Goal: Transaction & Acquisition: Purchase product/service

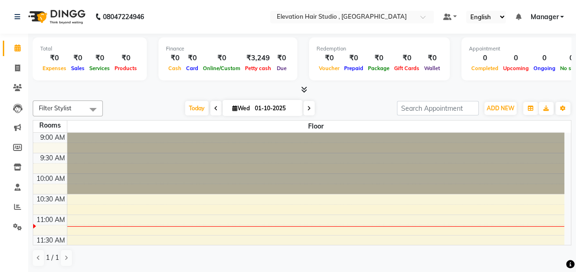
click at [339, 100] on div "Filter Stylist Select All Anish shaikh Dilip Manager mehboob sahil sameer Sanja…" at bounding box center [302, 108] width 538 height 16
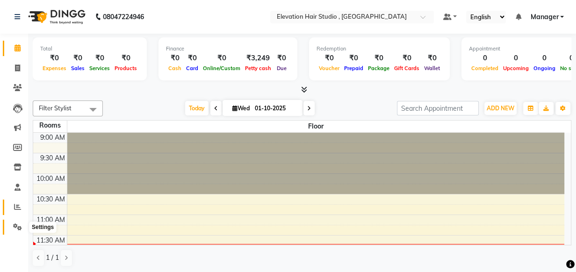
drag, startPoint x: 16, startPoint y: 225, endPoint x: 18, endPoint y: 214, distance: 10.4
click at [15, 224] on icon at bounding box center [17, 226] width 9 height 7
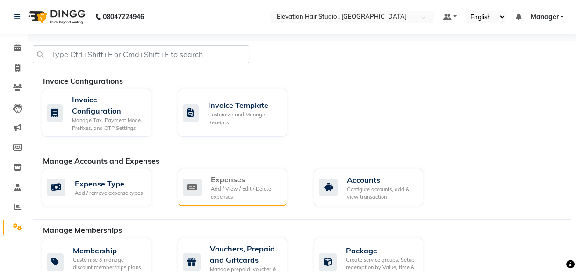
click at [181, 187] on div "Expenses Add / View / Edit / Delete expenses" at bounding box center [233, 187] width 110 height 37
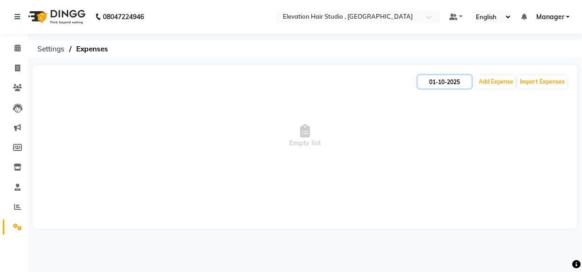
click at [447, 86] on input "01-10-2025" at bounding box center [445, 81] width 54 height 13
select select "10"
select select "2025"
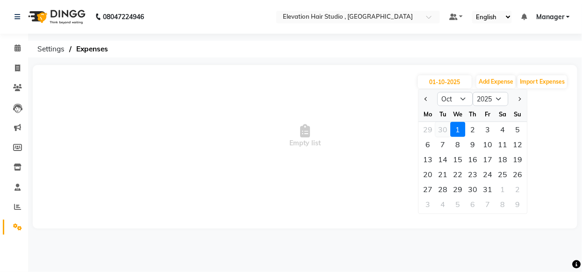
click at [445, 132] on div "30" at bounding box center [443, 129] width 15 height 15
type input "30-09-2025"
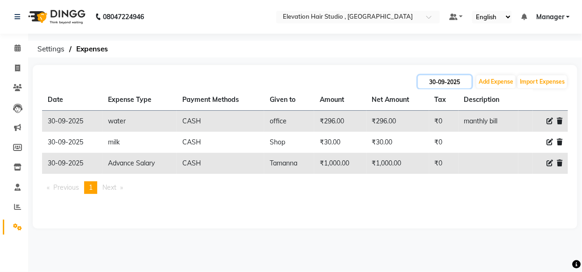
click at [460, 85] on input "30-09-2025" at bounding box center [445, 81] width 54 height 13
select select "9"
select select "2025"
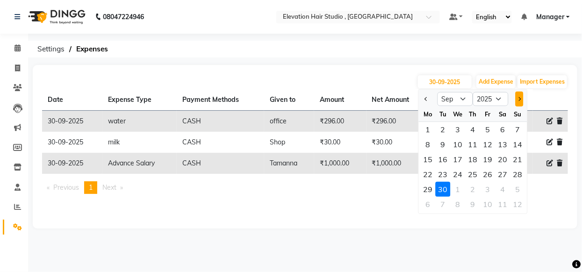
click at [520, 104] on button "Next month" at bounding box center [519, 99] width 8 height 15
select select "10"
click at [457, 132] on div "1" at bounding box center [457, 129] width 15 height 15
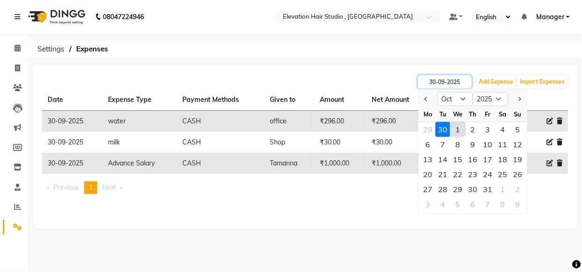
type input "01-10-2025"
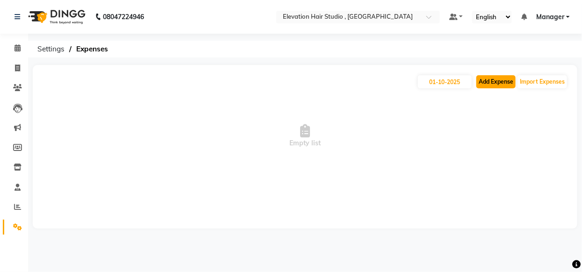
click at [491, 83] on button "Add Expense" at bounding box center [495, 81] width 39 height 13
select select "1"
select select "5950"
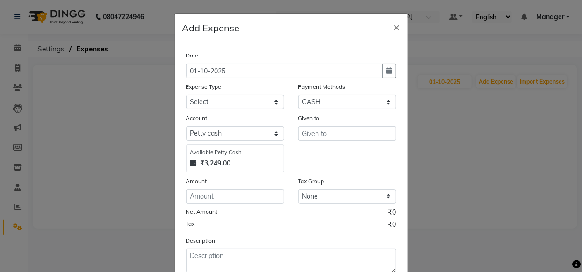
click at [508, 121] on ngb-modal-window "Add Expense × Date 01-10-2025 Expense Type Select AC Adrak Advance Salary agarb…" at bounding box center [291, 136] width 582 height 272
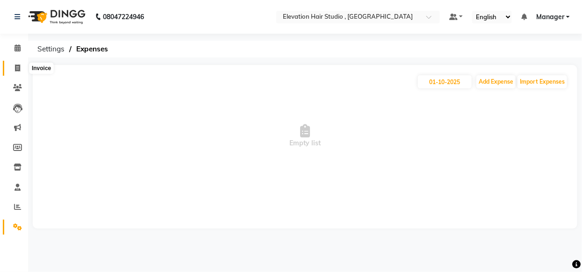
click at [12, 71] on span at bounding box center [17, 68] width 16 height 11
select select "service"
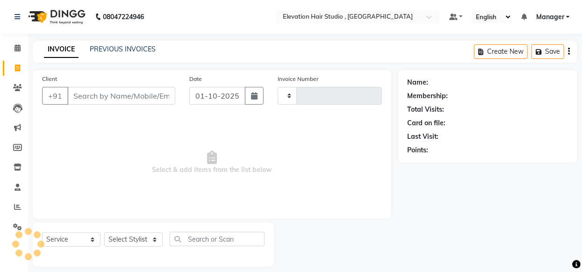
type input "1012"
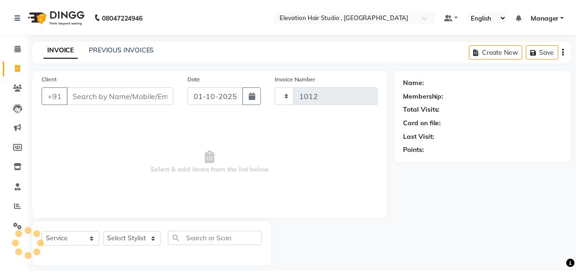
scroll to position [9, 0]
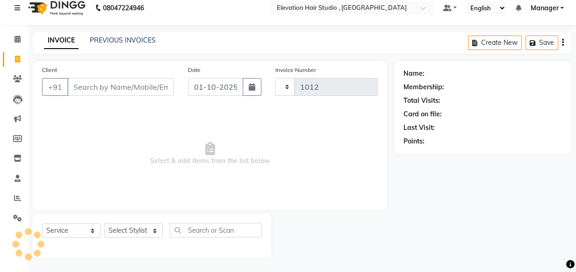
select select "6886"
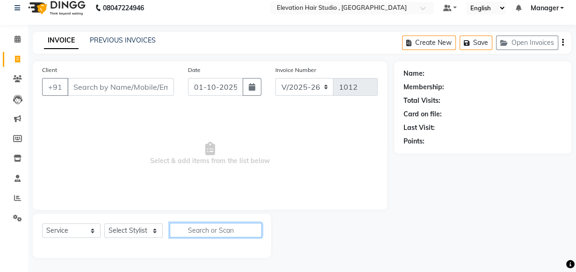
click at [204, 231] on input "text" at bounding box center [216, 230] width 92 height 14
drag, startPoint x: 152, startPoint y: 157, endPoint x: 277, endPoint y: 157, distance: 124.8
click at [277, 157] on span "Select & add items from the list below" at bounding box center [210, 153] width 336 height 93
click at [292, 136] on span "Select & add items from the list below" at bounding box center [210, 153] width 336 height 93
click at [119, 43] on link "PREVIOUS INVOICES" at bounding box center [123, 40] width 66 height 8
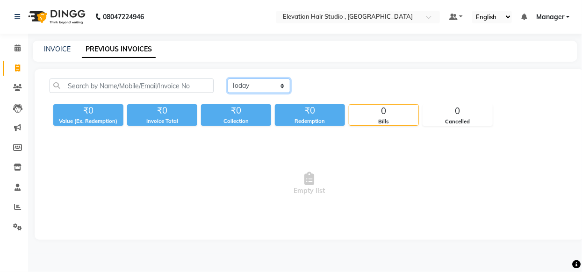
drag, startPoint x: 251, startPoint y: 79, endPoint x: 252, endPoint y: 90, distance: 10.8
click at [251, 79] on select "Today Yesterday Custom Range" at bounding box center [259, 86] width 63 height 14
select select "yesterday"
click at [228, 79] on select "Today Yesterday Custom Range" at bounding box center [259, 86] width 63 height 14
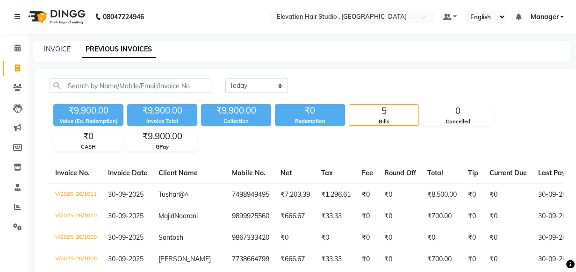
click at [65, 44] on div "INVOICE" at bounding box center [57, 49] width 27 height 10
click at [54, 53] on div "INVOICE" at bounding box center [57, 49] width 27 height 10
click at [53, 49] on link "INVOICE" at bounding box center [57, 49] width 27 height 8
select select "service"
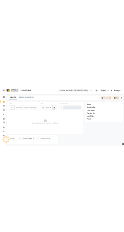
scroll to position [9, 0]
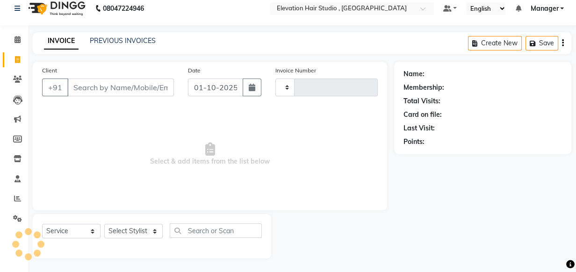
type input "1012"
select select "6886"
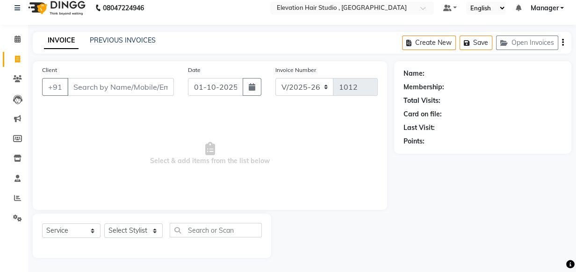
drag, startPoint x: 76, startPoint y: 84, endPoint x: 230, endPoint y: 129, distance: 161.0
click at [230, 129] on div "Client +91 Date 01-10-2025 Invoice Number V/2025 V/2025-26 1012 Select & add it…" at bounding box center [210, 135] width 354 height 149
click at [230, 129] on span "Select & add items from the list below" at bounding box center [210, 153] width 336 height 93
click at [465, 199] on div "Client +91 Date 01-10-2025 Invoice Number V/2025 V/2025-26 1012 Select & add it…" at bounding box center [302, 159] width 552 height 197
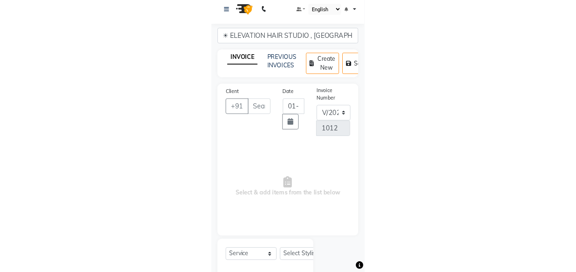
scroll to position [0, 0]
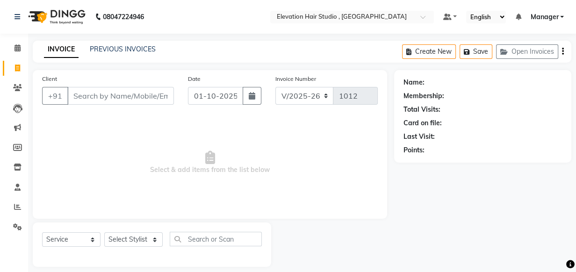
drag, startPoint x: 162, startPoint y: 216, endPoint x: 178, endPoint y: 202, distance: 20.9
click at [162, 216] on div "Client +91 Date 01-10-2025 Invoice Number V/2025 V/2025-26 1012 Select & add it…" at bounding box center [210, 144] width 354 height 149
click at [111, 95] on input "Client" at bounding box center [120, 96] width 107 height 18
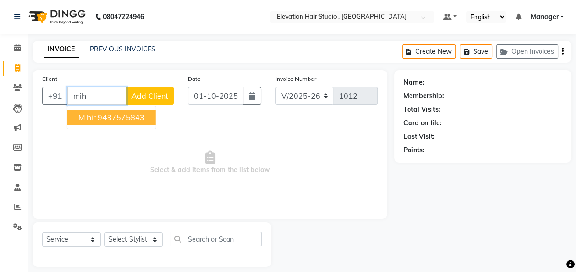
click at [117, 119] on ngb-highlight "9437575843" at bounding box center [121, 117] width 47 height 9
type input "9437575843"
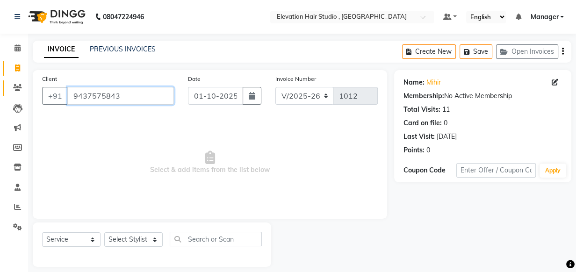
drag, startPoint x: 153, startPoint y: 94, endPoint x: 3, endPoint y: 84, distance: 150.3
click at [3, 84] on app-home "08047224946 Select Location × Elevation Hair Studio , Thane West Default Panel …" at bounding box center [288, 140] width 576 height 281
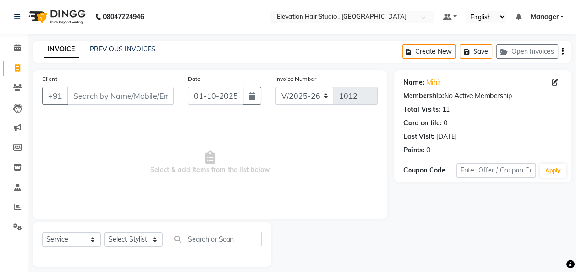
click at [64, 67] on main "INVOICE PREVIOUS INVOICES Create New Save Open Invoices Client +91 Date 01-10-2…" at bounding box center [302, 161] width 548 height 240
click at [11, 52] on span at bounding box center [17, 48] width 16 height 11
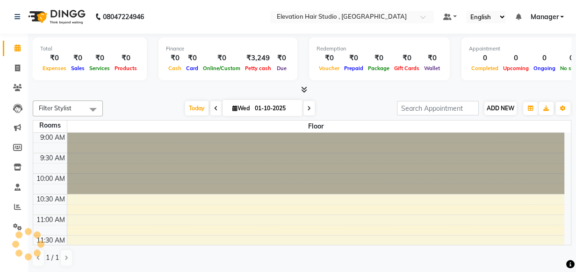
scroll to position [123, 0]
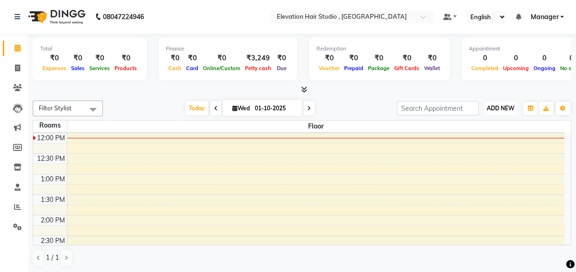
click at [496, 106] on span "ADD NEW" at bounding box center [500, 108] width 28 height 7
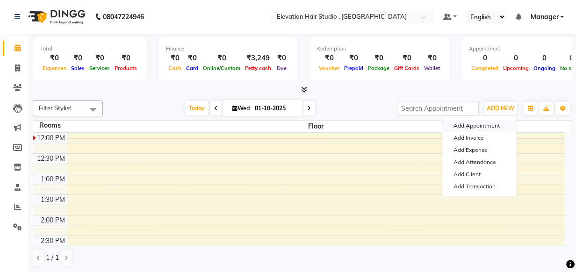
click at [489, 130] on button "Add Appointment" at bounding box center [479, 126] width 74 height 12
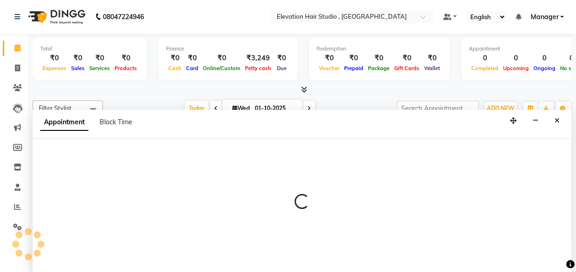
scroll to position [0, 0]
select select "tentative"
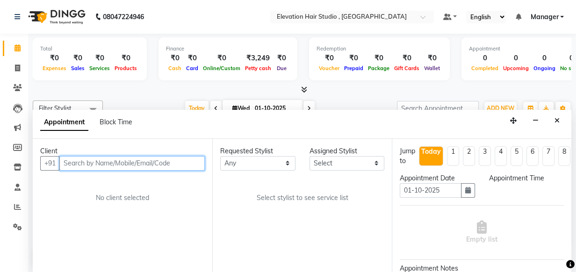
select select "600"
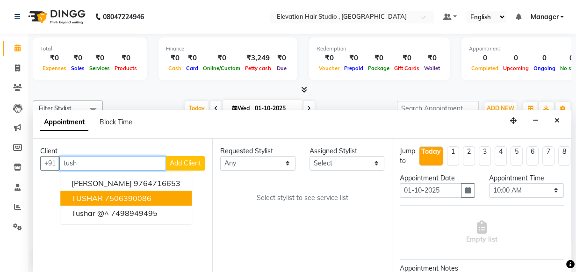
click at [137, 194] on ngb-highlight "7506390086" at bounding box center [128, 197] width 47 height 9
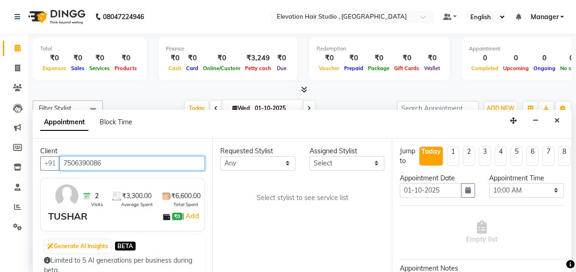
type input "7506390086"
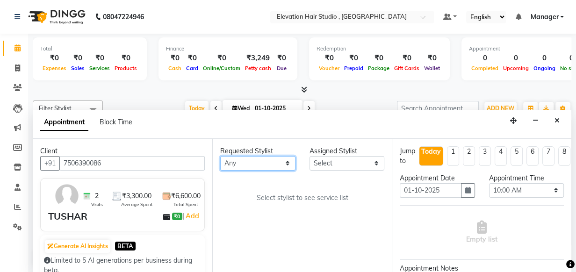
click at [256, 167] on select "Any Anish shaikh Dilip Manager mehboob sahil sameer Sanjay Sarfaraz Tamanna" at bounding box center [257, 163] width 75 height 14
select select "54147"
click at [220, 156] on select "Any Anish shaikh Dilip Manager mehboob sahil sameer Sanjay Sarfaraz Tamanna" at bounding box center [257, 163] width 75 height 14
select select "54147"
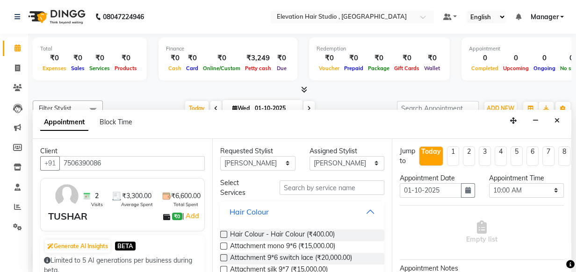
drag, startPoint x: 357, startPoint y: 211, endPoint x: 350, endPoint y: 218, distance: 9.6
click at [357, 211] on button "Hair Colour" at bounding box center [302, 211] width 157 height 17
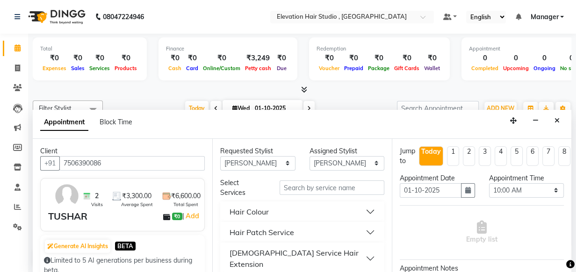
drag, startPoint x: 347, startPoint y: 230, endPoint x: 340, endPoint y: 238, distance: 10.3
click at [349, 231] on button "Hair Patch Service" at bounding box center [302, 232] width 157 height 17
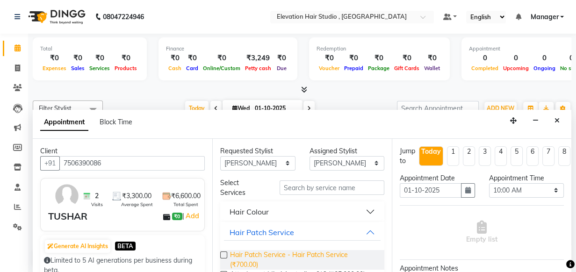
click at [331, 252] on span "Hair Patch Service - Hair Patch Service (₹700.00)" at bounding box center [303, 260] width 147 height 20
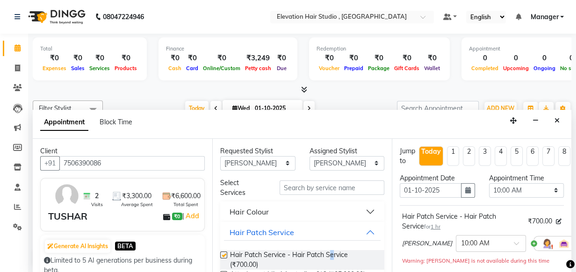
checkbox input "false"
click at [505, 192] on select "Select 10:00 AM 10:15 AM 10:30 AM 10:45 AM 11:00 AM 11:15 AM 11:30 AM 11:45 AM …" at bounding box center [526, 190] width 75 height 14
select select "900"
click at [489, 183] on select "Select 10:00 AM 10:15 AM 10:30 AM 10:45 AM 11:00 AM 11:15 AM 11:30 AM 11:45 AM …" at bounding box center [526, 190] width 75 height 14
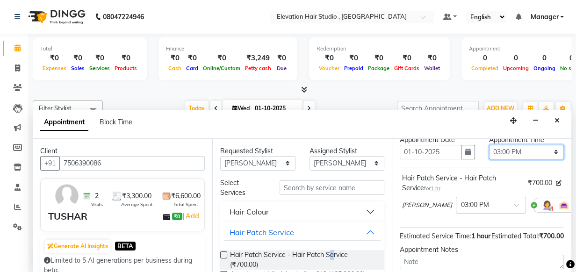
scroll to position [127, 0]
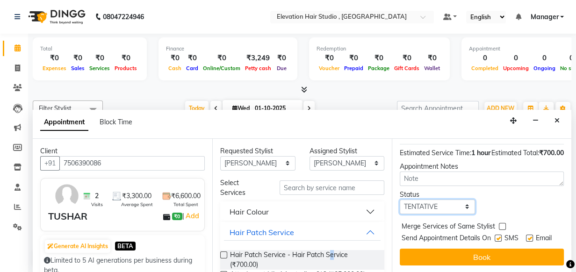
click at [458, 211] on select "Select TENTATIVE CONFIRM CHECK-IN UPCOMING" at bounding box center [437, 207] width 75 height 14
select select "confirm booking"
click at [400, 203] on select "Select TENTATIVE CONFIRM CHECK-IN UPCOMING" at bounding box center [437, 207] width 75 height 14
click at [498, 242] on label at bounding box center [497, 238] width 7 height 7
click at [498, 242] on input "checkbox" at bounding box center [497, 239] width 6 height 6
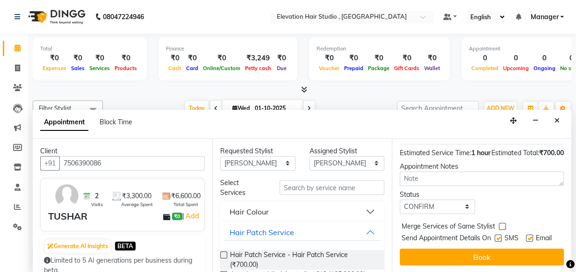
checkbox input "false"
click at [526, 242] on label at bounding box center [529, 238] width 7 height 7
click at [526, 242] on input "checkbox" at bounding box center [529, 239] width 6 height 6
checkbox input "false"
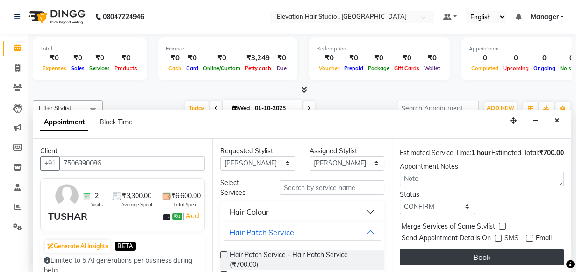
click at [509, 249] on button "Book" at bounding box center [482, 257] width 164 height 17
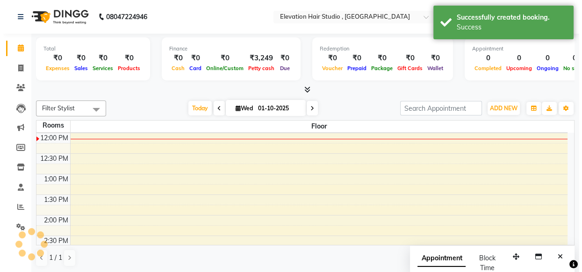
scroll to position [0, 0]
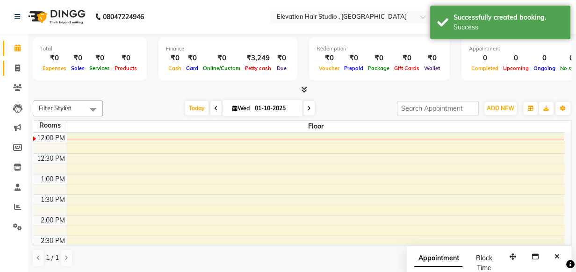
click at [20, 71] on span at bounding box center [17, 68] width 16 height 11
select select "6886"
select select "service"
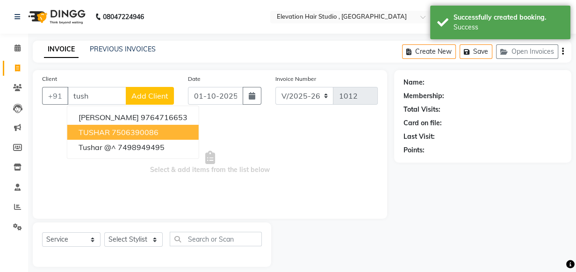
click at [103, 131] on span "TUSHAR" at bounding box center [94, 132] width 31 height 9
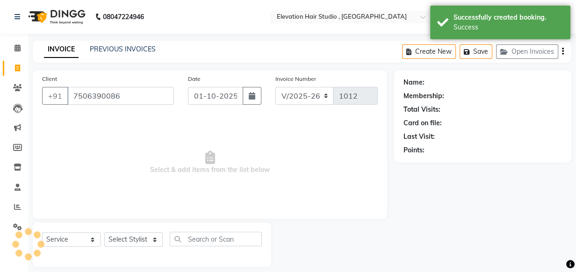
type input "7506390086"
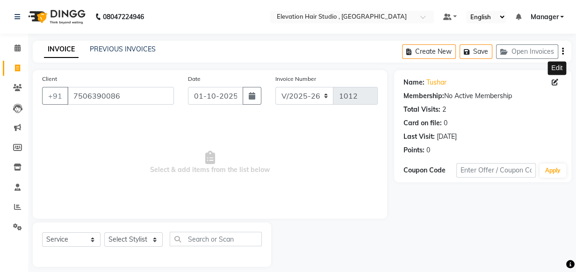
click at [553, 85] on icon at bounding box center [554, 82] width 7 height 7
select select "[DEMOGRAPHIC_DATA]"
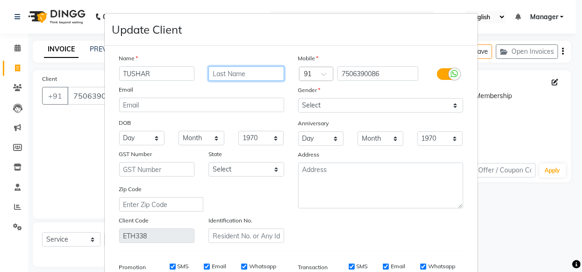
click at [223, 72] on input "text" at bounding box center [246, 73] width 76 height 14
type input "p"
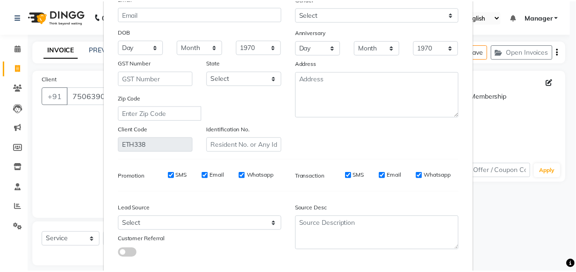
scroll to position [145, 0]
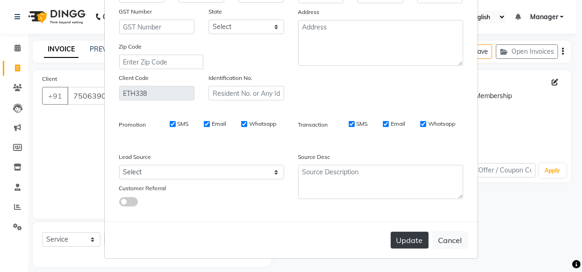
type input "[PERSON_NAME]"
click at [402, 233] on button "Update" at bounding box center [410, 240] width 38 height 17
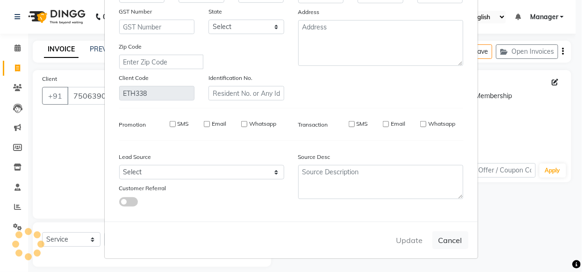
select select
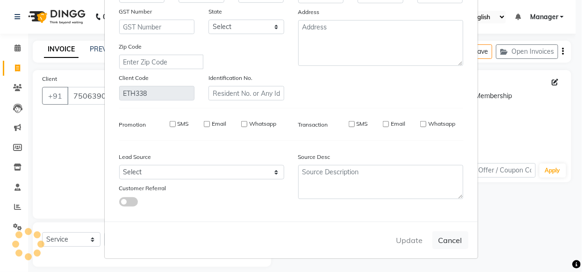
select select
checkbox input "false"
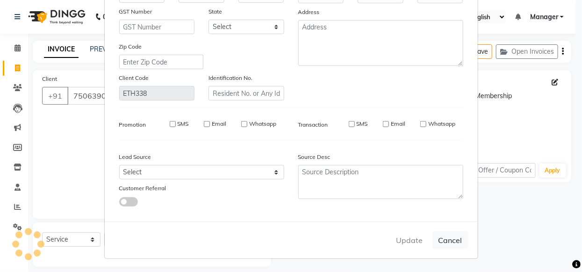
checkbox input "false"
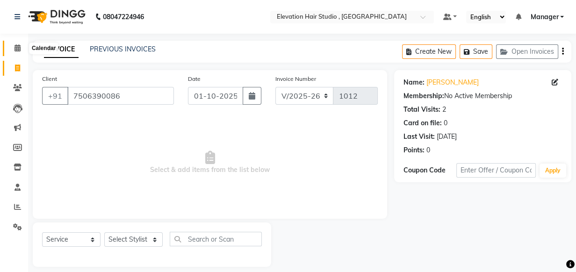
click at [18, 50] on icon at bounding box center [17, 47] width 6 height 7
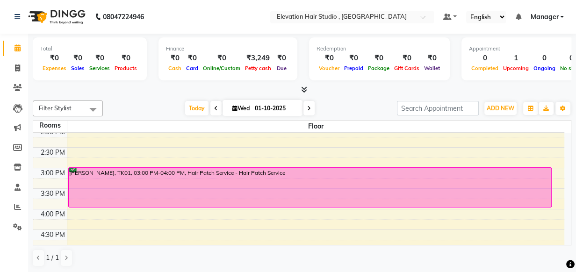
scroll to position [212, 0]
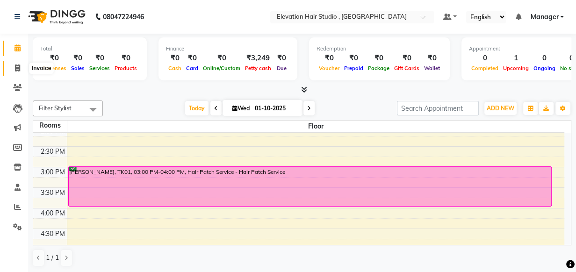
click at [15, 65] on icon at bounding box center [17, 67] width 5 height 7
select select "service"
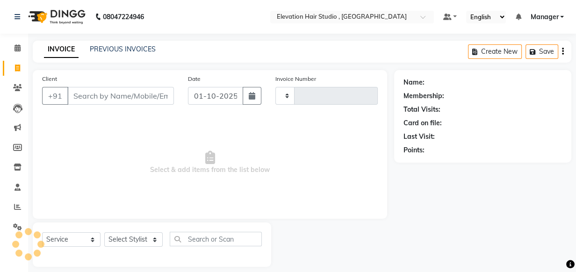
type input "1012"
select select "6886"
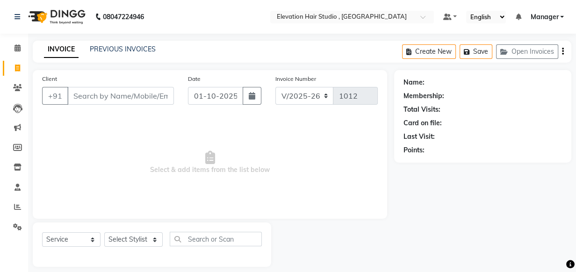
click at [116, 53] on div "PREVIOUS INVOICES" at bounding box center [123, 49] width 66 height 10
click at [107, 51] on link "PREVIOUS INVOICES" at bounding box center [123, 49] width 66 height 8
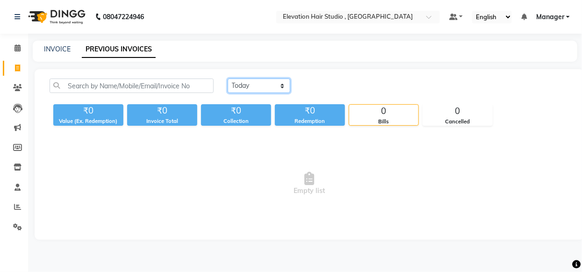
click at [252, 89] on select "Today Yesterday Custom Range" at bounding box center [259, 86] width 63 height 14
click at [228, 79] on select "Today Yesterday Custom Range" at bounding box center [259, 86] width 63 height 14
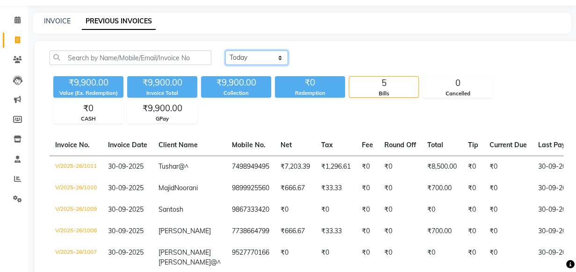
scroll to position [42, 0]
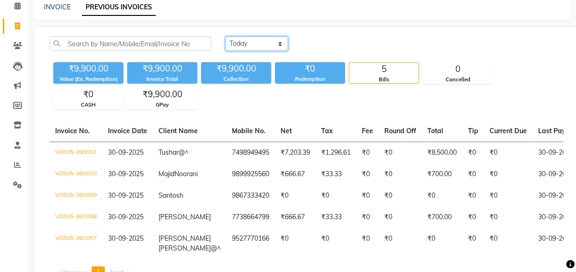
click at [276, 36] on select "Today Yesterday Custom Range" at bounding box center [256, 43] width 63 height 14
select select "range"
click at [225, 36] on select "Today Yesterday Custom Range" at bounding box center [256, 43] width 63 height 14
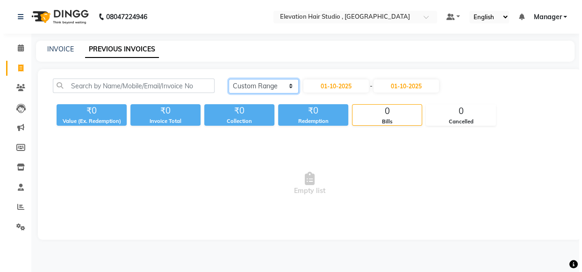
scroll to position [0, 0]
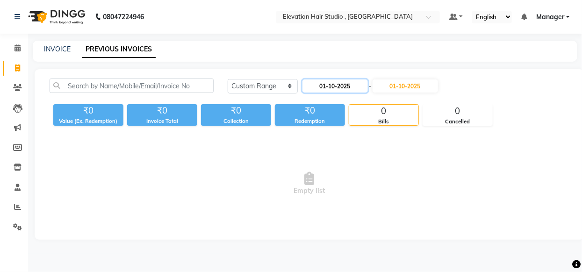
click at [330, 84] on input "01-10-2025" at bounding box center [334, 85] width 65 height 13
select select "10"
select select "2025"
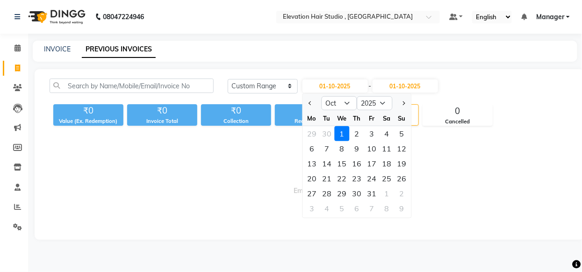
click at [484, 100] on div "Today Yesterday Custom Range 01-10-2025 Jan Feb Mar Apr May Jun Jul Aug Sep Oct…" at bounding box center [399, 90] width 356 height 22
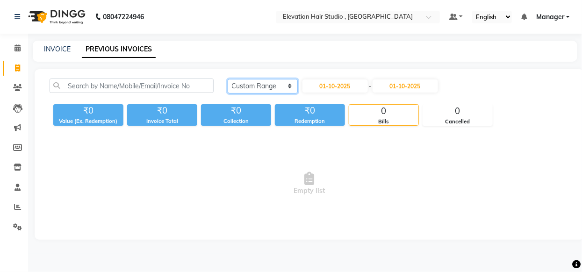
click at [266, 83] on select "Today Yesterday Custom Range" at bounding box center [263, 86] width 70 height 14
select select "today"
click at [228, 79] on select "Today Yesterday Custom Range" at bounding box center [263, 86] width 70 height 14
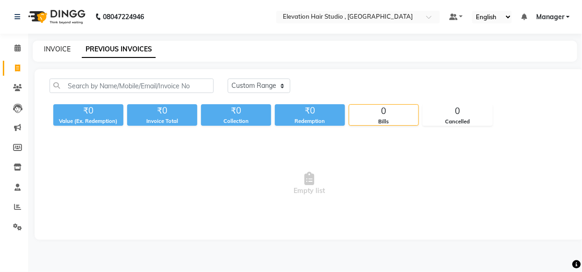
click at [61, 50] on link "INVOICE" at bounding box center [57, 49] width 27 height 8
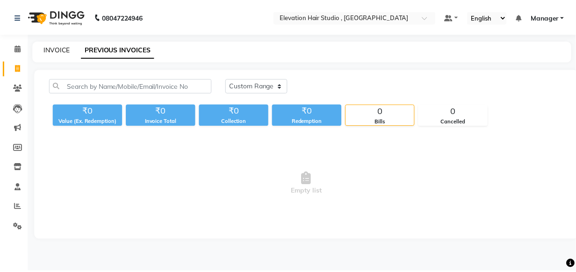
scroll to position [9, 0]
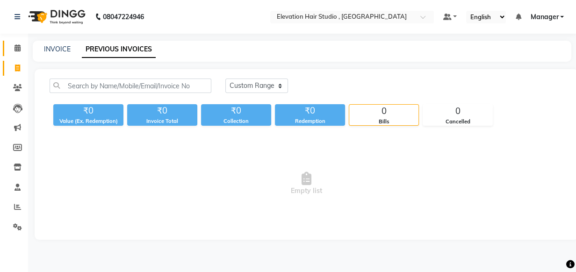
select select "service"
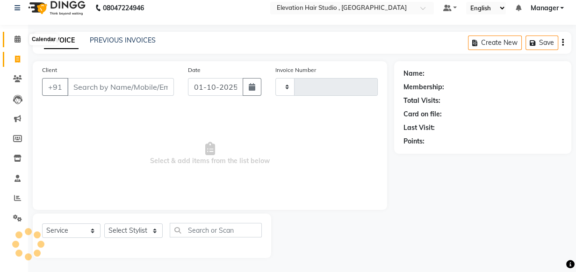
type input "1012"
select select "6886"
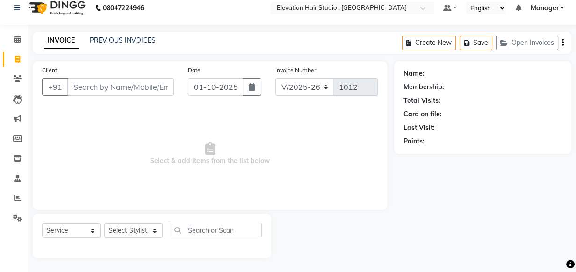
click at [168, 196] on span "Select & add items from the list below" at bounding box center [210, 153] width 336 height 93
drag, startPoint x: 168, startPoint y: 196, endPoint x: 248, endPoint y: 241, distance: 91.4
click at [248, 241] on div "Select Service Product Membership Package Voucher Prepaid Gift Card Select Styl…" at bounding box center [152, 234] width 220 height 22
click at [97, 84] on input "Client" at bounding box center [120, 87] width 107 height 18
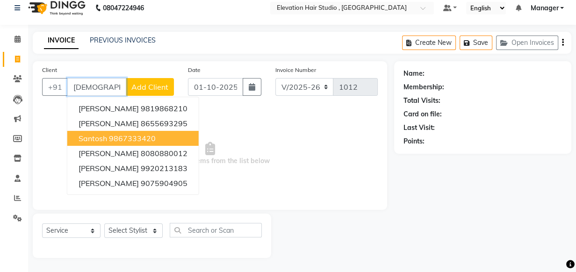
click at [107, 140] on button "Santosh 9867333420" at bounding box center [132, 138] width 131 height 15
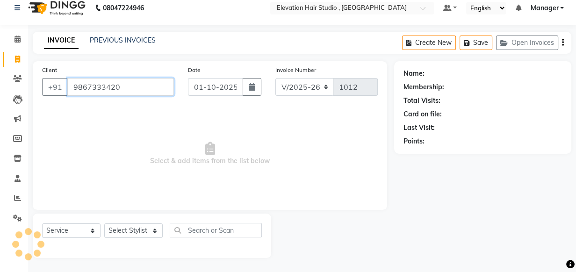
type input "9867333420"
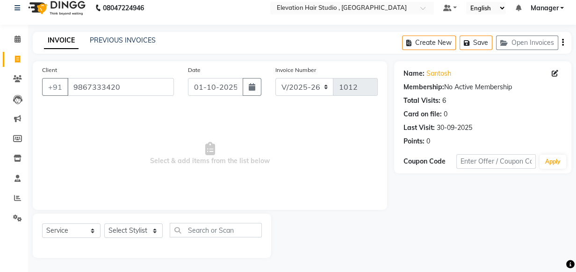
click at [436, 79] on div "Name: Santosh Membership: No Active Membership Total Visits: 6 Card on file: 0 …" at bounding box center [482, 105] width 158 height 81
click at [436, 76] on link "Santosh" at bounding box center [438, 74] width 25 height 10
drag, startPoint x: 131, startPoint y: 83, endPoint x: 3, endPoint y: 58, distance: 129.9
click at [3, 58] on app-home "08047224946 Select Location × Elevation Hair Studio , Thane West Default Panel …" at bounding box center [288, 131] width 576 height 281
drag, startPoint x: 64, startPoint y: 86, endPoint x: 138, endPoint y: 90, distance: 74.4
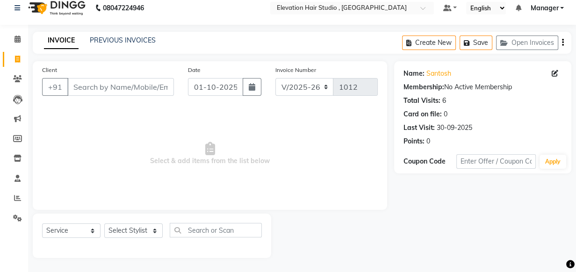
click at [150, 92] on div "+91" at bounding box center [108, 87] width 132 height 18
drag, startPoint x: 122, startPoint y: 86, endPoint x: 102, endPoint y: 87, distance: 20.1
click at [102, 87] on input "Client" at bounding box center [120, 87] width 107 height 18
drag, startPoint x: 70, startPoint y: 84, endPoint x: 183, endPoint y: 104, distance: 114.9
click at [183, 104] on div "Client +91 Date 01-10-2025 Invoice Number V/2025 V/2025-26 1012 Select & add it…" at bounding box center [210, 135] width 354 height 149
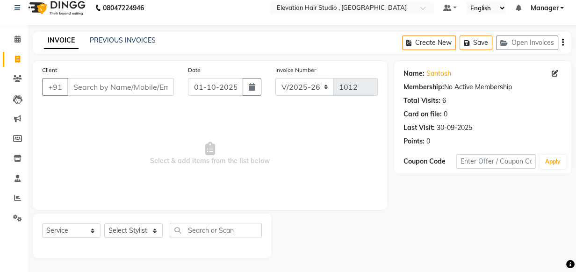
copy span "Select & add items from the list below"
drag, startPoint x: 150, startPoint y: 165, endPoint x: 280, endPoint y: 79, distance: 156.4
click at [282, 81] on div "Client +91 Date 01-10-2025 Invoice Number V/2025 V/2025-26 1012 Select & add it…" at bounding box center [210, 135] width 354 height 149
click at [228, 124] on span "Select & add items from the list below" at bounding box center [210, 153] width 336 height 93
click at [134, 84] on input "Client" at bounding box center [120, 87] width 107 height 18
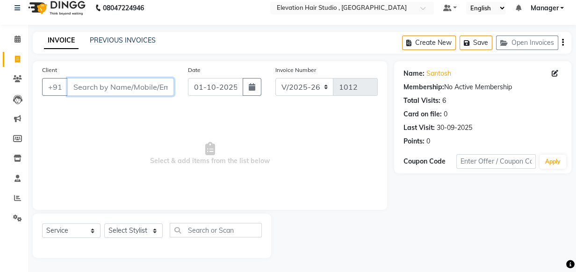
paste input "Select & add items f"
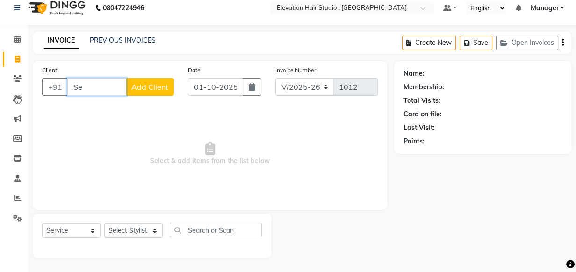
type input "S"
click at [218, 35] on div "INVOICE PREVIOUS INVOICES Create New Save Open Invoices" at bounding box center [302, 43] width 538 height 22
click at [248, 14] on nav "08047224946 Select Location × Elevation Hair Studio , Thane West Default Panel …" at bounding box center [288, 8] width 576 height 34
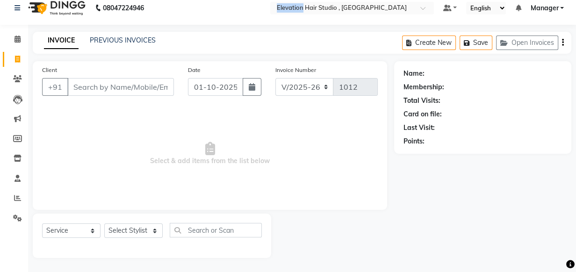
drag, startPoint x: 264, startPoint y: 14, endPoint x: 272, endPoint y: 15, distance: 7.7
click at [272, 15] on nav "08047224946 Select Location × Elevation Hair Studio , Thane West Default Panel …" at bounding box center [288, 8] width 576 height 34
drag, startPoint x: 510, startPoint y: 114, endPoint x: 463, endPoint y: 148, distance: 58.3
click at [463, 148] on div "Name: Membership: Total Visits: Card on file: Last Visit: Points:" at bounding box center [482, 107] width 177 height 93
click at [320, 105] on div "Client +91 Date 01-10-2025 Invoice Number V/2025 V/2025-26 1012 Select & add it…" at bounding box center [210, 135] width 354 height 149
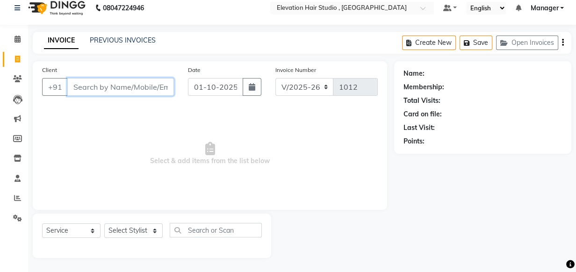
click at [100, 87] on input "Client" at bounding box center [120, 87] width 107 height 18
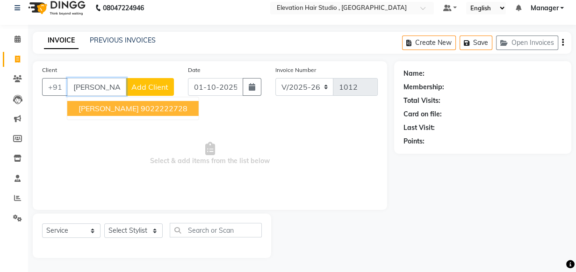
click at [129, 107] on button "sugat randive 9022222728" at bounding box center [132, 108] width 131 height 15
type input "9022222728"
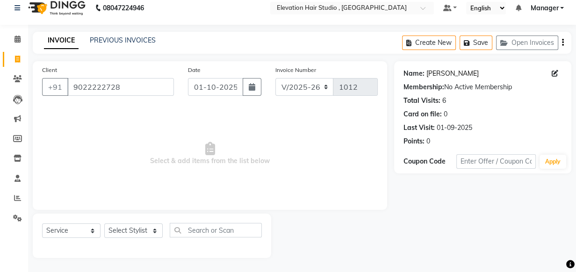
click at [447, 70] on link "Sugat Randive" at bounding box center [452, 74] width 52 height 10
click at [19, 42] on icon at bounding box center [17, 39] width 6 height 7
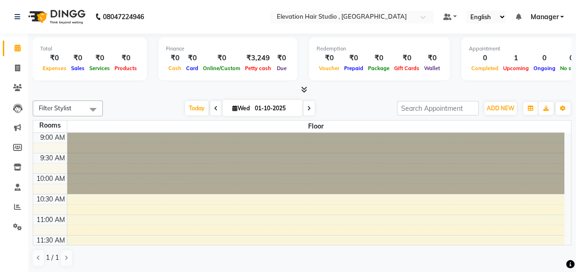
click at [310, 109] on span at bounding box center [308, 108] width 11 height 14
type input "02-10-2025"
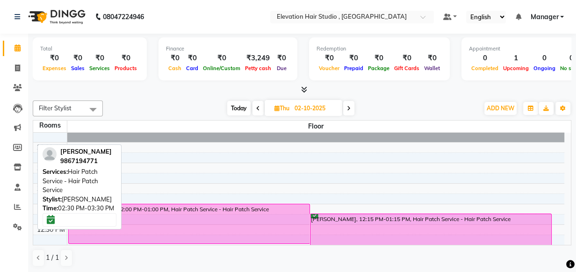
scroll to position [42, 0]
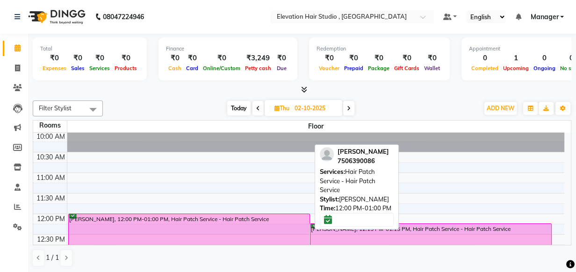
click at [187, 235] on div "TUSHAR PADAVE, 12:00 PM-01:00 PM, Hair Patch Service - Hair Patch Service" at bounding box center [189, 233] width 241 height 39
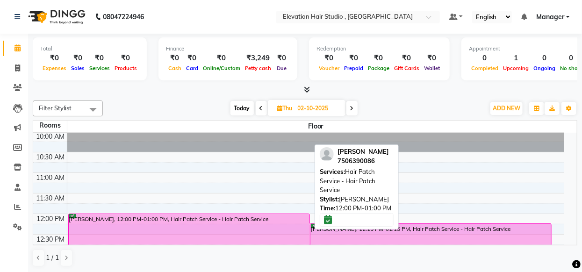
select select "6"
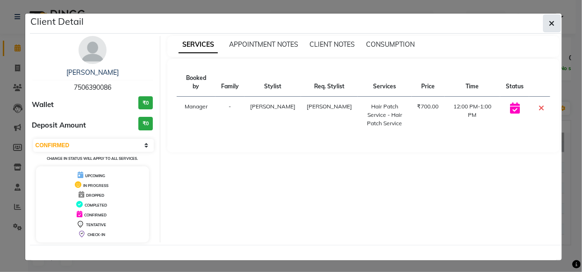
drag, startPoint x: 187, startPoint y: 235, endPoint x: 547, endPoint y: 17, distance: 421.0
click at [547, 17] on button "button" at bounding box center [552, 23] width 18 height 18
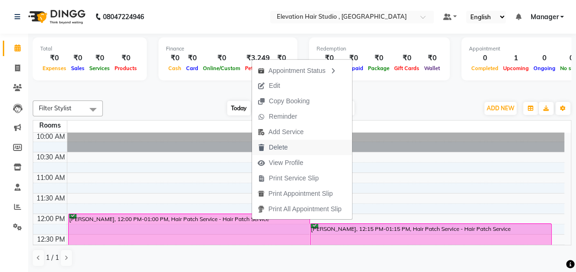
click at [276, 143] on span "Delete" at bounding box center [278, 148] width 19 height 10
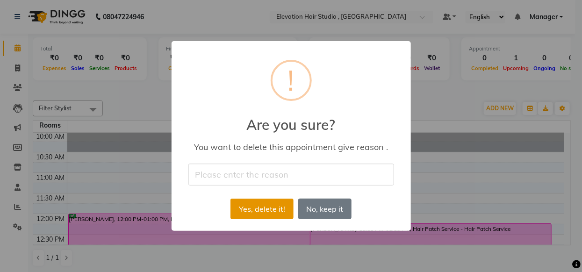
click at [240, 214] on button "Yes, delete it!" at bounding box center [261, 209] width 63 height 21
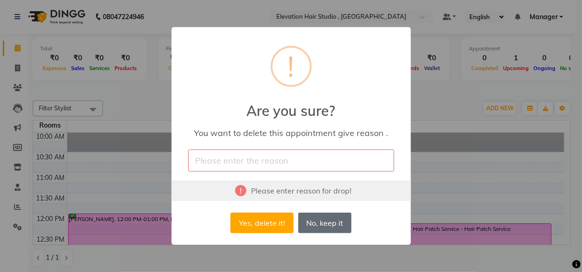
click at [335, 222] on button "No, keep it" at bounding box center [324, 223] width 53 height 21
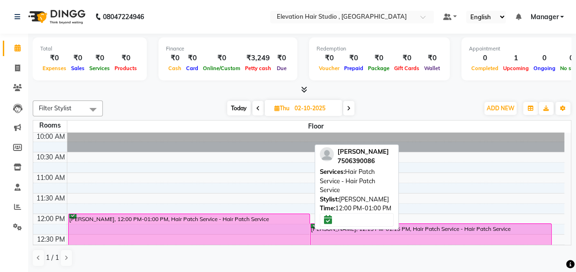
click at [259, 237] on div "TUSHAR PADAVE, 12:00 PM-01:00 PM, Hair Patch Service - Hair Patch Service" at bounding box center [189, 233] width 241 height 39
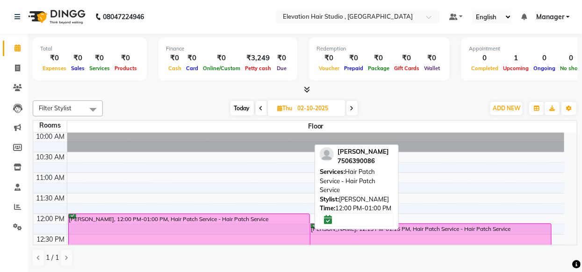
select select "6"
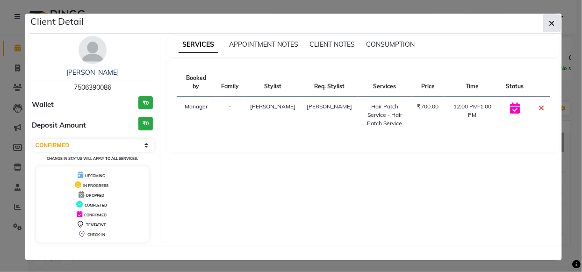
click at [548, 29] on button "button" at bounding box center [552, 23] width 18 height 18
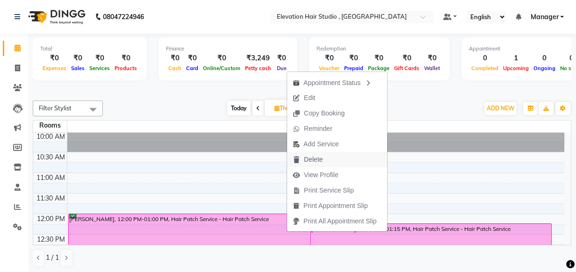
click at [340, 157] on button "Delete" at bounding box center [337, 159] width 100 height 15
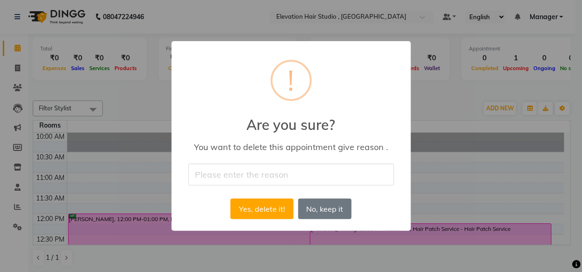
click at [305, 172] on input "text" at bounding box center [291, 175] width 206 height 22
type input "by mistek"
click at [273, 209] on button "Yes, delete it!" at bounding box center [261, 209] width 63 height 21
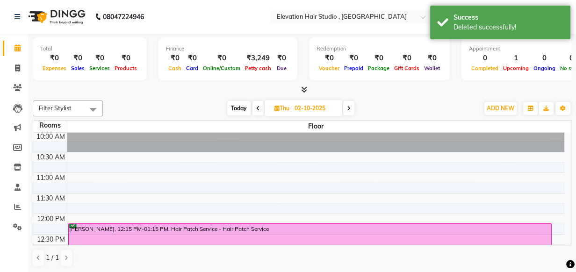
click at [257, 111] on span at bounding box center [257, 108] width 11 height 14
type input "01-10-2025"
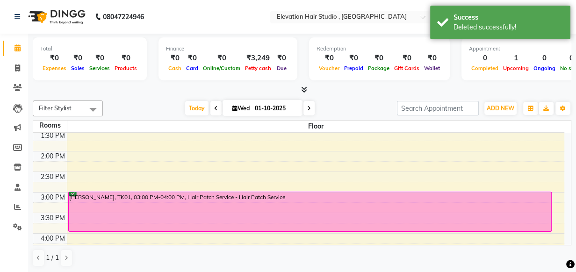
scroll to position [164, 0]
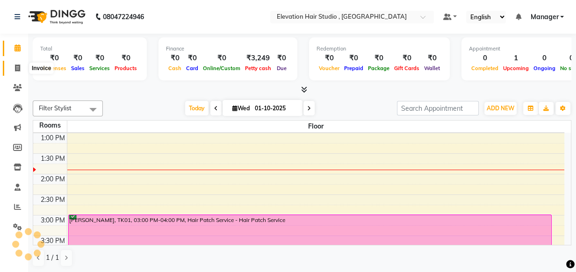
click at [22, 70] on span at bounding box center [17, 68] width 16 height 11
select select "service"
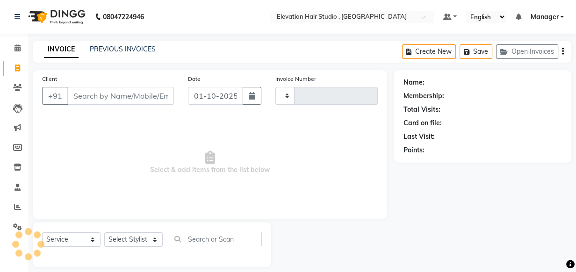
type input "1012"
click at [173, 145] on span "Select & add items from the list below" at bounding box center [210, 162] width 336 height 93
select select "6886"
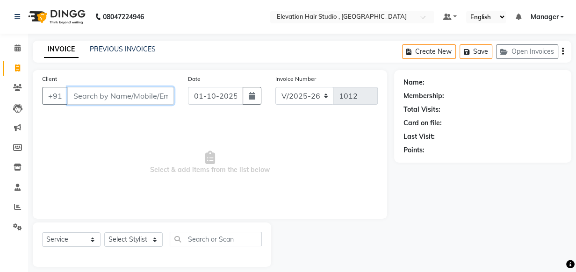
click at [100, 97] on input "Client" at bounding box center [120, 96] width 107 height 18
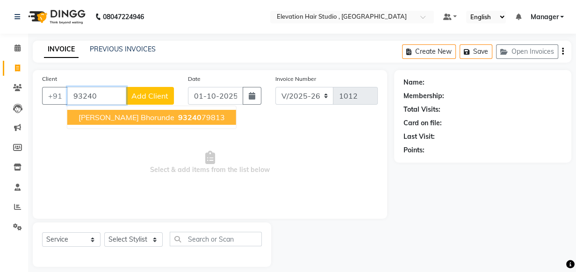
click at [141, 114] on span "[PERSON_NAME] bhorunde" at bounding box center [127, 117] width 96 height 9
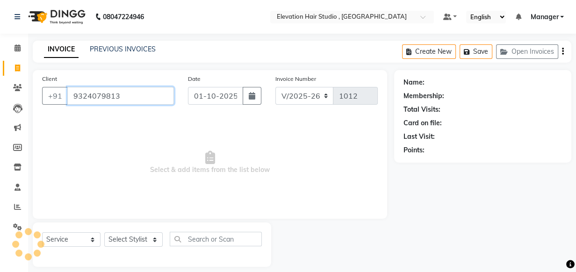
type input "9324079813"
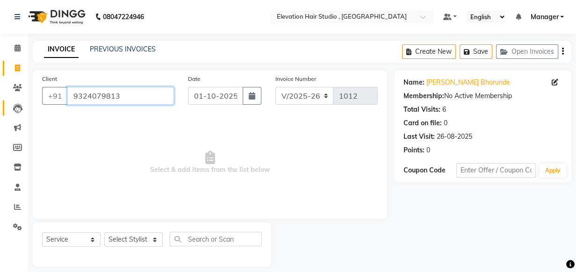
drag, startPoint x: 135, startPoint y: 93, endPoint x: 4, endPoint y: 107, distance: 131.5
click at [4, 107] on app-home "08047224946 Select Location × Elevation Hair Studio , Thane West Default Panel …" at bounding box center [288, 140] width 576 height 281
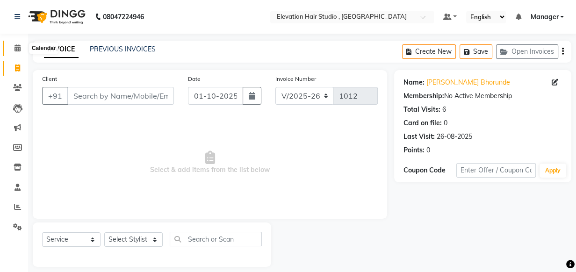
click at [17, 47] on icon at bounding box center [17, 47] width 6 height 7
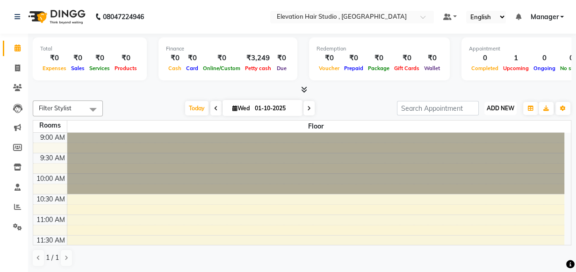
click at [499, 107] on span "ADD NEW" at bounding box center [500, 108] width 28 height 7
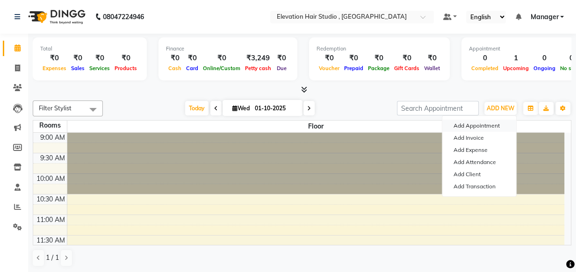
click at [479, 121] on button "Add Appointment" at bounding box center [479, 126] width 74 height 12
select select "tentative"
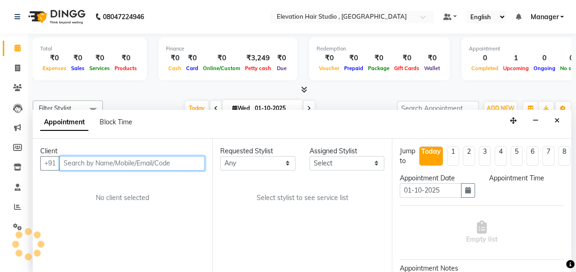
select select "600"
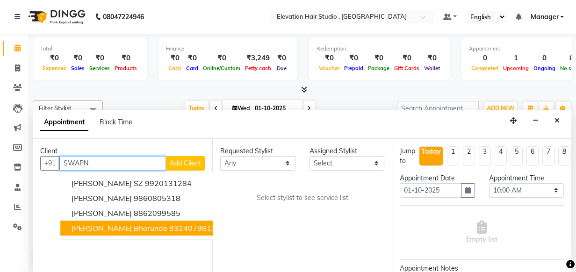
click at [135, 230] on span "[PERSON_NAME] bhorunde" at bounding box center [119, 227] width 96 height 9
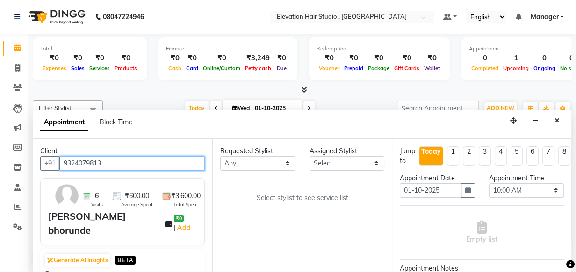
type input "9324079813"
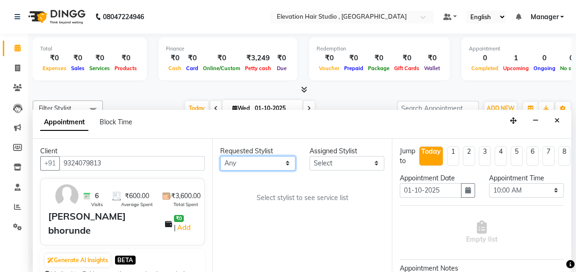
drag, startPoint x: 256, startPoint y: 164, endPoint x: 245, endPoint y: 155, distance: 13.9
click at [256, 164] on select "Any Anish shaikh Dilip Manager mehboob sahil sameer Sanjay Sarfaraz Tamanna" at bounding box center [257, 163] width 75 height 14
select select "54147"
click at [220, 156] on select "Any Anish shaikh Dilip Manager mehboob sahil sameer Sanjay Sarfaraz Tamanna" at bounding box center [257, 163] width 75 height 14
select select "54147"
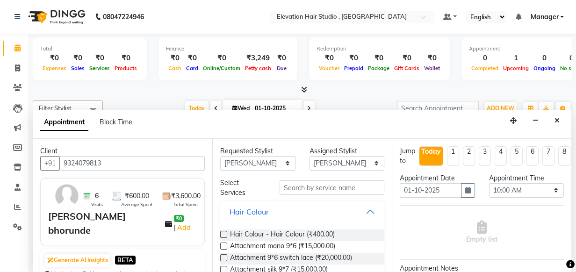
click at [366, 208] on button "Hair Colour" at bounding box center [302, 211] width 157 height 17
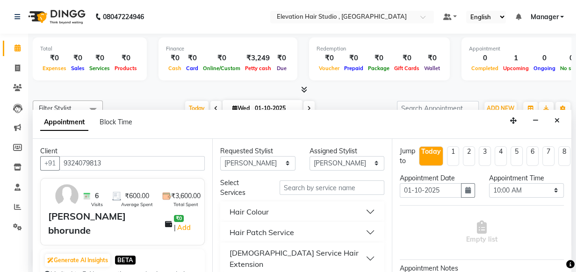
click at [363, 233] on button "Hair Patch Service" at bounding box center [302, 232] width 157 height 17
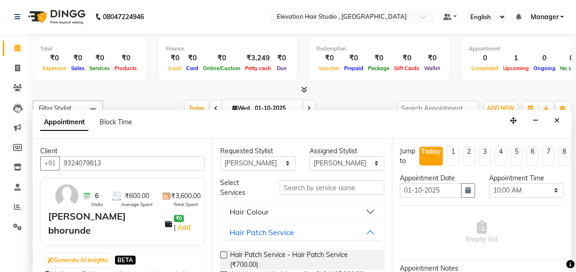
click at [279, 258] on span "Hair Patch Service - Hair Patch Service (₹700.00)" at bounding box center [303, 260] width 147 height 20
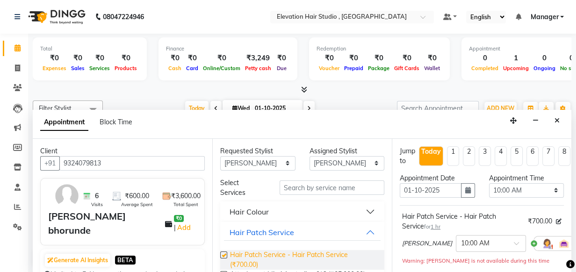
checkbox input "false"
click at [364, 233] on button "Hair Patch Service" at bounding box center [302, 232] width 157 height 17
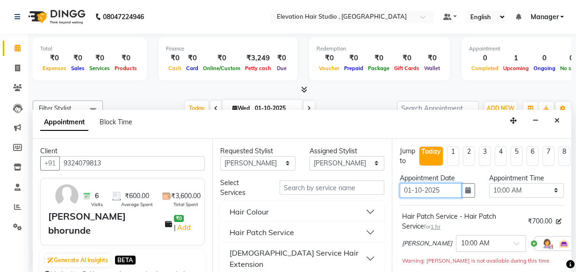
click at [448, 192] on input "01-10-2025" at bounding box center [431, 190] width 62 height 14
click at [523, 187] on select "Select 10:00 AM 10:15 AM 10:30 AM 10:45 AM 11:00 AM 11:15 AM 11:30 AM 11:45 AM …" at bounding box center [526, 190] width 75 height 14
select select "900"
click at [489, 183] on select "Select 10:00 AM 10:15 AM 10:30 AM 10:45 AM 11:00 AM 11:15 AM 11:30 AM 11:45 AM …" at bounding box center [526, 190] width 75 height 14
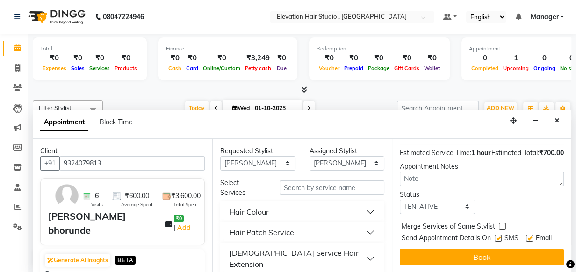
scroll to position [157, 0]
click at [454, 200] on select "Select TENTATIVE CONFIRM CHECK-IN UPCOMING" at bounding box center [437, 207] width 75 height 14
select select "confirm booking"
click at [400, 200] on select "Select TENTATIVE CONFIRM CHECK-IN UPCOMING" at bounding box center [437, 207] width 75 height 14
click at [528, 235] on label at bounding box center [529, 238] width 7 height 7
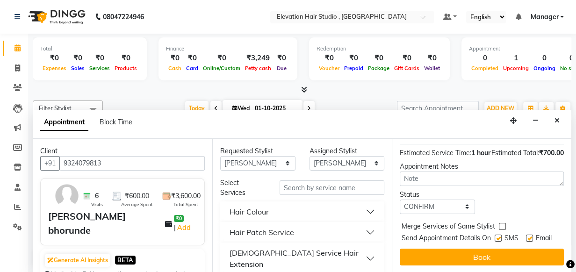
click at [528, 236] on input "checkbox" at bounding box center [529, 239] width 6 height 6
checkbox input "false"
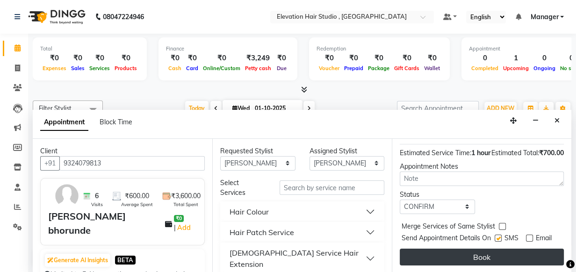
click at [487, 249] on button "Book" at bounding box center [482, 257] width 164 height 17
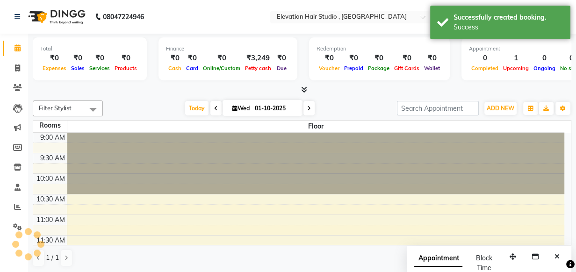
scroll to position [0, 0]
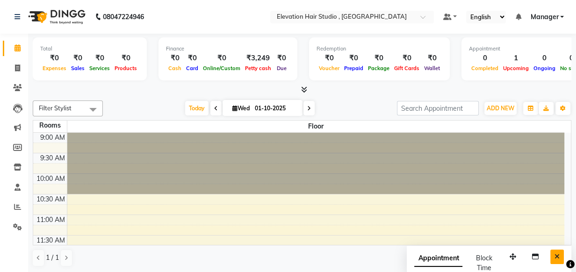
click at [550, 257] on button "Close" at bounding box center [557, 257] width 14 height 14
click at [305, 91] on icon at bounding box center [304, 89] width 6 height 7
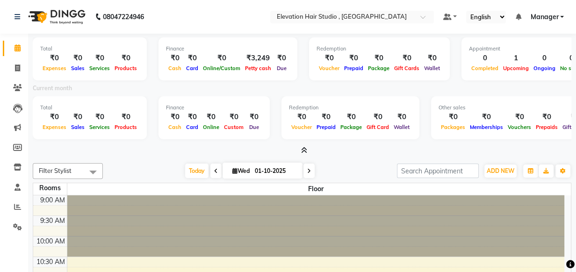
click at [309, 152] on div at bounding box center [302, 151] width 538 height 10
click at [300, 149] on span at bounding box center [302, 151] width 10 height 10
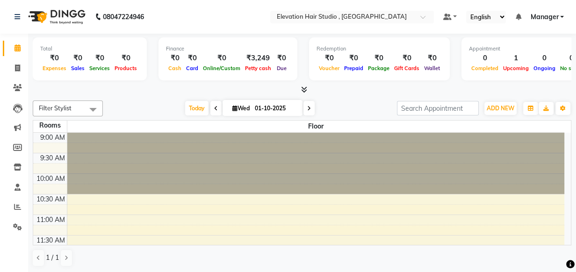
drag, startPoint x: 368, startPoint y: 3, endPoint x: 400, endPoint y: 9, distance: 32.9
click at [400, 9] on nav "08047224946 Select Location × Elevation Hair Studio , Thane West Default Panel …" at bounding box center [288, 17] width 576 height 34
click at [486, 105] on span "ADD NEW" at bounding box center [500, 108] width 28 height 7
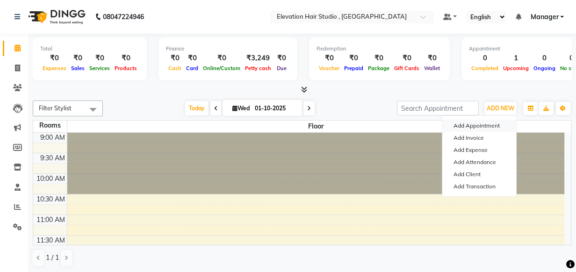
click at [481, 126] on button "Add Appointment" at bounding box center [479, 126] width 74 height 12
select select "tentative"
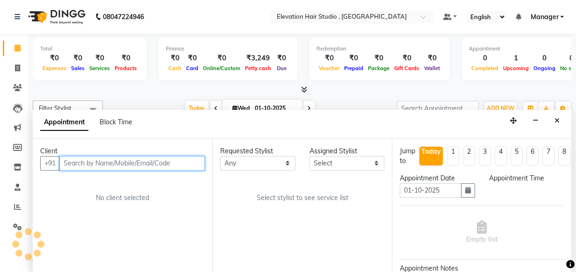
select select "600"
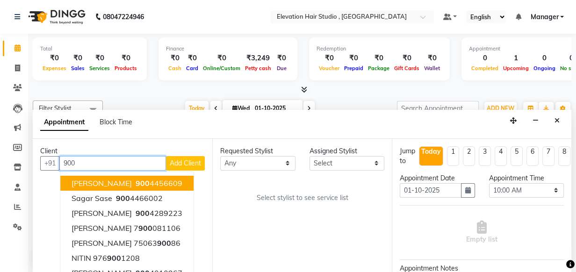
click at [184, 178] on button "SOHAIL 900 4456609" at bounding box center [126, 183] width 133 height 15
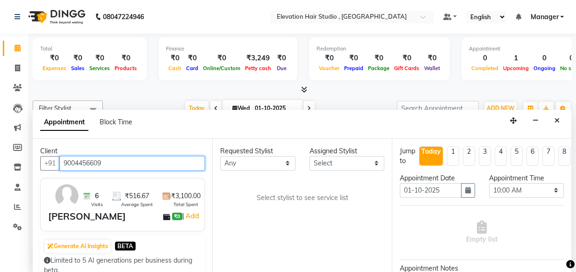
type input "9004456609"
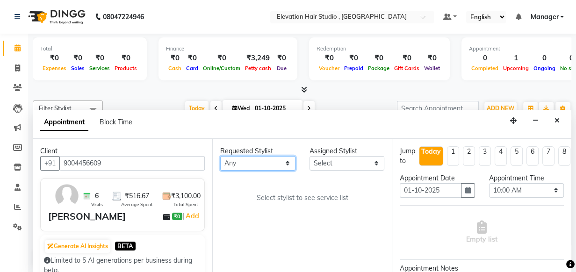
drag, startPoint x: 286, startPoint y: 164, endPoint x: 261, endPoint y: 167, distance: 25.9
click at [285, 165] on select "Any Anish shaikh Dilip Manager mehboob sahil sameer Sanjay Sarfaraz Tamanna" at bounding box center [257, 163] width 75 height 14
select select "68492"
click at [220, 156] on select "Any Anish shaikh Dilip Manager mehboob sahil sameer Sanjay Sarfaraz Tamanna" at bounding box center [257, 163] width 75 height 14
select select "68492"
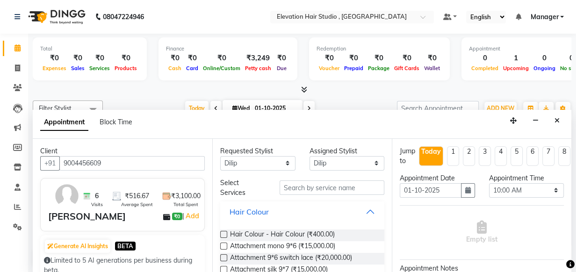
click at [367, 207] on button "Hair Colour" at bounding box center [302, 211] width 157 height 17
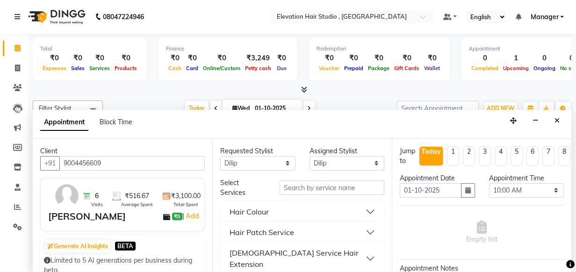
click at [360, 230] on button "Hair Patch Service" at bounding box center [302, 232] width 157 height 17
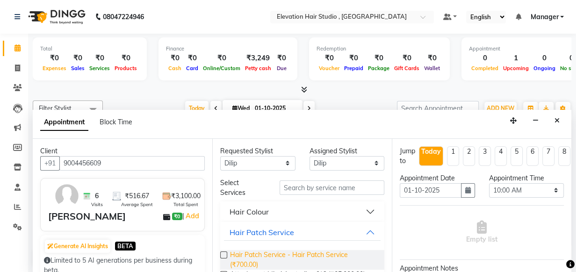
click at [329, 256] on span "Hair Patch Service - Hair Patch Service (₹700.00)" at bounding box center [303, 260] width 147 height 20
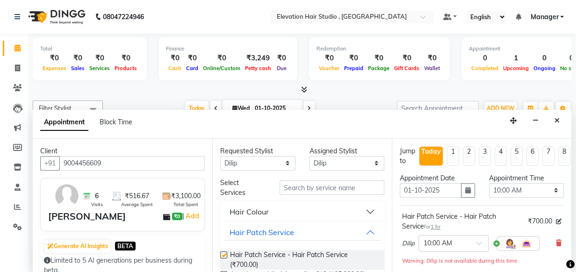
checkbox input "false"
click at [519, 189] on select "Select 10:00 AM 10:15 AM 10:30 AM 10:45 AM 11:00 AM 11:15 AM 11:30 AM 11:45 AM …" at bounding box center [526, 190] width 75 height 14
click at [489, 183] on select "Select 10:00 AM 10:15 AM 10:30 AM 10:45 AM 11:00 AM 11:15 AM 11:30 AM 11:45 AM …" at bounding box center [526, 190] width 75 height 14
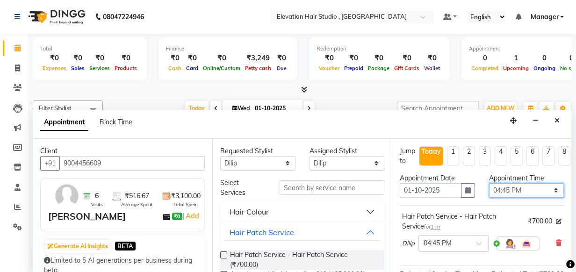
drag, startPoint x: 523, startPoint y: 192, endPoint x: 524, endPoint y: 186, distance: 6.1
click at [523, 192] on select "Select 10:00 AM 10:15 AM 10:30 AM 10:45 AM 11:00 AM 11:15 AM 11:30 AM 11:45 AM …" at bounding box center [526, 190] width 75 height 14
select select "1020"
click at [489, 183] on select "Select 10:00 AM 10:15 AM 10:30 AM 10:45 AM 11:00 AM 11:15 AM 11:30 AM 11:45 AM …" at bounding box center [526, 190] width 75 height 14
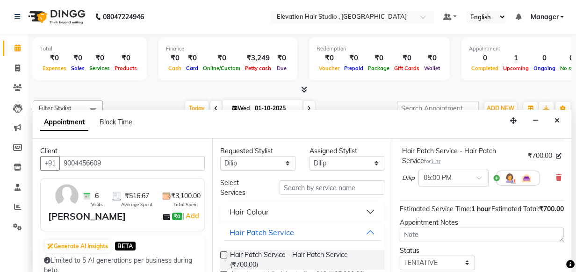
scroll to position [85, 0]
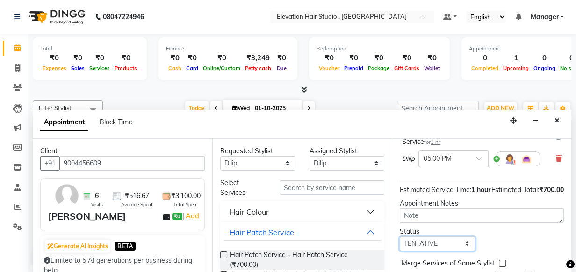
click at [453, 251] on select "Select TENTATIVE CONFIRM CHECK-IN UPCOMING" at bounding box center [437, 243] width 75 height 14
select select "confirm booking"
click at [400, 244] on select "Select TENTATIVE CONFIRM CHECK-IN UPCOMING" at bounding box center [437, 243] width 75 height 14
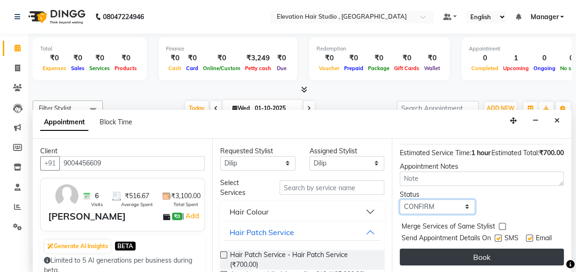
scroll to position [145, 0]
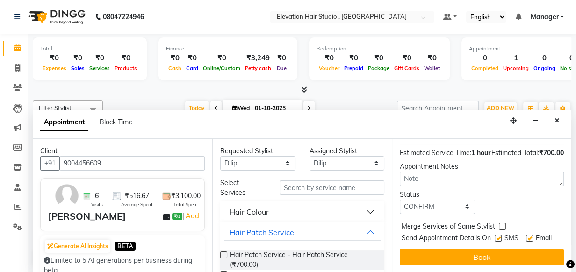
click at [498, 235] on label at bounding box center [497, 238] width 7 height 7
click at [498, 236] on input "checkbox" at bounding box center [497, 239] width 6 height 6
checkbox input "false"
click at [526, 235] on label at bounding box center [529, 238] width 7 height 7
click at [526, 236] on input "checkbox" at bounding box center [529, 239] width 6 height 6
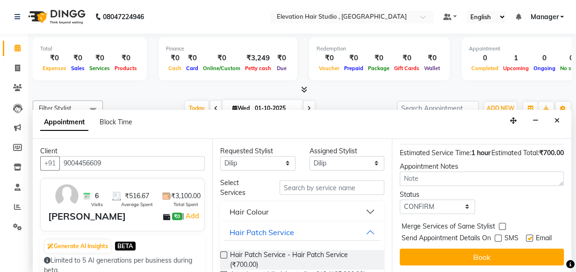
checkbox input "false"
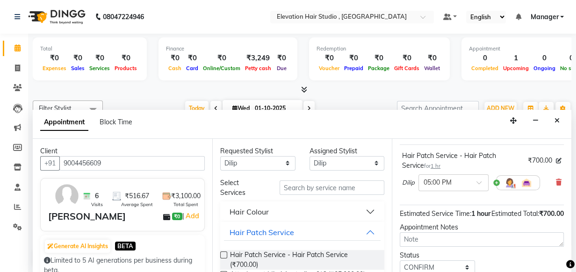
scroll to position [60, 0]
click at [127, 110] on div "Appointment Block Time" at bounding box center [302, 124] width 538 height 29
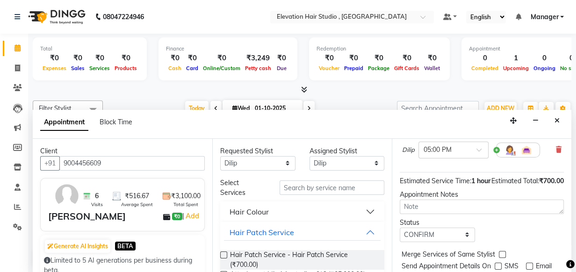
scroll to position [145, 0]
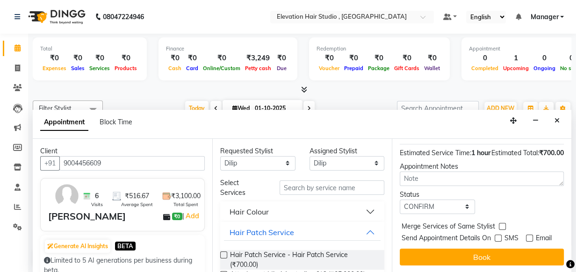
click at [499, 235] on label at bounding box center [497, 238] width 7 height 7
click at [499, 236] on input "checkbox" at bounding box center [497, 239] width 6 height 6
checkbox input "true"
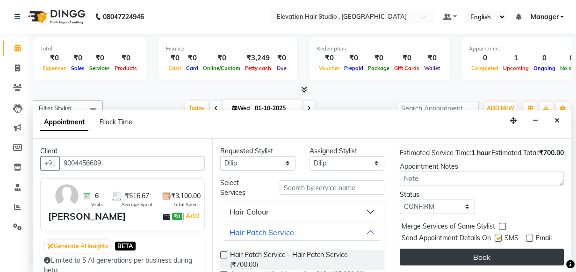
click at [491, 249] on button "Book" at bounding box center [482, 257] width 164 height 17
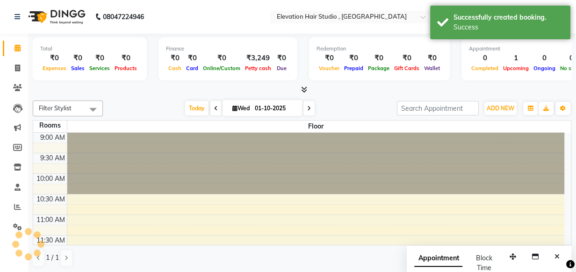
scroll to position [0, 0]
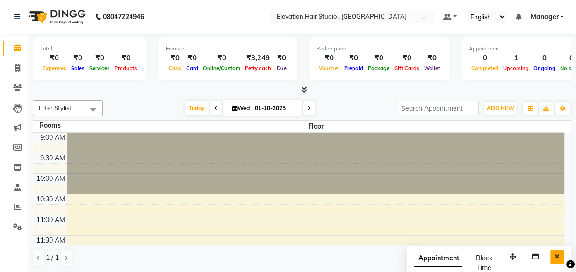
click at [555, 258] on icon "Close" at bounding box center [556, 256] width 5 height 7
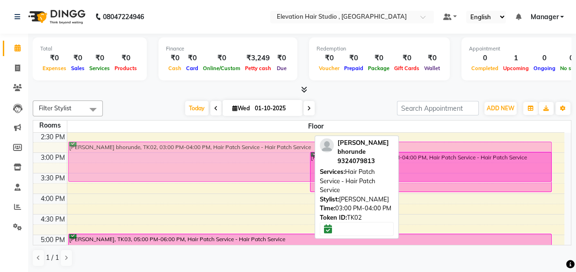
scroll to position [223, 0]
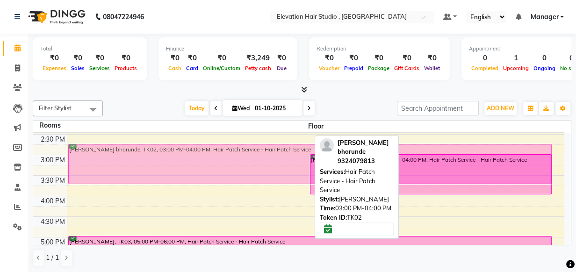
drag, startPoint x: 257, startPoint y: 179, endPoint x: 276, endPoint y: 148, distance: 35.9
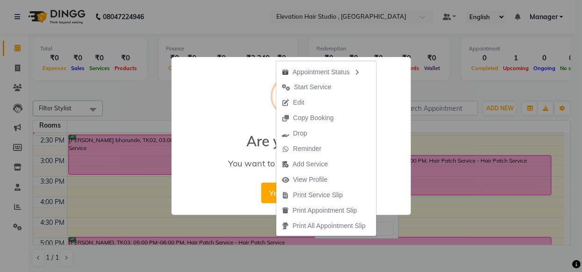
click at [444, 143] on div "× ! Are you sure? You want to update booking slot Yes No No" at bounding box center [291, 136] width 582 height 272
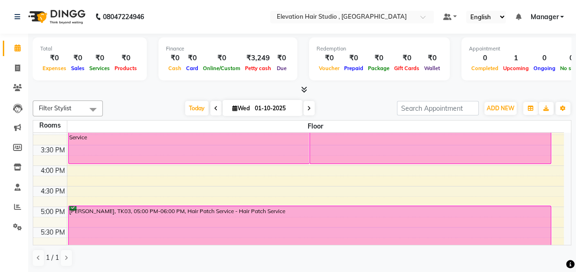
scroll to position [212, 0]
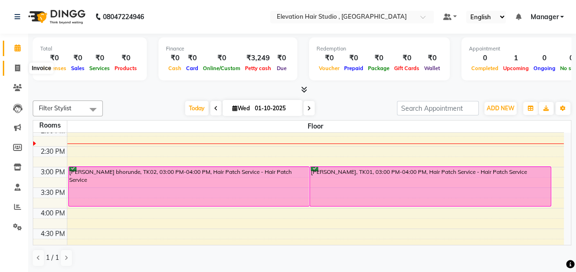
click at [15, 67] on icon at bounding box center [17, 67] width 5 height 7
select select "service"
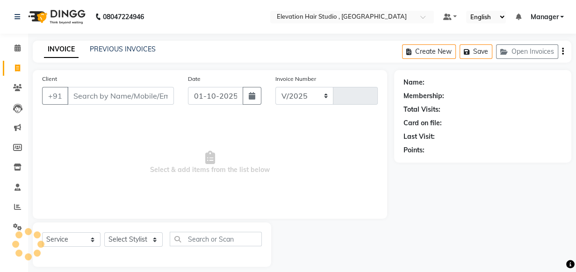
select select "6886"
type input "1012"
click at [15, 51] on icon at bounding box center [17, 47] width 6 height 7
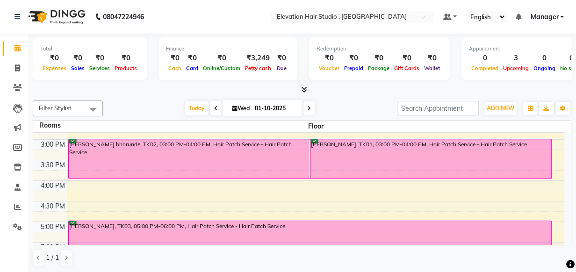
scroll to position [255, 0]
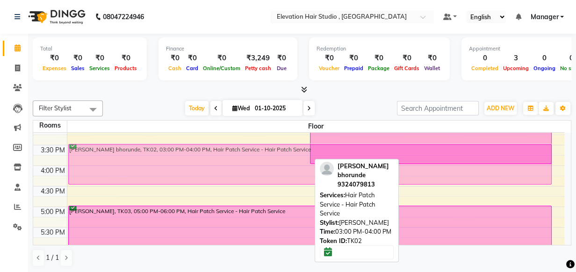
drag, startPoint x: 185, startPoint y: 150, endPoint x: 185, endPoint y: 169, distance: 19.2
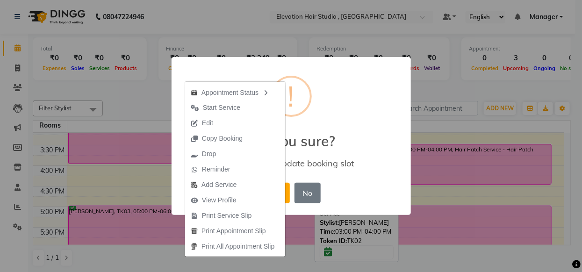
click at [307, 151] on div "× ! Are you sure? You want to update booking slot Yes No No" at bounding box center [290, 136] width 239 height 158
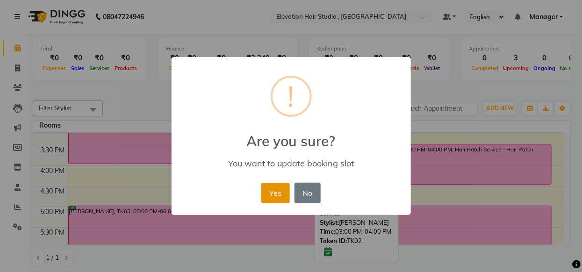
click at [271, 194] on button "Yes" at bounding box center [275, 193] width 29 height 21
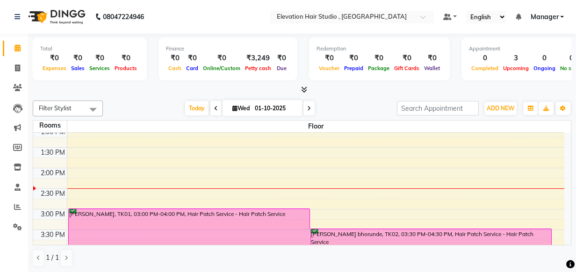
scroll to position [170, 0]
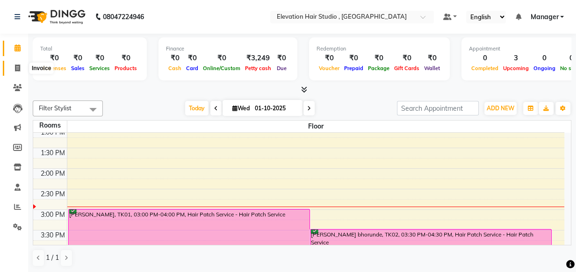
click at [17, 63] on span at bounding box center [17, 68] width 16 height 11
select select "service"
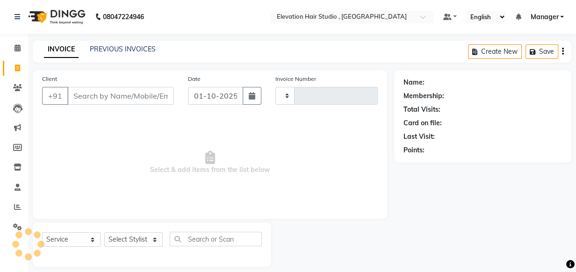
type input "1012"
select select "6886"
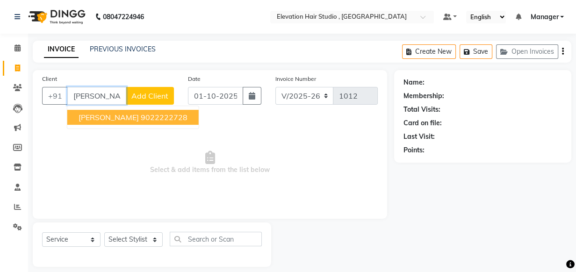
click at [107, 115] on span "sugat randive" at bounding box center [109, 117] width 60 height 9
type input "9022222728"
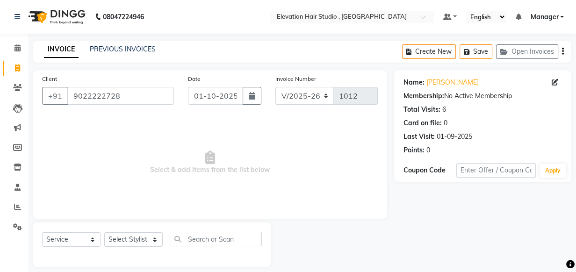
click at [149, 248] on div "Select Service Product Membership Package Voucher Prepaid Gift Card Select Styl…" at bounding box center [152, 243] width 220 height 22
click at [146, 241] on select "Select Stylist Anish shaikh Dilip Manager mehboob sahil sameer Sanjay Sarfaraz …" at bounding box center [133, 239] width 58 height 14
select select "68492"
click at [104, 232] on select "Select Stylist Anish shaikh Dilip Manager mehboob sahil sameer Sanjay Sarfaraz …" at bounding box center [133, 239] width 58 height 14
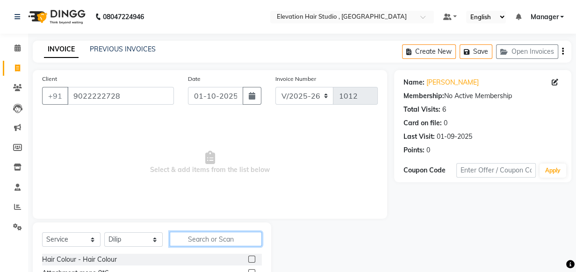
click at [214, 236] on input "text" at bounding box center [216, 239] width 92 height 14
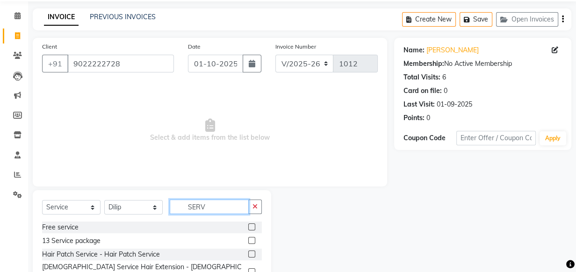
scroll to position [63, 0]
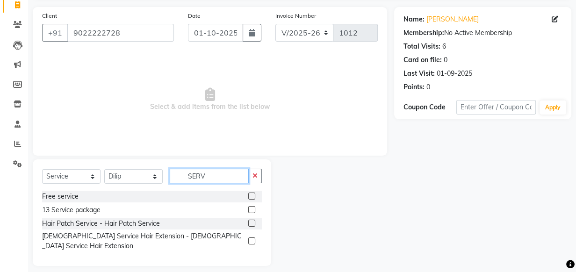
type input "SERV"
click at [250, 224] on label at bounding box center [251, 223] width 7 height 7
click at [250, 224] on input "checkbox" at bounding box center [251, 224] width 6 height 6
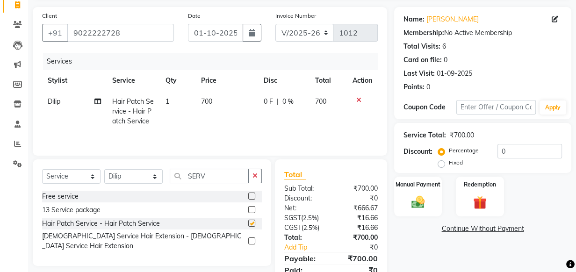
checkbox input "false"
click at [201, 100] on span "700" at bounding box center [206, 101] width 11 height 8
select select "68492"
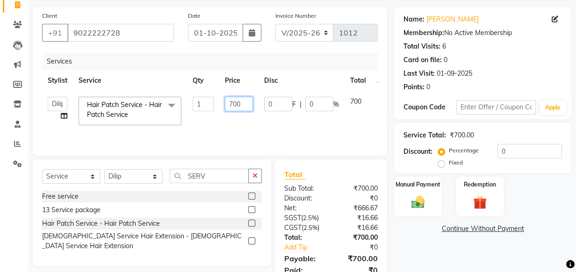
click at [233, 103] on input "700" at bounding box center [239, 104] width 28 height 14
type input "600"
click at [214, 107] on tr "Anish shaikh Dilip Manager mehboob sahil sameer Sanjay Sarfaraz Tamanna Hair Pa…" at bounding box center [222, 111] width 360 height 40
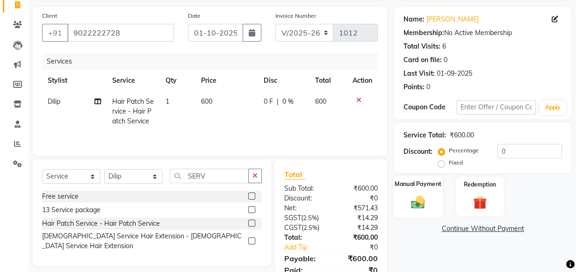
click at [418, 200] on img at bounding box center [418, 202] width 23 height 16
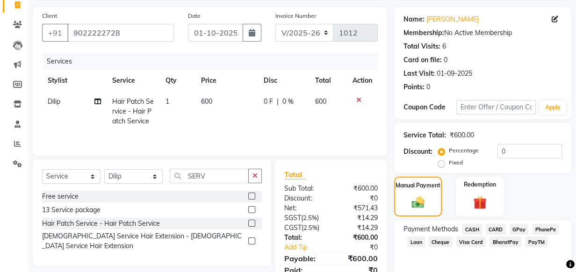
click at [468, 226] on span "CASH" at bounding box center [472, 229] width 20 height 11
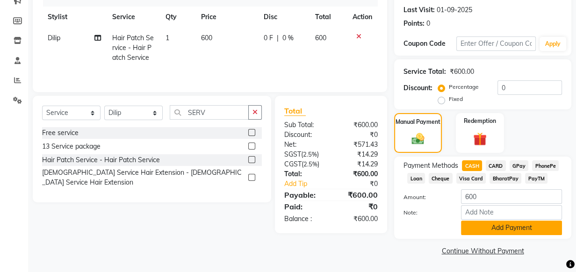
click at [472, 227] on button "Add Payment" at bounding box center [511, 228] width 101 height 14
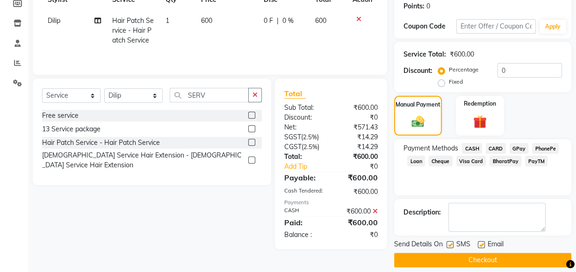
scroll to position [153, 0]
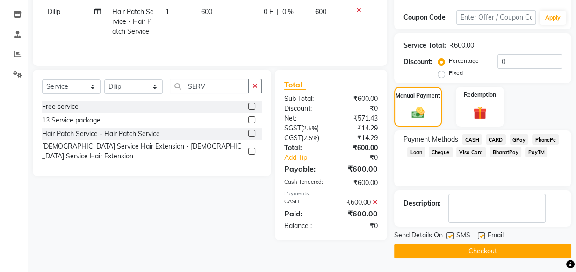
click at [450, 238] on label at bounding box center [449, 235] width 7 height 7
click at [450, 238] on input "checkbox" at bounding box center [449, 236] width 6 height 6
checkbox input "false"
click at [478, 238] on label at bounding box center [481, 235] width 7 height 7
click at [478, 238] on input "checkbox" at bounding box center [481, 236] width 6 height 6
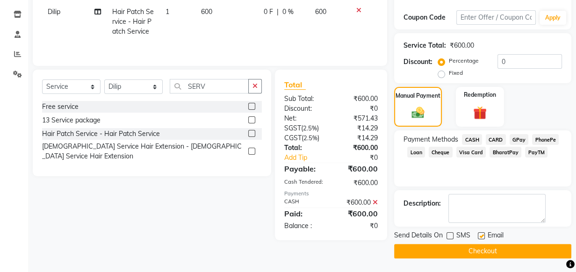
checkbox input "false"
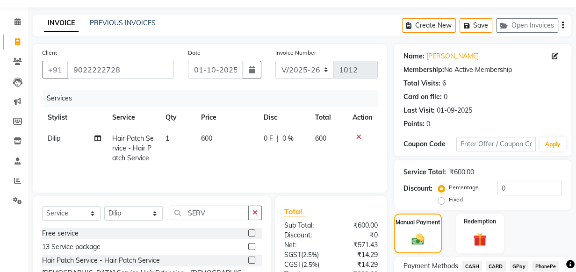
scroll to position [25, 0]
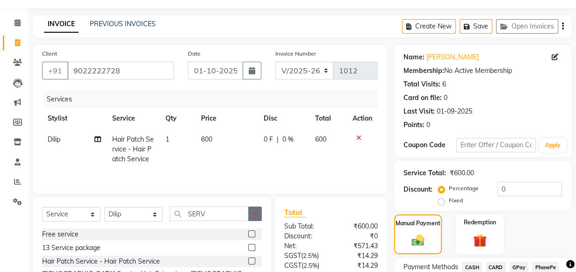
click at [254, 207] on button "button" at bounding box center [255, 214] width 14 height 14
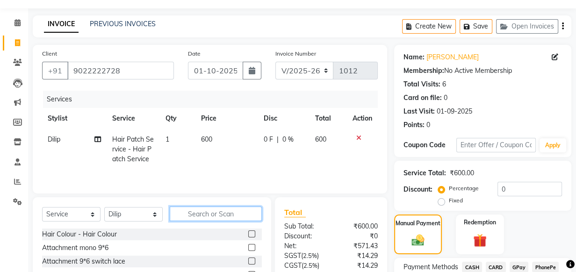
scroll to position [153, 0]
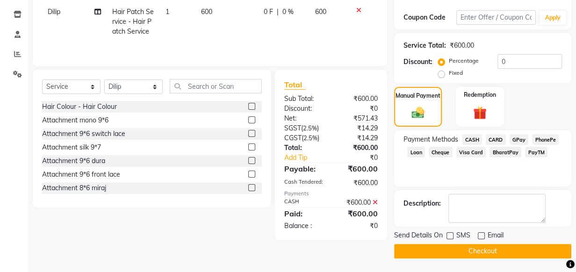
click at [476, 243] on div "Send Details On SMS Email Checkout" at bounding box center [482, 244] width 177 height 28
click at [476, 253] on button "Checkout" at bounding box center [482, 251] width 177 height 14
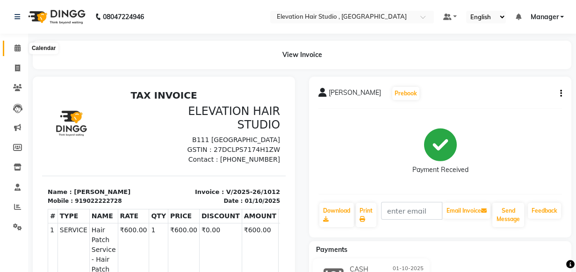
click at [15, 47] on icon at bounding box center [17, 47] width 6 height 7
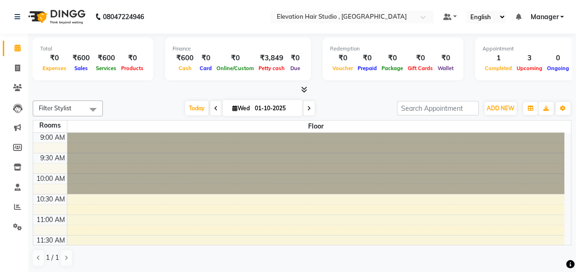
click at [309, 109] on icon at bounding box center [309, 109] width 4 height 6
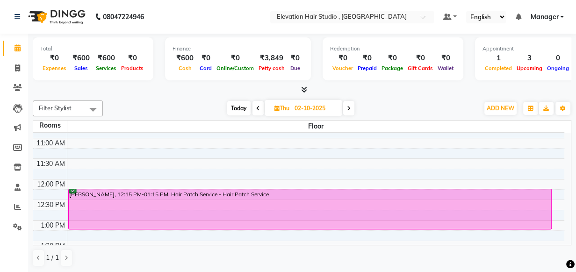
scroll to position [76, 0]
click at [346, 111] on span at bounding box center [348, 108] width 11 height 14
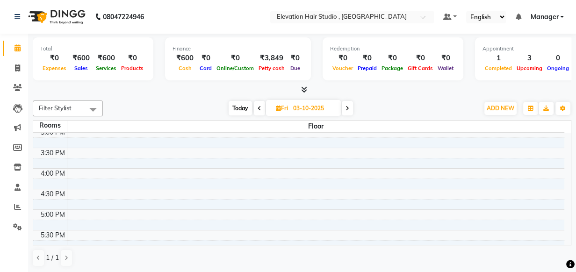
scroll to position [82, 0]
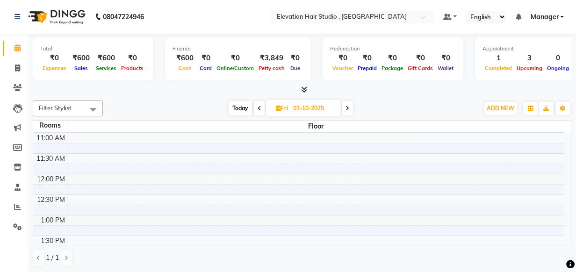
click at [343, 104] on span at bounding box center [347, 108] width 11 height 14
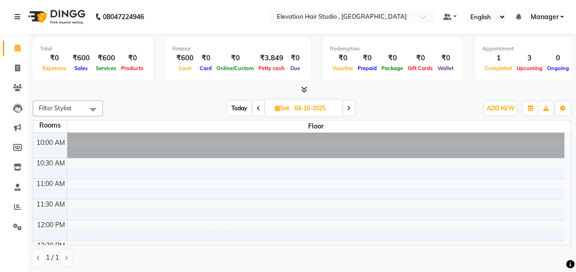
scroll to position [0, 0]
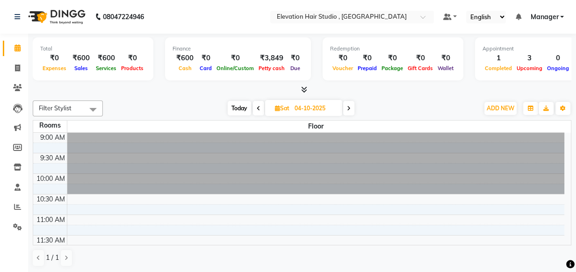
click at [347, 111] on span at bounding box center [348, 108] width 11 height 14
click at [353, 114] on span at bounding box center [348, 108] width 11 height 14
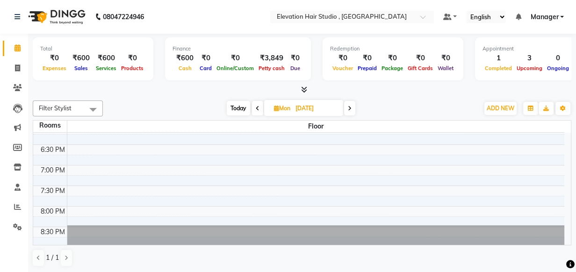
scroll to position [251, 0]
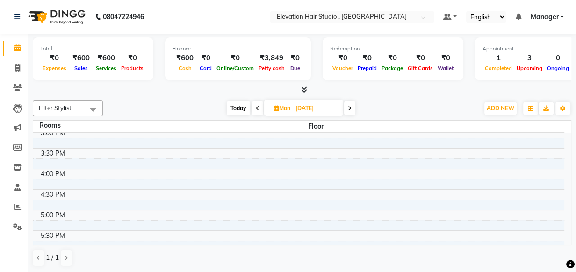
click at [350, 109] on icon at bounding box center [350, 109] width 4 height 6
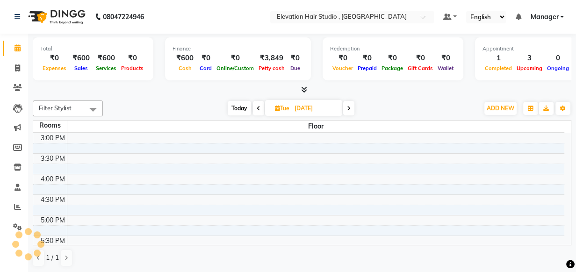
click at [350, 109] on icon at bounding box center [349, 109] width 4 height 6
click at [350, 109] on icon at bounding box center [350, 109] width 4 height 6
drag, startPoint x: 292, startPoint y: 101, endPoint x: 371, endPoint y: 113, distance: 80.8
click at [371, 113] on div "Today Thu 09-10-2025" at bounding box center [290, 108] width 366 height 14
click at [386, 105] on div "Today Thu 09-10-2025" at bounding box center [290, 108] width 366 height 14
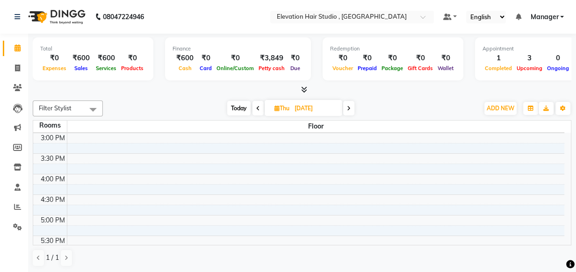
click at [258, 106] on icon at bounding box center [258, 109] width 4 height 6
click at [350, 108] on icon at bounding box center [350, 109] width 4 height 6
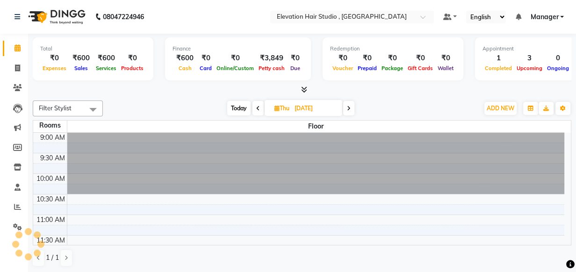
click at [350, 108] on icon at bounding box center [349, 109] width 4 height 6
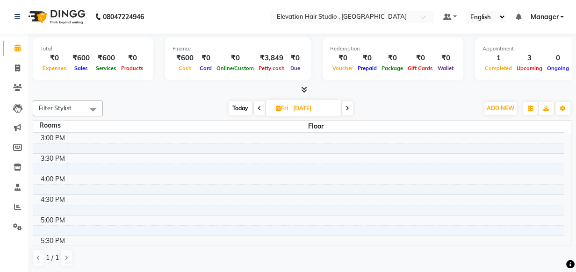
click at [261, 107] on span at bounding box center [259, 108] width 11 height 14
click at [261, 107] on span at bounding box center [257, 108] width 11 height 14
click at [261, 107] on span at bounding box center [256, 108] width 11 height 14
click at [257, 108] on icon at bounding box center [259, 109] width 4 height 6
click at [257, 108] on icon at bounding box center [258, 109] width 4 height 6
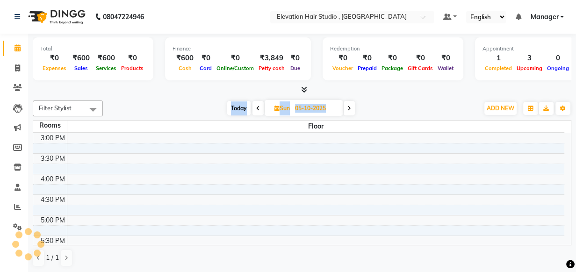
click at [257, 108] on icon at bounding box center [258, 109] width 4 height 6
click at [257, 108] on icon at bounding box center [259, 109] width 4 height 6
click at [257, 108] on icon at bounding box center [258, 109] width 4 height 6
type input "01-10-2025"
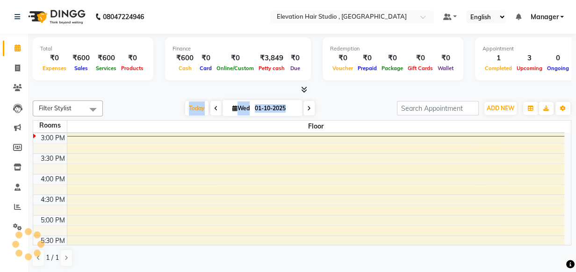
scroll to position [246, 0]
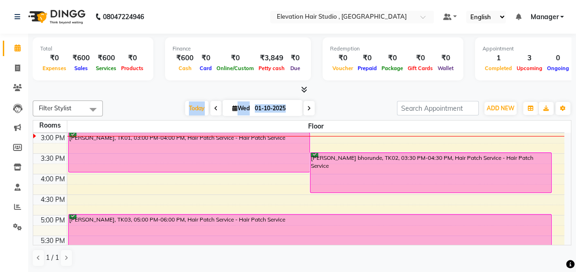
click at [326, 105] on div "Today Wed 01-10-2025" at bounding box center [249, 108] width 285 height 14
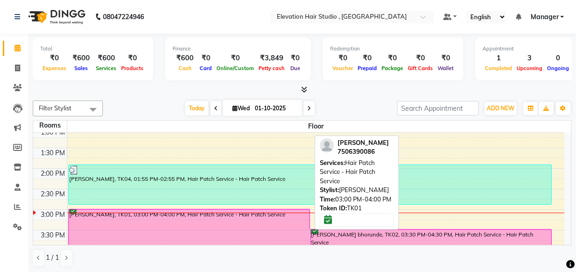
scroll to position [212, 0]
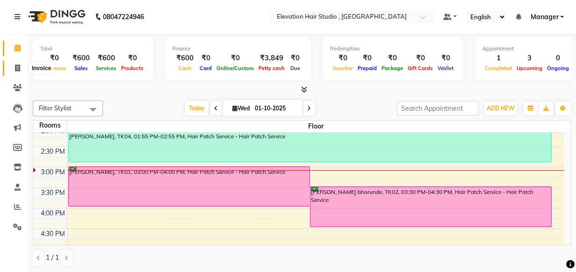
click at [12, 65] on span at bounding box center [17, 68] width 16 height 11
select select "service"
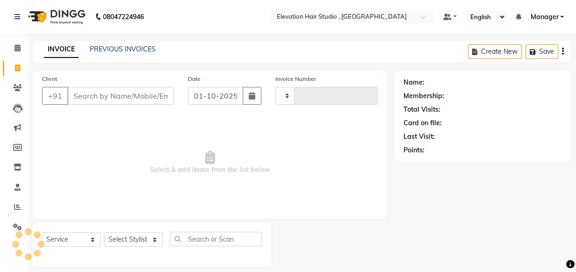
type input "1013"
select select "6886"
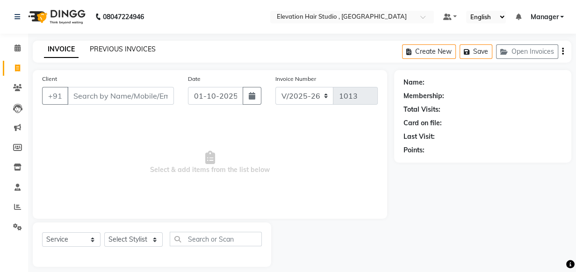
click at [131, 52] on link "PREVIOUS INVOICES" at bounding box center [123, 49] width 66 height 8
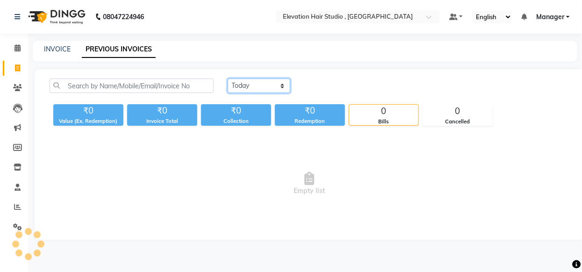
click at [264, 87] on select "Today Yesterday Custom Range" at bounding box center [259, 86] width 63 height 14
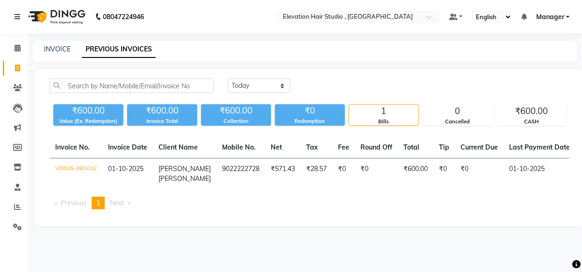
click at [446, 92] on div "Today Yesterday Custom Range" at bounding box center [399, 86] width 342 height 14
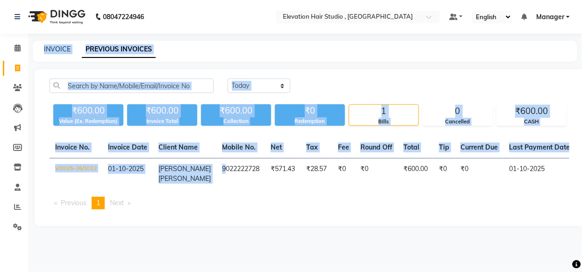
drag, startPoint x: 211, startPoint y: 165, endPoint x: 3, endPoint y: 177, distance: 208.3
click at [6, 175] on app-home "08047224946 Select Location × Elevation Hair Studio , Thane West Default Panel …" at bounding box center [291, 120] width 582 height 240
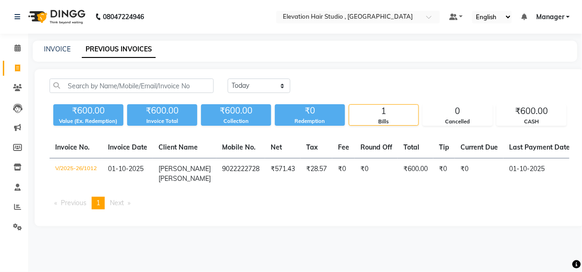
click at [265, 262] on div "08047224946 Select Location × Elevation Hair Studio , Thane West Default Panel …" at bounding box center [291, 136] width 582 height 272
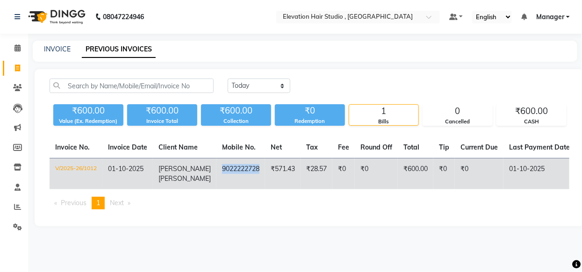
drag, startPoint x: 210, startPoint y: 165, endPoint x: 249, endPoint y: 173, distance: 40.0
click at [249, 173] on td "9022222728" at bounding box center [240, 173] width 49 height 31
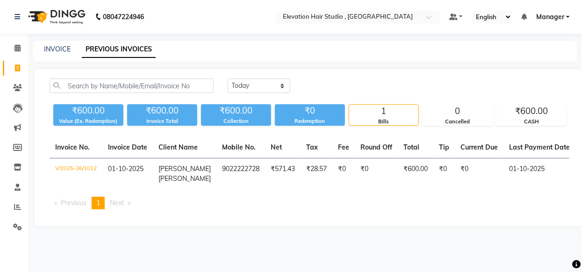
click at [375, 37] on div "08047224946 Select Location × Elevation Hair Studio , Thane West Default Panel …" at bounding box center [291, 136] width 582 height 272
click at [21, 42] on link "Calendar" at bounding box center [14, 48] width 22 height 15
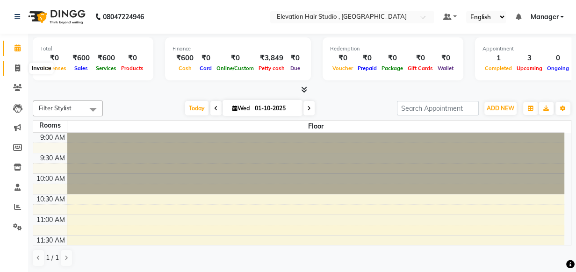
click at [15, 71] on icon at bounding box center [17, 67] width 5 height 7
select select "6886"
select select "service"
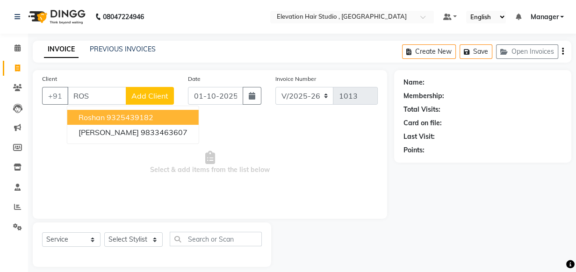
click at [104, 117] on span "Roshan" at bounding box center [92, 117] width 26 height 9
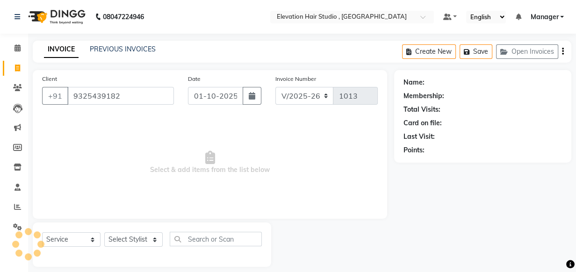
type input "9325439182"
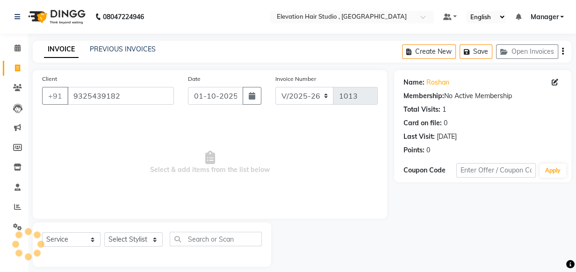
click at [293, 147] on span "Select & add items from the list below" at bounding box center [210, 162] width 336 height 93
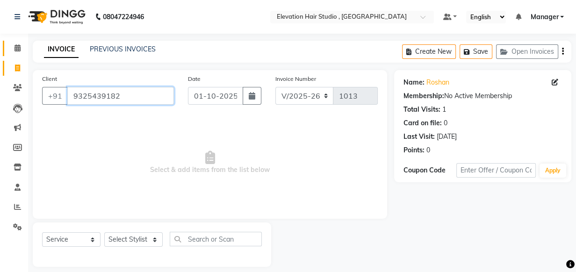
drag, startPoint x: 163, startPoint y: 94, endPoint x: 3, endPoint y: 48, distance: 166.5
click at [3, 46] on app-home "08047224946 Select Location × Elevation Hair Studio , Thane West Default Panel …" at bounding box center [288, 140] width 576 height 281
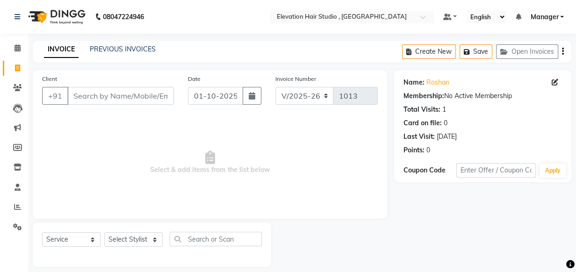
click at [151, 44] on div "PREVIOUS INVOICES" at bounding box center [123, 49] width 66 height 10
click at [158, 93] on input "Client" at bounding box center [120, 96] width 107 height 18
click at [139, 74] on div "Client +91" at bounding box center [108, 93] width 146 height 38
click at [14, 47] on icon at bounding box center [17, 47] width 6 height 7
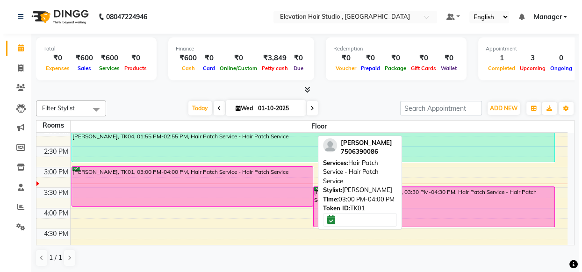
scroll to position [170, 0]
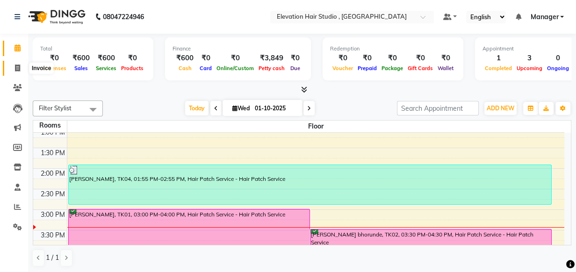
click at [21, 73] on span at bounding box center [17, 68] width 16 height 11
select select "service"
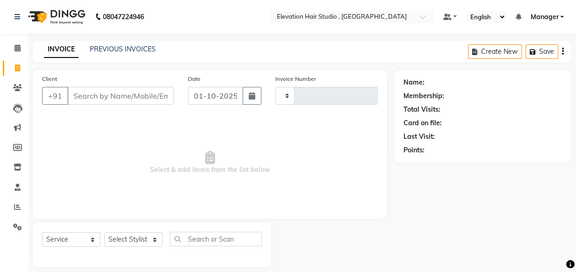
type input "1013"
select select "6886"
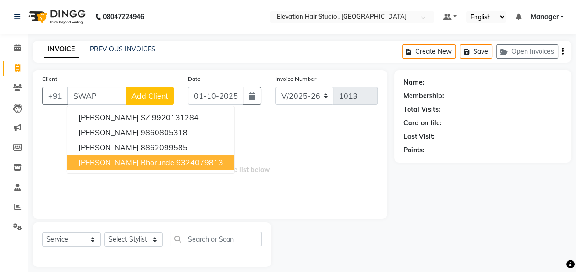
click at [141, 157] on button "Swapnil bhorunde 9324079813" at bounding box center [150, 162] width 167 height 15
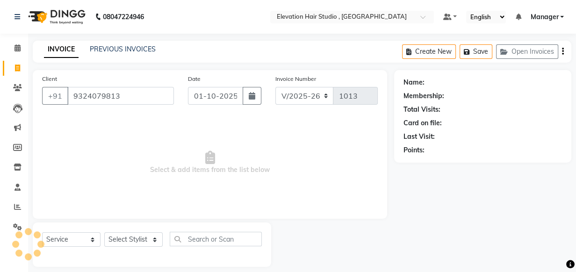
type input "9324079813"
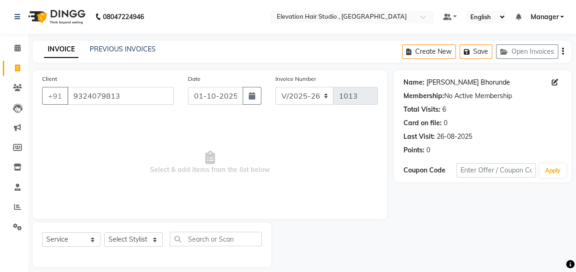
click at [431, 86] on link "Swapnil Bhorunde" at bounding box center [468, 83] width 84 height 10
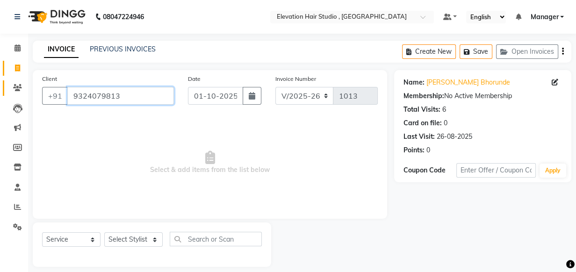
drag, startPoint x: 153, startPoint y: 93, endPoint x: 3, endPoint y: 94, distance: 149.5
click at [3, 94] on app-home "08047224946 Select Location × Elevation Hair Studio , Thane West Default Panel …" at bounding box center [288, 140] width 576 height 281
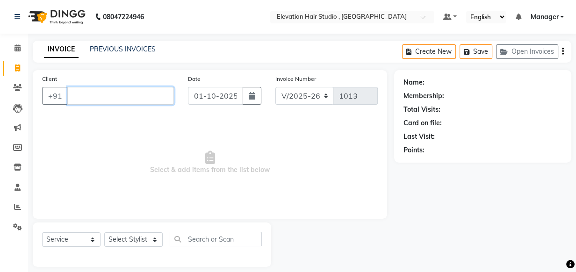
paste input "--"
type input "-"
paste input "9324079813"
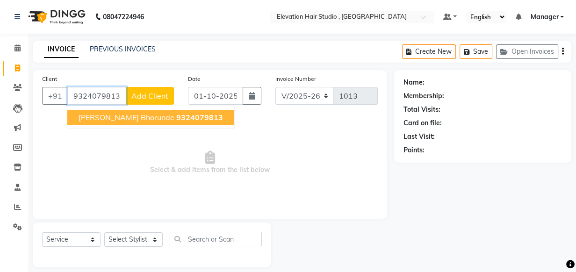
click at [119, 121] on span "[PERSON_NAME] bhorunde" at bounding box center [127, 117] width 96 height 9
type input "9324079813"
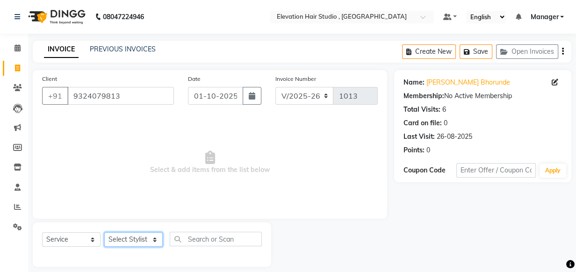
drag, startPoint x: 123, startPoint y: 242, endPoint x: 122, endPoint y: 249, distance: 7.1
click at [122, 248] on div "Select Service Product Membership Package Voucher Prepaid Gift Card Select Styl…" at bounding box center [152, 243] width 220 height 22
select select "68492"
click at [104, 232] on select "Select Stylist Anish shaikh Dilip Manager mehboob sahil sameer Sanjay Sarfaraz …" at bounding box center [133, 239] width 58 height 14
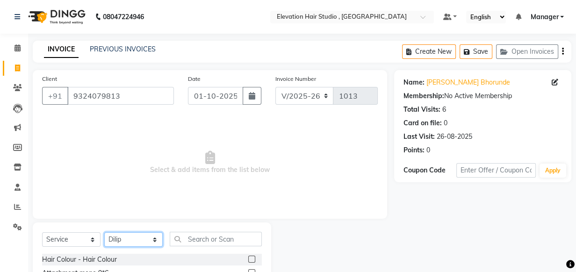
drag, startPoint x: 135, startPoint y: 233, endPoint x: 78, endPoint y: 213, distance: 60.3
click at [68, 235] on div "Select Service Product Membership Package Voucher Prepaid Gift Card Select Styl…" at bounding box center [152, 243] width 220 height 22
select select
click at [104, 232] on select "Select Stylist Anish shaikh Dilip Manager mehboob sahil sameer Sanjay Sarfaraz …" at bounding box center [133, 239] width 58 height 14
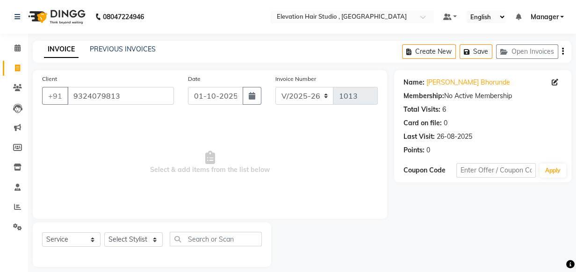
click at [156, 162] on span "Select & add items from the list below" at bounding box center [210, 162] width 336 height 93
click at [15, 44] on icon at bounding box center [17, 47] width 6 height 7
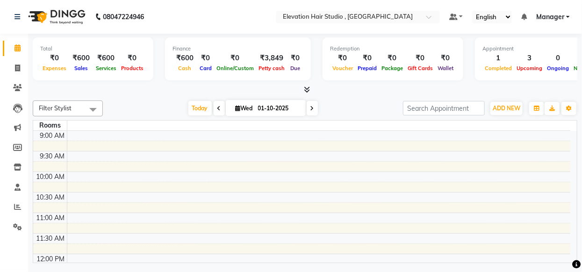
click at [214, 105] on span at bounding box center [219, 108] width 11 height 14
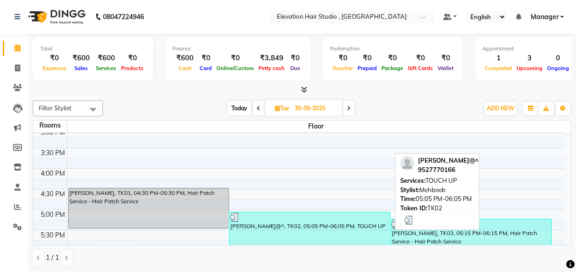
scroll to position [246, 0]
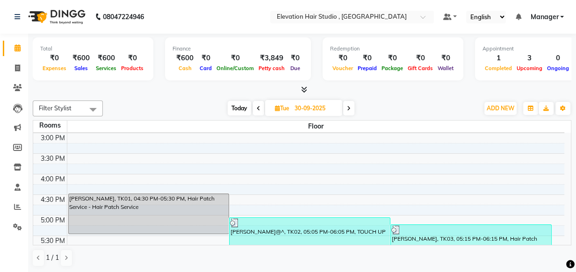
click at [352, 111] on span at bounding box center [348, 108] width 11 height 14
type input "01-10-2025"
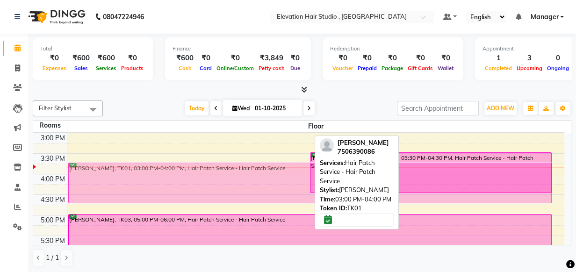
drag, startPoint x: 173, startPoint y: 162, endPoint x: 164, endPoint y: 197, distance: 35.7
click at [164, 197] on div "TUSHAR PADAVE, TK01, 03:00 PM-04:00 PM, Hair Patch Service - Hair Patch Service…" at bounding box center [315, 132] width 497 height 493
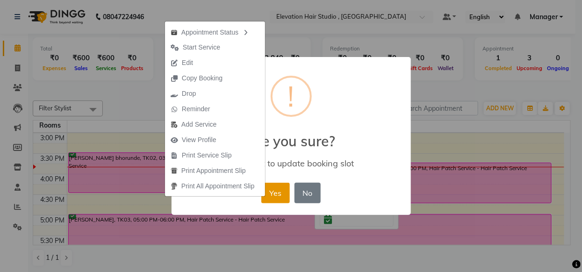
click at [274, 193] on button "Yes" at bounding box center [275, 193] width 29 height 21
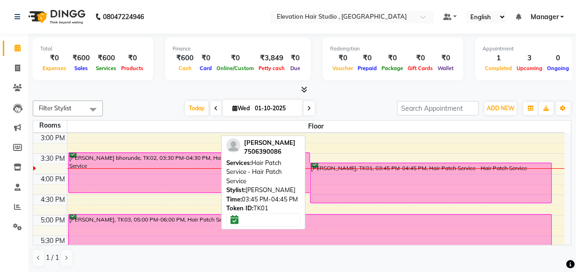
click at [456, 189] on div "TUSHAR PADAVE, TK01, 03:45 PM-04:45 PM, Hair Patch Service - Hair Patch Service" at bounding box center [430, 183] width 241 height 40
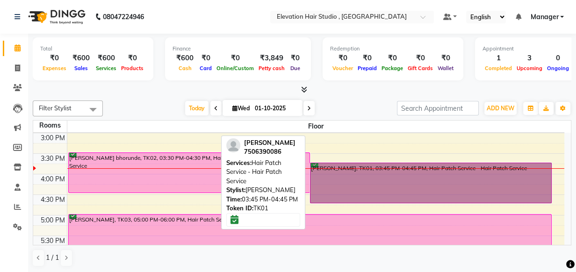
click at [450, 191] on link "TUSHAR PADAVE, TK01, 03:45 PM-04:45 PM, Hair Patch Service - Hair Patch Service" at bounding box center [431, 183] width 242 height 41
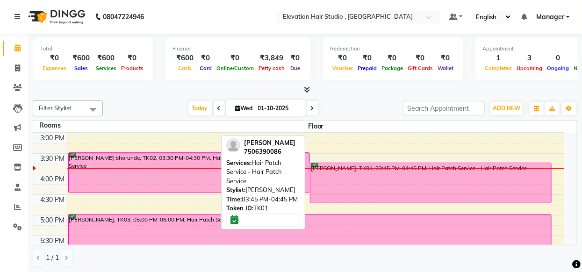
select select "6"
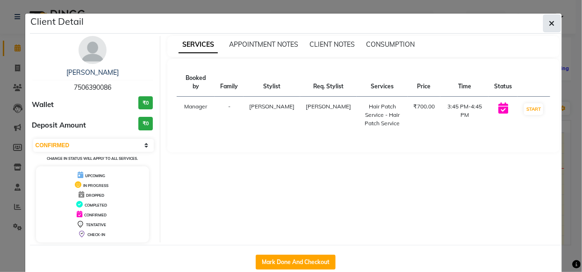
drag, startPoint x: 450, startPoint y: 191, endPoint x: 549, endPoint y: 21, distance: 196.6
click at [550, 21] on icon "button" at bounding box center [552, 23] width 6 height 7
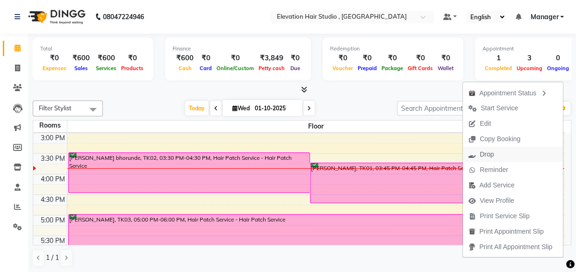
click at [506, 151] on button "Drop" at bounding box center [513, 154] width 100 height 15
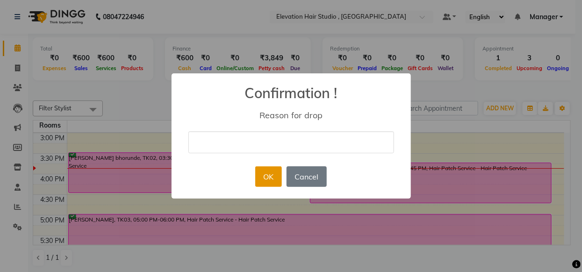
click at [259, 171] on button "OK" at bounding box center [268, 176] width 27 height 21
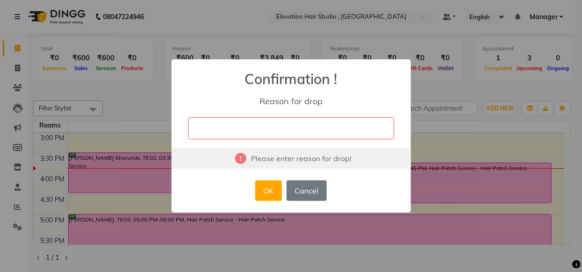
click at [270, 122] on input "text" at bounding box center [291, 128] width 206 height 22
type input "by mistek"
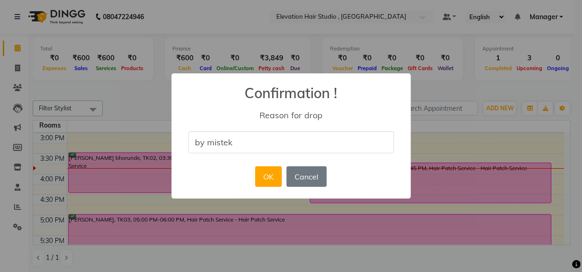
click at [282, 174] on div "OK No Cancel" at bounding box center [291, 176] width 76 height 25
click at [279, 180] on button "OK" at bounding box center [268, 176] width 27 height 21
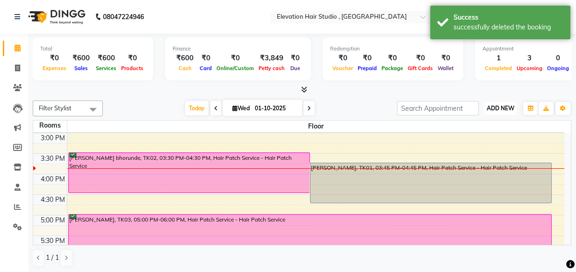
click at [495, 106] on span "ADD NEW" at bounding box center [500, 108] width 28 height 7
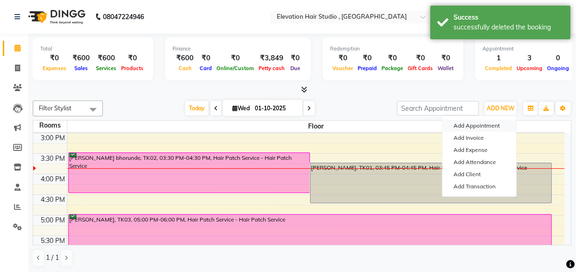
click at [469, 121] on button "Add Appointment" at bounding box center [479, 126] width 74 height 12
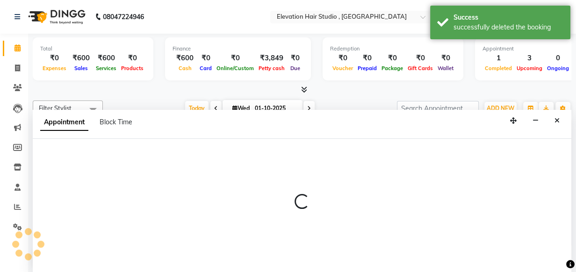
scroll to position [0, 0]
select select "600"
select select "tentative"
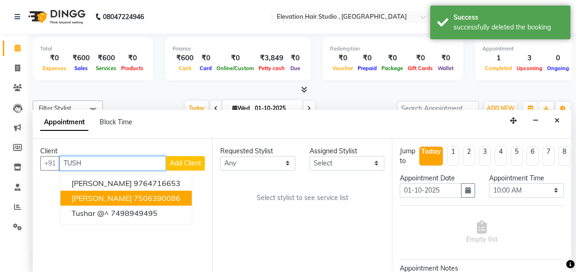
click at [135, 193] on button "TUSHAR PADAVE 7506390086" at bounding box center [125, 198] width 131 height 15
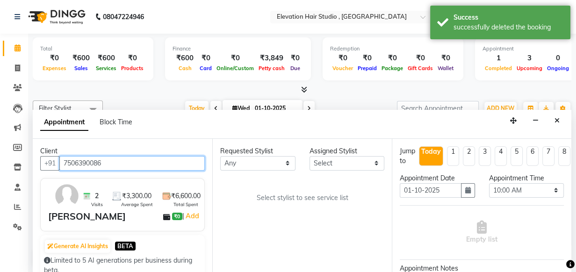
type input "7506390086"
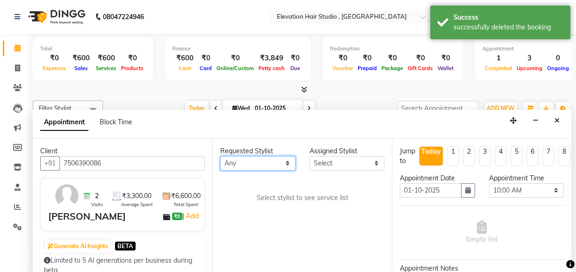
click at [255, 160] on select "Any Anish shaikh Dilip Manager mehboob sahil sameer Sanjay Sarfaraz Tamanna" at bounding box center [257, 163] width 75 height 14
select select "54147"
click at [220, 156] on select "Any Anish shaikh Dilip Manager mehboob sahil sameer Sanjay Sarfaraz Tamanna" at bounding box center [257, 163] width 75 height 14
select select "54147"
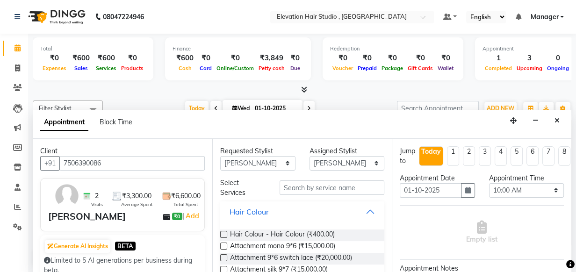
click at [367, 204] on button "Hair Colour" at bounding box center [302, 211] width 157 height 17
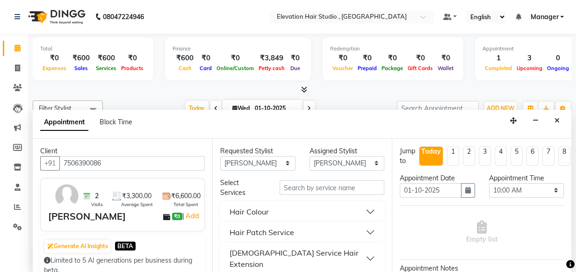
click at [361, 226] on button "Hair Patch Service" at bounding box center [302, 232] width 157 height 17
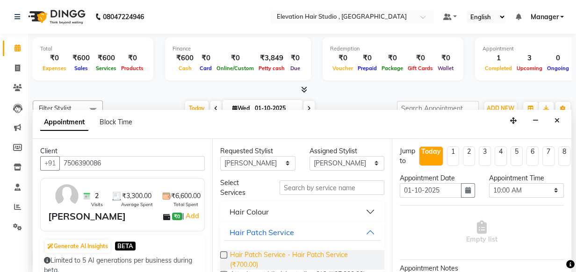
click at [344, 253] on span "Hair Patch Service - Hair Patch Service (₹700.00)" at bounding box center [303, 260] width 147 height 20
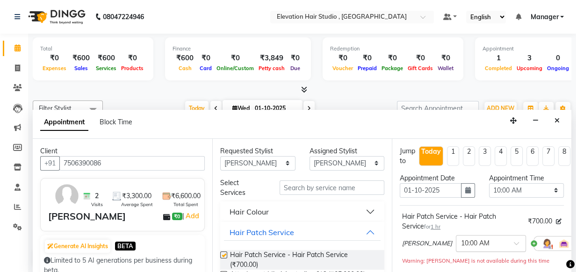
checkbox input "false"
click at [461, 189] on button "button" at bounding box center [468, 190] width 14 height 14
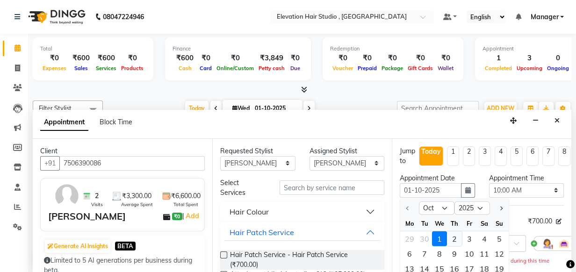
click at [453, 235] on div "2" at bounding box center [454, 238] width 15 height 15
type input "02-10-2025"
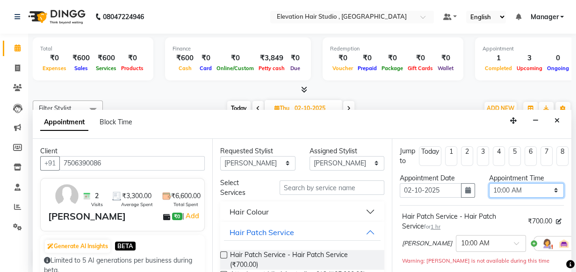
click at [543, 187] on select "Select 10:00 AM 10:15 AM 10:30 AM 10:45 AM 11:00 AM 11:15 AM 11:30 AM 11:45 AM …" at bounding box center [526, 190] width 75 height 14
select select "900"
click at [489, 183] on select "Select 10:00 AM 10:15 AM 10:30 AM 10:45 AM 11:00 AM 11:15 AM 11:30 AM 11:45 AM …" at bounding box center [526, 190] width 75 height 14
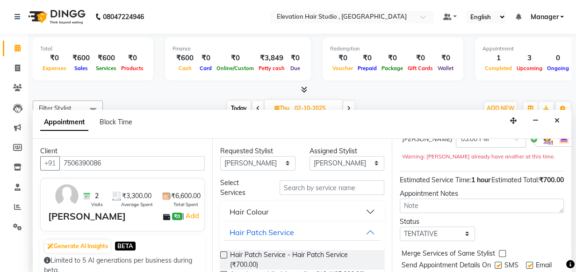
scroll to position [127, 0]
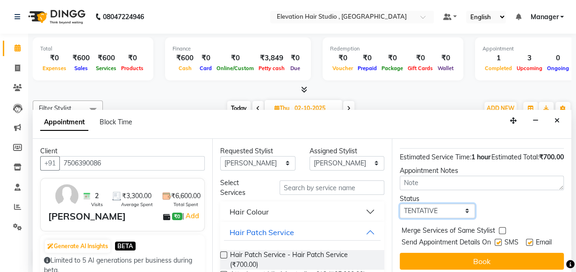
click at [462, 218] on select "Select TENTATIVE CONFIRM UPCOMING" at bounding box center [437, 211] width 75 height 14
select select "confirm booking"
click at [400, 213] on select "Select TENTATIVE CONFIRM UPCOMING" at bounding box center [437, 211] width 75 height 14
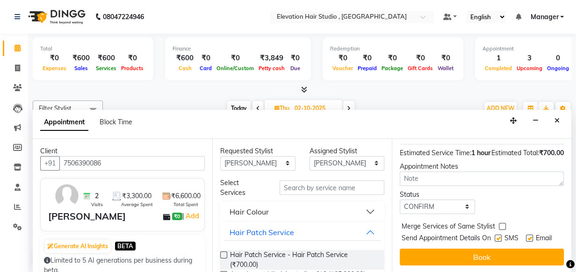
click at [526, 235] on label at bounding box center [529, 238] width 7 height 7
click at [526, 236] on input "checkbox" at bounding box center [529, 239] width 6 height 6
checkbox input "false"
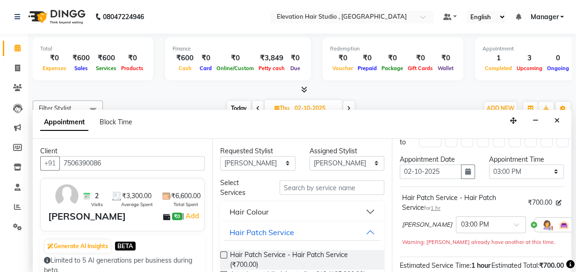
scroll to position [0, 0]
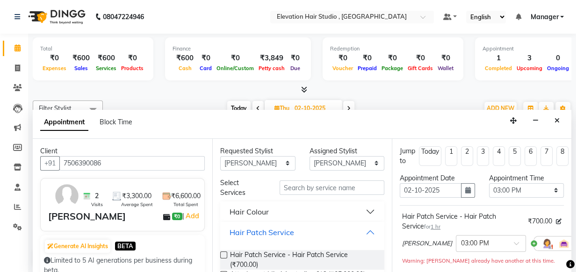
click at [366, 230] on button "Hair Patch Service" at bounding box center [302, 232] width 157 height 17
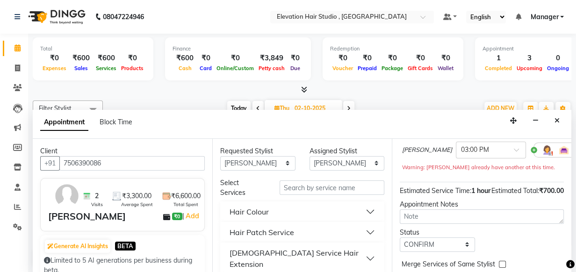
scroll to position [157, 0]
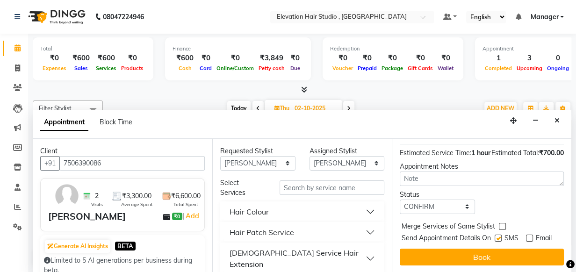
click at [445, 253] on button "Book" at bounding box center [482, 257] width 164 height 17
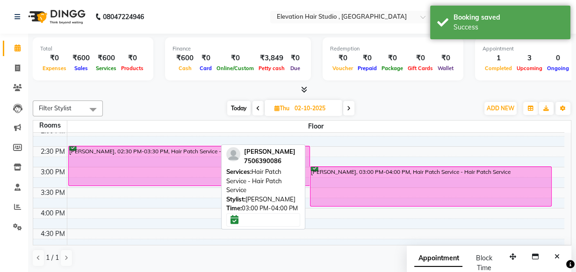
scroll to position [127, 0]
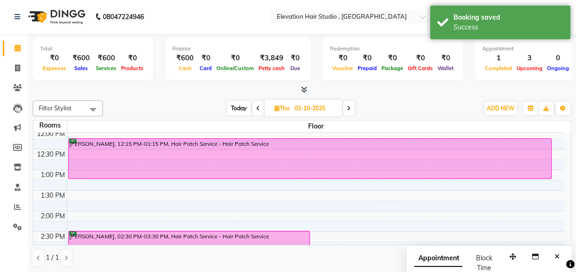
click at [259, 107] on span at bounding box center [257, 108] width 11 height 14
type input "01-10-2025"
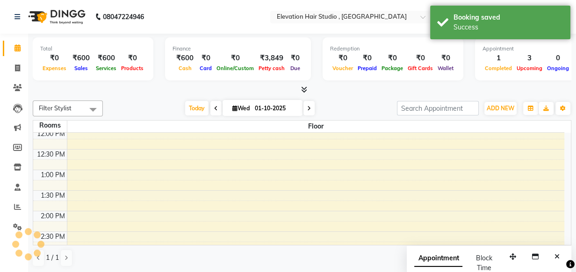
scroll to position [246, 0]
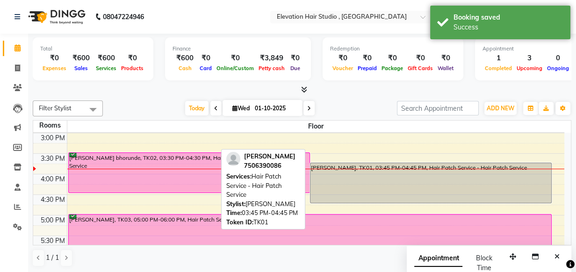
click at [387, 190] on div "TUSHAR PADAVE, TK01, 03:45 PM-04:45 PM, Hair Patch Service - Hair Patch Service" at bounding box center [430, 183] width 241 height 40
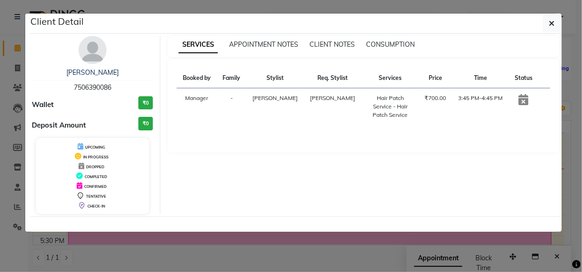
drag, startPoint x: 551, startPoint y: 26, endPoint x: 358, endPoint y: 222, distance: 275.9
click at [358, 222] on div at bounding box center [296, 223] width 532 height 15
click at [356, 240] on ngb-modal-window "Client Detail TUSHAR PADAVE 7506390086 Wallet ₹0 Deposit Amount ₹0 UPCOMING IN …" at bounding box center [291, 136] width 582 height 272
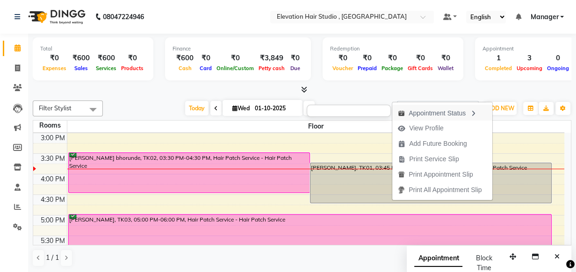
click at [470, 116] on div "Appointment Status" at bounding box center [442, 113] width 100 height 16
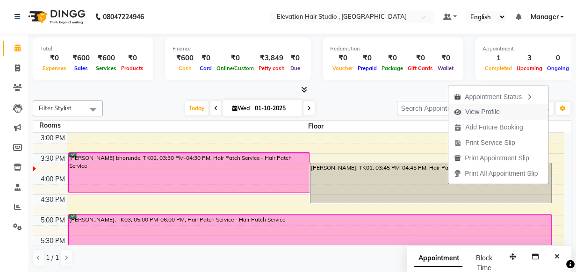
click at [484, 113] on span "View Profile" at bounding box center [482, 112] width 35 height 10
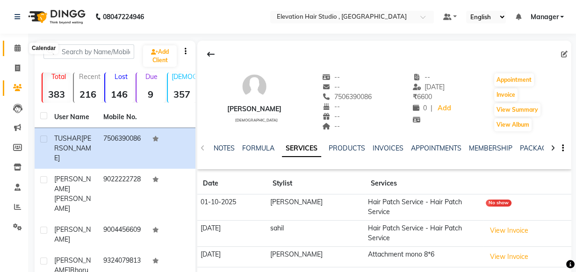
click at [16, 52] on span at bounding box center [17, 48] width 16 height 11
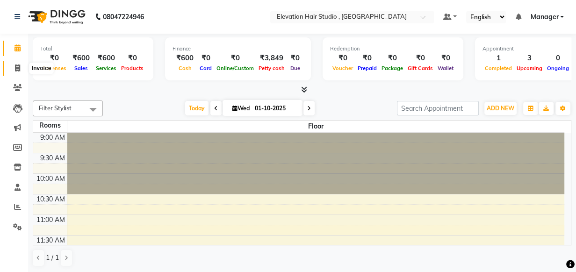
click at [14, 72] on span at bounding box center [17, 68] width 16 height 11
select select "6886"
select select "service"
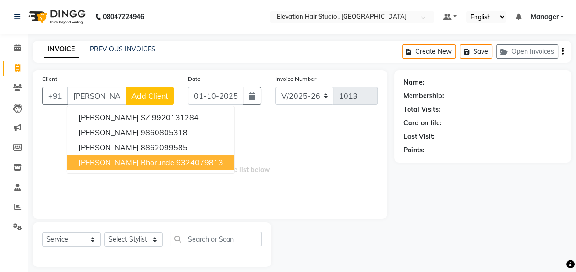
click at [102, 157] on button "Swapnil bhorunde 9324079813" at bounding box center [150, 162] width 167 height 15
type input "9324079813"
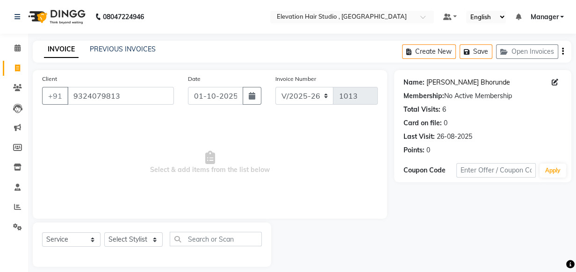
click at [457, 81] on link "Swapnil Bhorunde" at bounding box center [468, 83] width 84 height 10
drag, startPoint x: 154, startPoint y: 239, endPoint x: 153, endPoint y: 233, distance: 6.1
click at [154, 239] on select "Select Stylist Anish shaikh Dilip Manager mehboob sahil sameer Sanjay Sarfaraz …" at bounding box center [133, 239] width 58 height 14
select select "68492"
click at [104, 232] on select "Select Stylist Anish shaikh Dilip Manager mehboob sahil sameer Sanjay Sarfaraz …" at bounding box center [133, 239] width 58 height 14
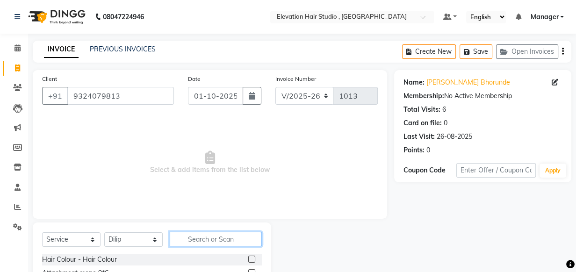
click at [204, 237] on input "text" at bounding box center [216, 239] width 92 height 14
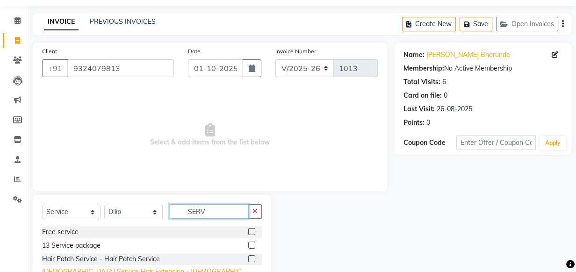
scroll to position [42, 0]
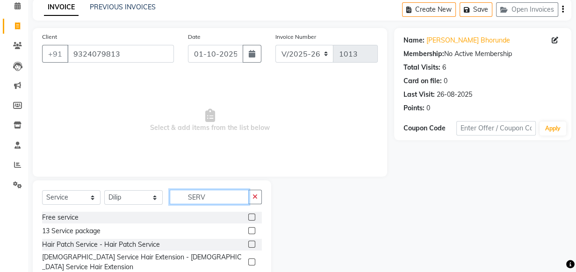
type input "SERV"
click at [249, 243] on label at bounding box center [251, 244] width 7 height 7
click at [249, 243] on input "checkbox" at bounding box center [251, 245] width 6 height 6
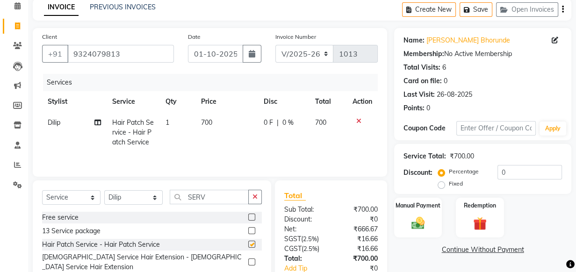
checkbox input "false"
click at [211, 121] on span "700" at bounding box center [206, 122] width 11 height 8
select select "68492"
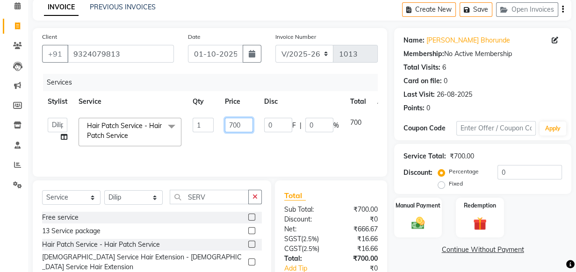
click at [233, 123] on input "700" at bounding box center [239, 125] width 28 height 14
type input "600"
click at [312, 145] on tr "Anish shaikh Dilip Manager mehboob sahil sameer Sanjay Sarfaraz Tamanna Hair Pa…" at bounding box center [222, 132] width 360 height 40
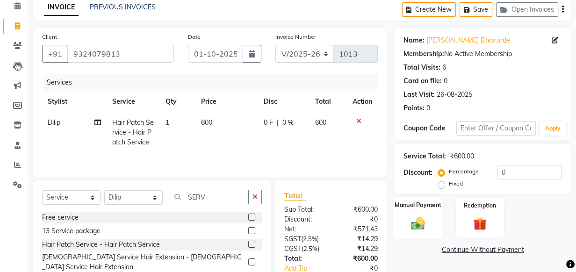
click at [415, 214] on div "Manual Payment" at bounding box center [418, 218] width 50 height 42
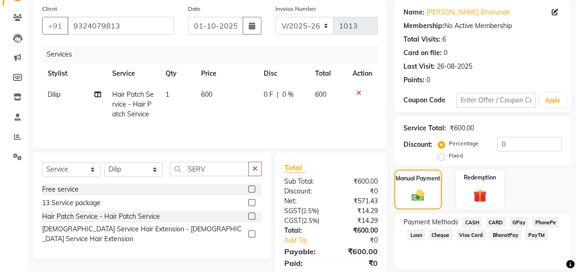
scroll to position [102, 0]
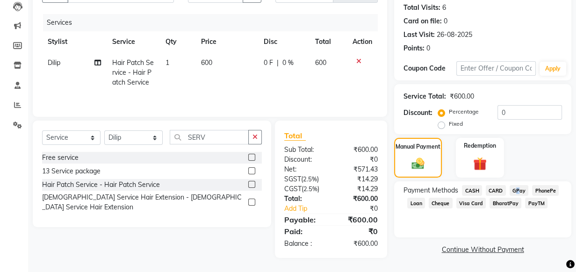
click at [514, 187] on span "GPay" at bounding box center [518, 190] width 19 height 11
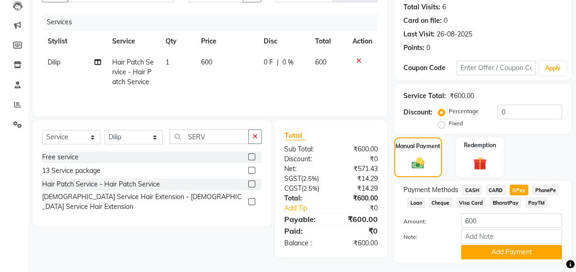
click at [536, 157] on div "Manual Payment Redemption" at bounding box center [482, 157] width 191 height 40
click at [526, 252] on button "Add Payment" at bounding box center [511, 252] width 101 height 14
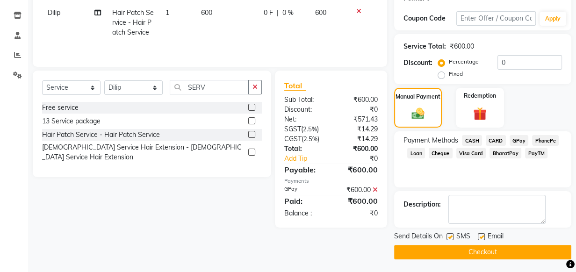
scroll to position [153, 0]
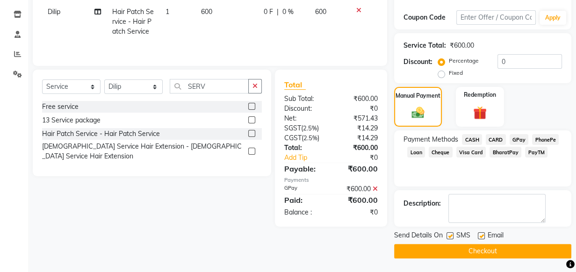
click at [480, 237] on label at bounding box center [481, 235] width 7 height 7
click at [480, 237] on input "checkbox" at bounding box center [481, 236] width 6 height 6
checkbox input "false"
click at [450, 236] on label at bounding box center [449, 235] width 7 height 7
click at [450, 236] on input "checkbox" at bounding box center [449, 236] width 6 height 6
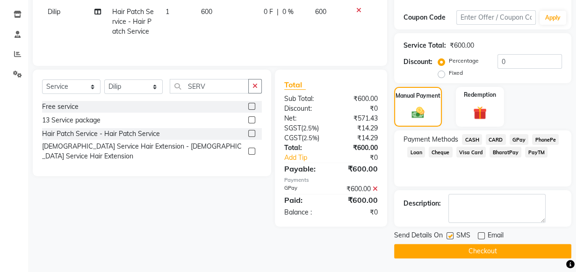
checkbox input "false"
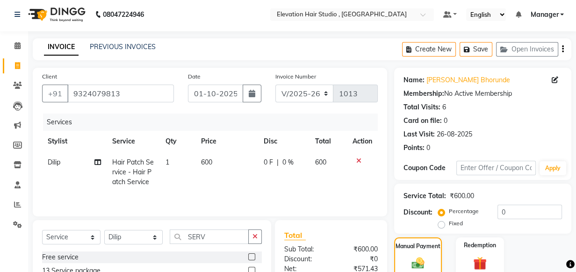
scroll to position [0, 0]
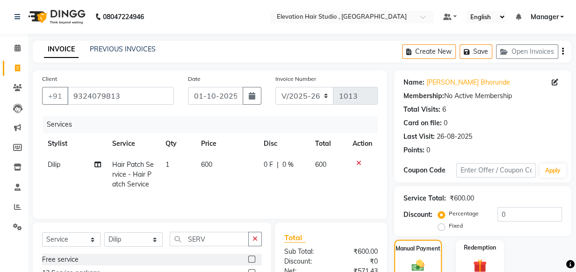
click at [508, 101] on div "Name: Swapnil Bhorunde Membership: No Active Membership Total Visits: 6 Card on…" at bounding box center [482, 114] width 158 height 81
click at [549, 122] on div "Card on file: 0" at bounding box center [482, 123] width 158 height 10
click at [270, 41] on div "INVOICE PREVIOUS INVOICES Create New Save Open Invoices" at bounding box center [302, 52] width 538 height 22
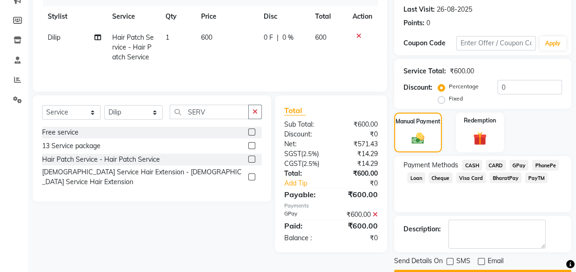
scroll to position [153, 0]
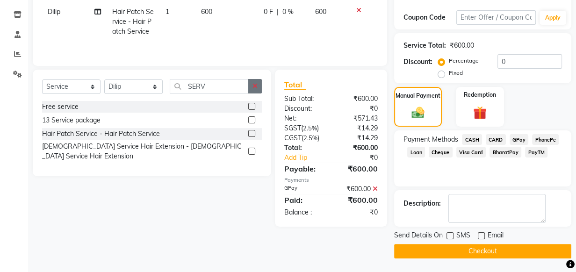
click at [259, 87] on button "button" at bounding box center [255, 86] width 14 height 14
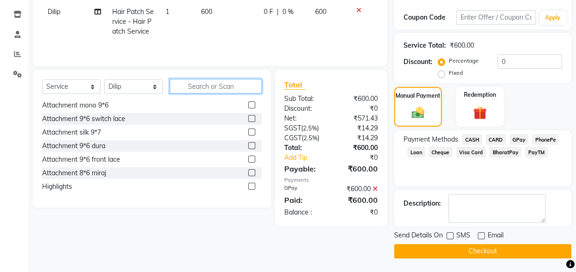
scroll to position [0, 0]
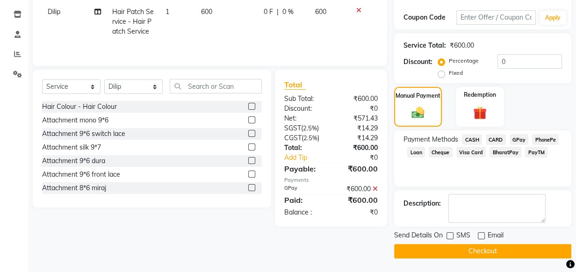
click at [294, 39] on td "0 F | 0 %" at bounding box center [282, 21] width 51 height 41
select select "68492"
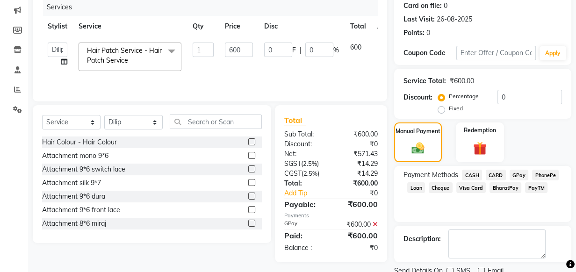
scroll to position [127, 0]
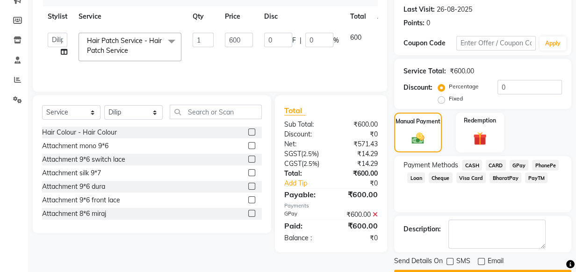
click at [475, 163] on span "CASH" at bounding box center [472, 165] width 20 height 11
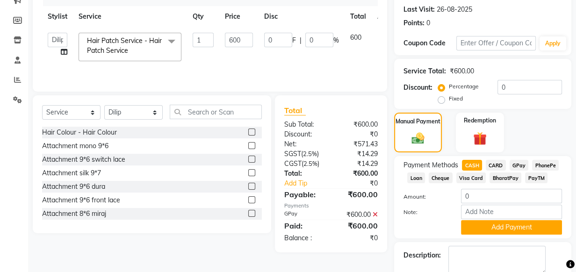
click at [519, 163] on span "GPay" at bounding box center [518, 165] width 19 height 11
click at [418, 207] on div "Note:" at bounding box center [482, 213] width 172 height 16
click at [473, 222] on button "Add Payment" at bounding box center [511, 227] width 101 height 14
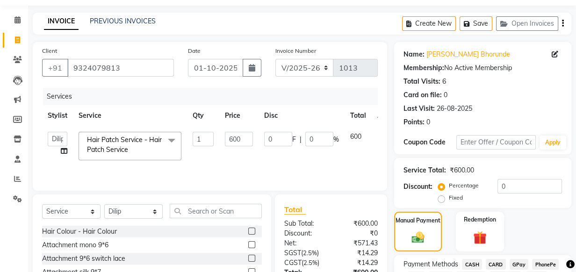
scroll to position [25, 0]
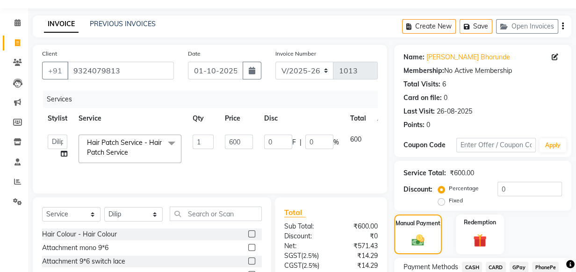
click at [323, 170] on div "Services Stylist Service Qty Price Disc Total Action Anish shaikh Dilip Manager…" at bounding box center [210, 137] width 336 height 93
click at [243, 141] on input "600" at bounding box center [239, 142] width 28 height 14
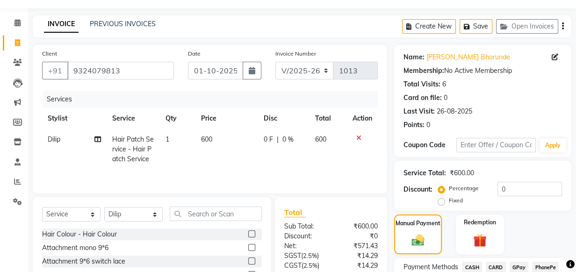
click at [288, 159] on td "0 F | 0 %" at bounding box center [282, 149] width 51 height 41
select select "68492"
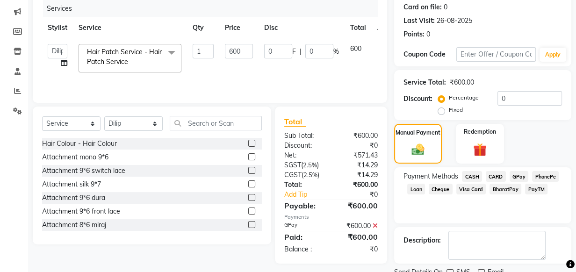
scroll to position [68, 0]
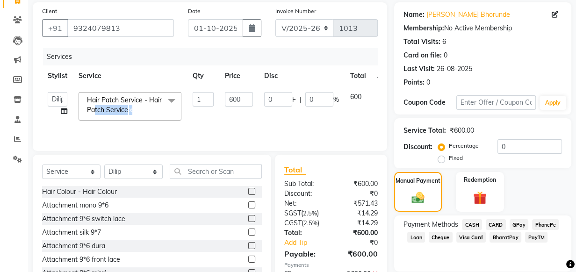
drag, startPoint x: 93, startPoint y: 116, endPoint x: 233, endPoint y: 114, distance: 140.2
click at [233, 114] on tr "Anish shaikh Dilip Manager mehboob sahil sameer Sanjay Sarfaraz Tamanna Hair Pa…" at bounding box center [222, 106] width 360 height 40
click at [233, 114] on td "600" at bounding box center [238, 106] width 39 height 40
drag, startPoint x: 83, startPoint y: 102, endPoint x: 159, endPoint y: 117, distance: 77.5
click at [159, 117] on span "Hair Patch Service - Hair Patch Service x" at bounding box center [130, 106] width 103 height 29
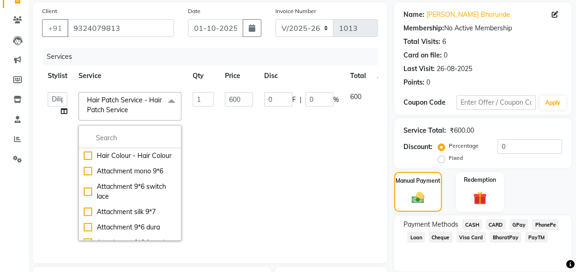
click at [223, 150] on td "600" at bounding box center [238, 166] width 39 height 160
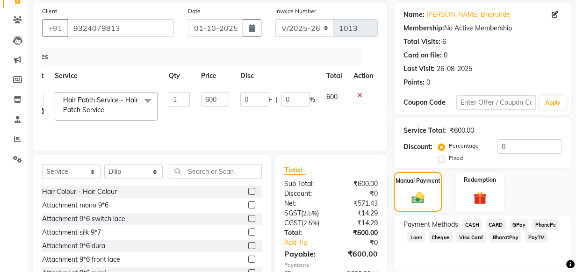
scroll to position [0, 0]
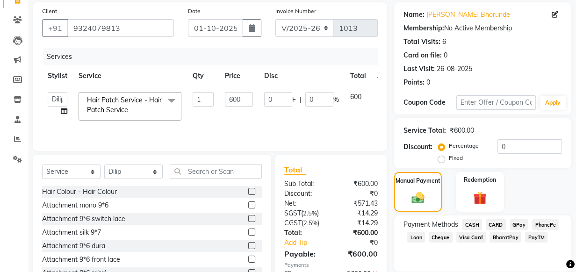
click at [296, 122] on td "0 F | 0 %" at bounding box center [301, 106] width 86 height 40
click at [282, 124] on td "0 F | 0 %" at bounding box center [301, 106] width 86 height 40
click at [237, 97] on input "600" at bounding box center [239, 99] width 28 height 14
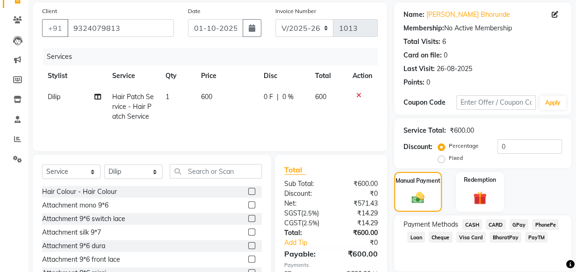
click at [272, 114] on td "0 F | 0 %" at bounding box center [282, 106] width 51 height 41
select select "68492"
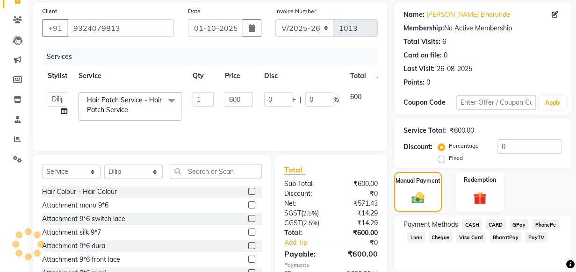
click at [520, 224] on span "GPay" at bounding box center [518, 224] width 19 height 11
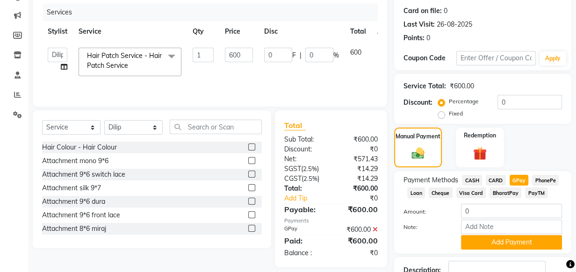
scroll to position [153, 0]
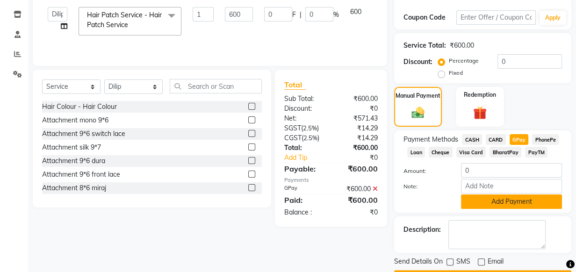
click at [511, 202] on button "Add Payment" at bounding box center [511, 201] width 101 height 14
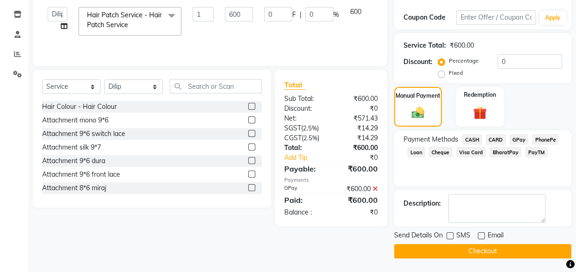
click at [499, 251] on button "Checkout" at bounding box center [482, 251] width 177 height 14
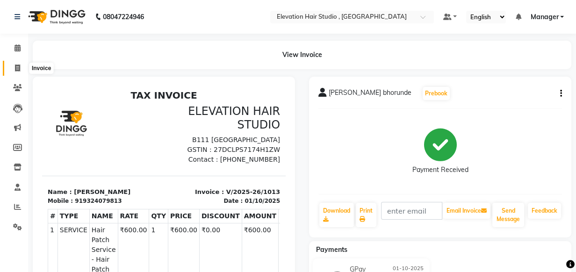
click at [14, 65] on span at bounding box center [17, 68] width 16 height 11
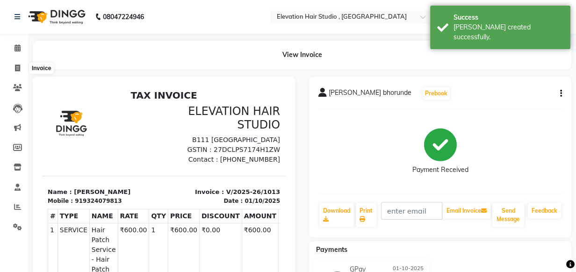
select select "6886"
select select "service"
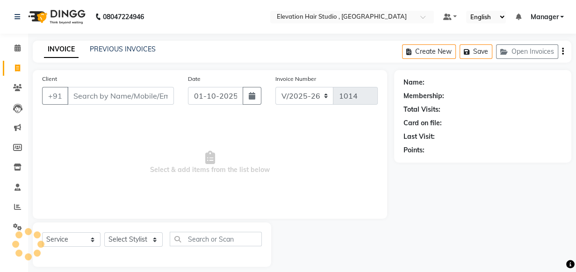
scroll to position [9, 0]
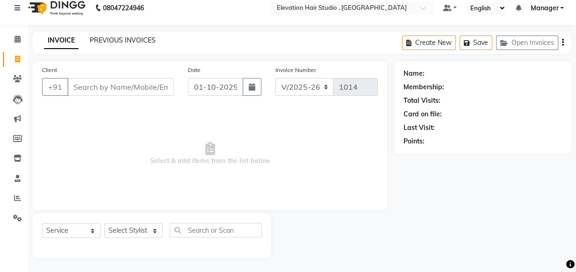
click at [110, 42] on link "PREVIOUS INVOICES" at bounding box center [123, 40] width 66 height 8
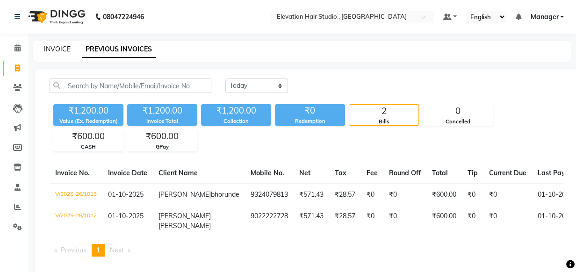
click at [54, 50] on link "INVOICE" at bounding box center [57, 49] width 27 height 8
select select "6886"
select select "service"
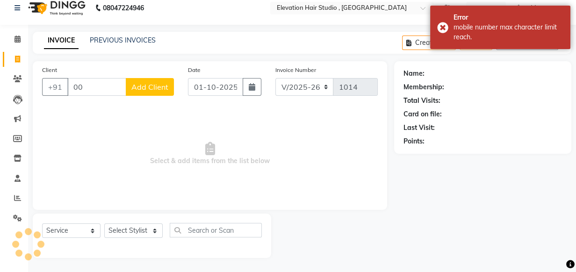
type input "0"
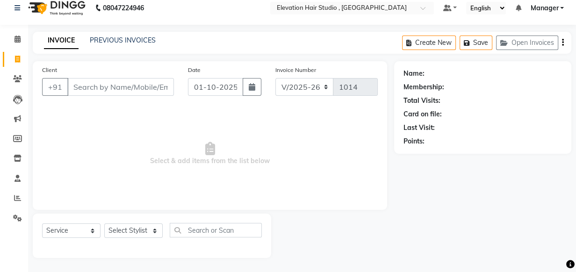
click at [223, 45] on div "INVOICE PREVIOUS INVOICES Create New Save Open Invoices" at bounding box center [302, 43] width 538 height 22
drag, startPoint x: 137, startPoint y: 223, endPoint x: 119, endPoint y: 257, distance: 37.6
click at [119, 257] on div "Select Service Product Membership Package Voucher Prepaid Gift Card Select Styl…" at bounding box center [152, 236] width 238 height 44
select select "88201"
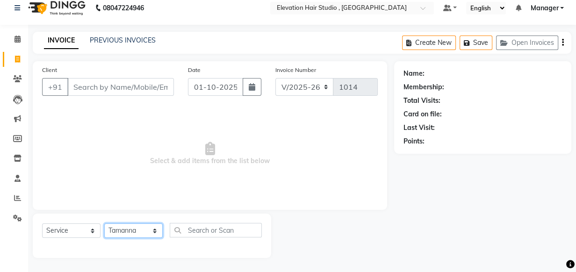
click at [104, 223] on select "Select Stylist Anish shaikh Dilip Manager mehboob sahil sameer Sanjay Sarfaraz …" at bounding box center [133, 230] width 58 height 14
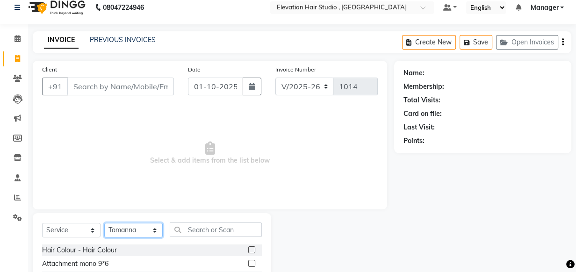
click at [124, 224] on select "Select Stylist Anish shaikh Dilip Manager mehboob sahil sameer Sanjay Sarfaraz …" at bounding box center [133, 230] width 58 height 14
click at [136, 104] on div "Client +91 Date 01-10-2025 Invoice Number V/2025 V/2025-26 1014 Select & add it…" at bounding box center [210, 135] width 354 height 149
click at [135, 84] on input "Client" at bounding box center [120, 87] width 107 height 18
click at [121, 229] on select "Select Stylist Anish shaikh Dilip Manager mehboob sahil sameer Sanjay Sarfaraz …" at bounding box center [133, 230] width 58 height 14
select select
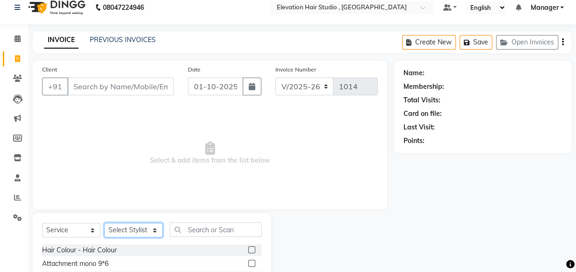
click at [104, 223] on select "Select Stylist Anish shaikh Dilip Manager mehboob sahil sameer Sanjay Sarfaraz …" at bounding box center [133, 230] width 58 height 14
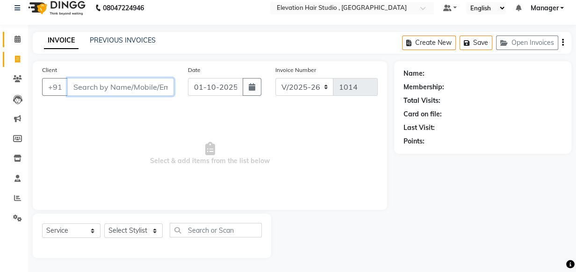
drag, startPoint x: 136, startPoint y: 88, endPoint x: 4, endPoint y: 44, distance: 139.8
click at [3, 44] on app-home "08047224946 Select Location × Elevation Hair Studio , Thane West Default Panel …" at bounding box center [288, 131] width 576 height 281
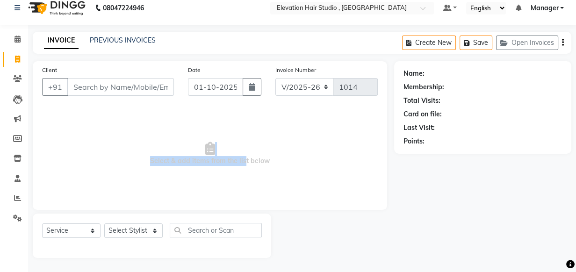
drag, startPoint x: 228, startPoint y: 200, endPoint x: 244, endPoint y: 196, distance: 15.9
click at [244, 196] on div "Client +91 Date 01-10-2025 Invoice Number V/2025 V/2025-26 1014 Select & add it…" at bounding box center [210, 135] width 354 height 149
click at [248, 192] on span "Select & add items from the list below" at bounding box center [210, 153] width 336 height 93
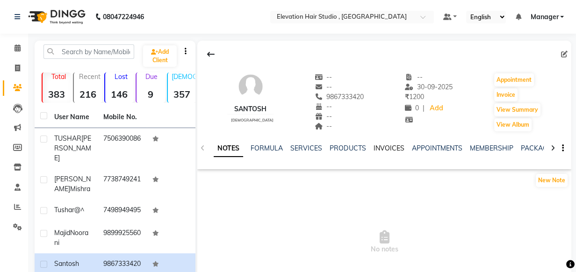
click at [388, 149] on link "INVOICES" at bounding box center [388, 148] width 31 height 8
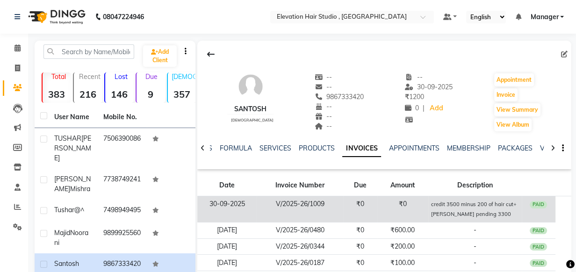
click at [387, 210] on td "₹0" at bounding box center [402, 209] width 51 height 26
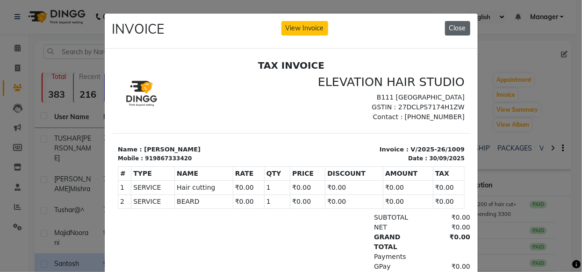
click at [447, 25] on button "Close" at bounding box center [457, 28] width 25 height 14
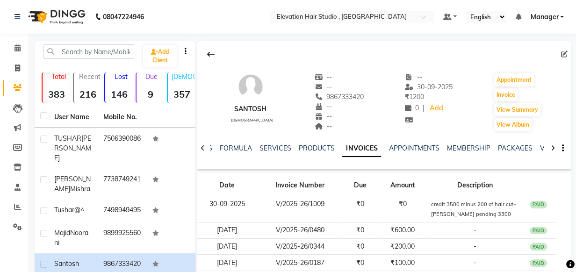
drag, startPoint x: 317, startPoint y: 96, endPoint x: 369, endPoint y: 98, distance: 51.4
click at [369, 98] on div "Santosh male -- -- 9867333420 -- -- -- -- 30-09-2025 ₹ 1200 0 | Add Appointment…" at bounding box center [384, 97] width 374 height 69
click at [384, 79] on div "Santosh male -- -- 9867333420 -- -- -- -- 30-09-2025 ₹ 1200 0 | Add Appointment…" at bounding box center [384, 97] width 374 height 69
click at [264, 70] on div "Santosh male -- -- 9867333420 -- -- -- -- 30-09-2025 ₹ 1200 0 | Add Appointment…" at bounding box center [384, 97] width 374 height 69
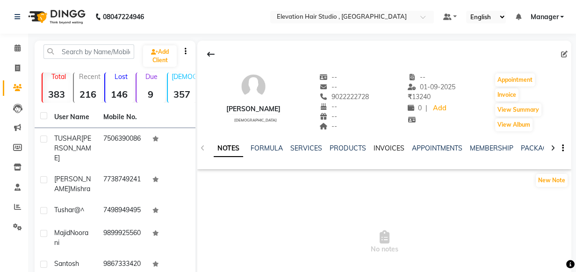
click at [388, 151] on link "INVOICES" at bounding box center [388, 148] width 31 height 8
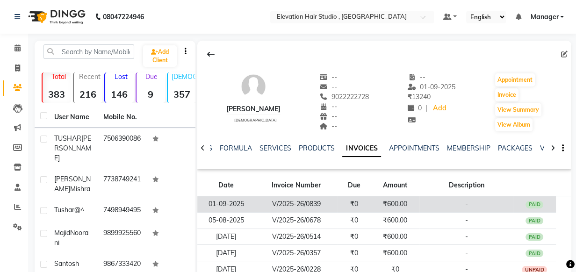
click at [419, 203] on td "₹600.00" at bounding box center [395, 204] width 49 height 16
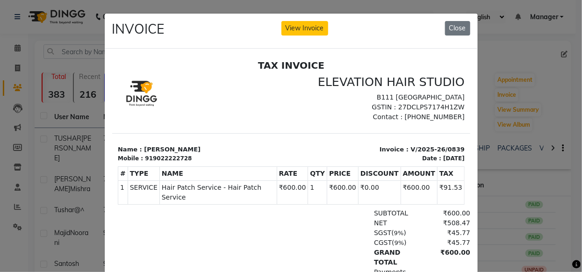
click at [530, 57] on ngb-modal-window "INVOICE View Invoice Close" at bounding box center [291, 136] width 582 height 272
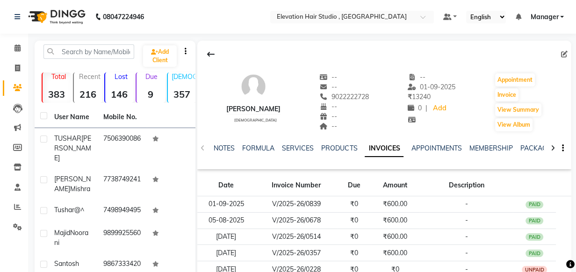
click at [500, 53] on div at bounding box center [384, 54] width 374 height 18
click at [221, 26] on nav "08047224946 Select Location × Elevation Hair Studio , Thane West Default Panel …" at bounding box center [288, 17] width 576 height 34
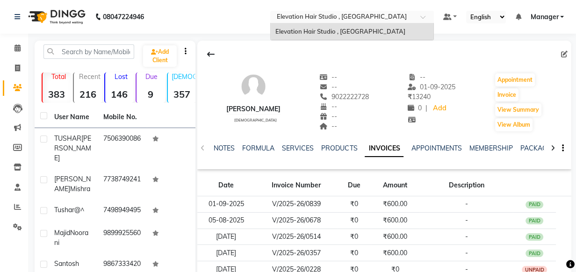
drag, startPoint x: 274, startPoint y: 14, endPoint x: 484, endPoint y: 51, distance: 213.6
click at [484, 51] on app-home "08047224946 Select Location × Elevation Hair Studio , Thane West Elevation Hair…" at bounding box center [288, 220] width 576 height 440
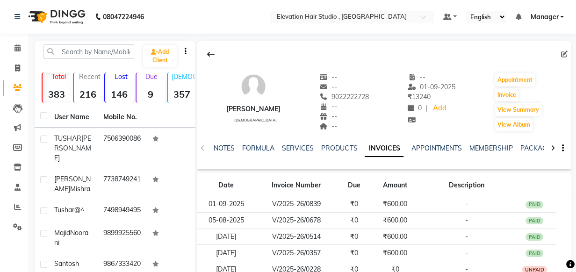
click at [462, 46] on div at bounding box center [384, 54] width 374 height 18
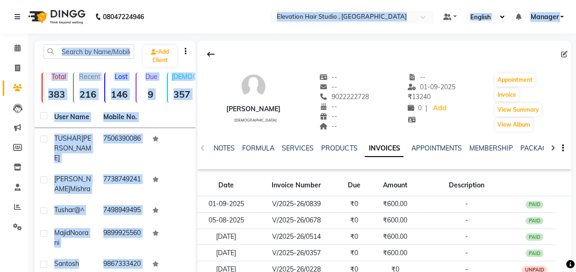
drag, startPoint x: 231, startPoint y: 9, endPoint x: 454, endPoint y: 49, distance: 226.9
click at [454, 49] on app-home "08047224946 Select Location × Elevation Hair Studio , Thane West Default Panel …" at bounding box center [288, 220] width 576 height 440
click at [454, 49] on div at bounding box center [384, 54] width 374 height 18
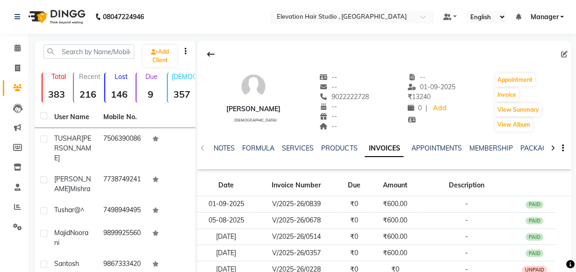
click at [300, 59] on div at bounding box center [384, 54] width 374 height 18
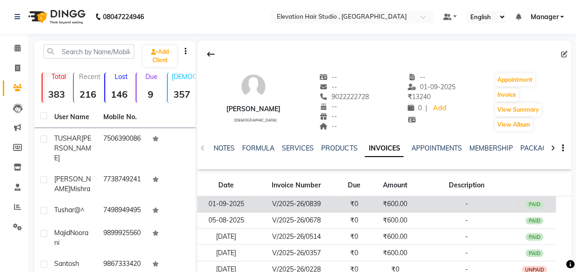
click at [330, 207] on td "V/2025-26/0839" at bounding box center [296, 204] width 83 height 16
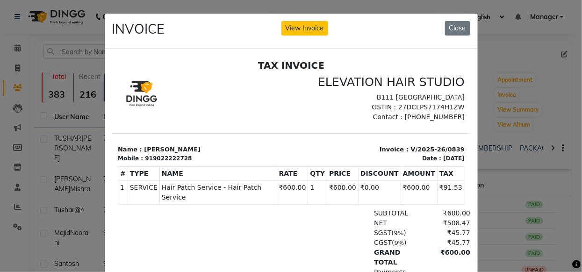
click at [534, 71] on ngb-modal-window "INVOICE View Invoice Close" at bounding box center [291, 136] width 582 height 272
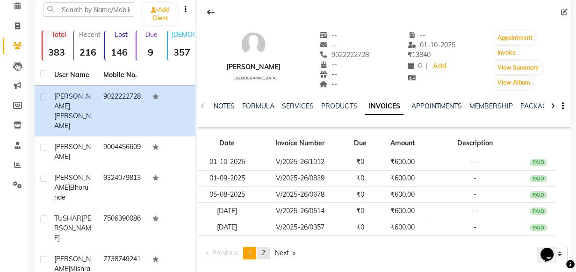
click at [264, 250] on span "2" at bounding box center [263, 253] width 4 height 8
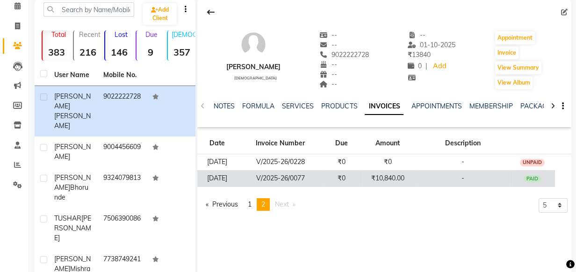
click at [286, 175] on td "V/2025-26/0077" at bounding box center [280, 178] width 88 height 16
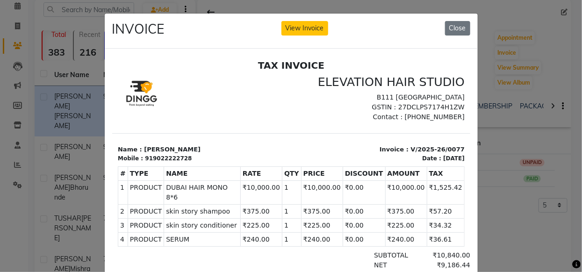
click at [498, 153] on ngb-modal-window "INVOICE View Invoice Close" at bounding box center [291, 136] width 582 height 272
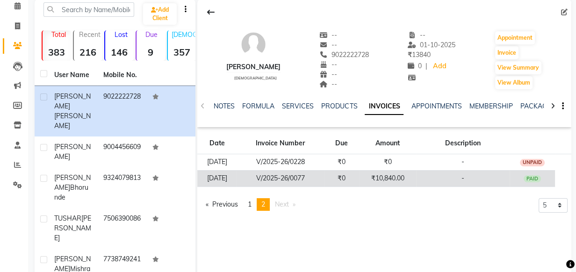
click at [443, 179] on td "-" at bounding box center [462, 178] width 93 height 16
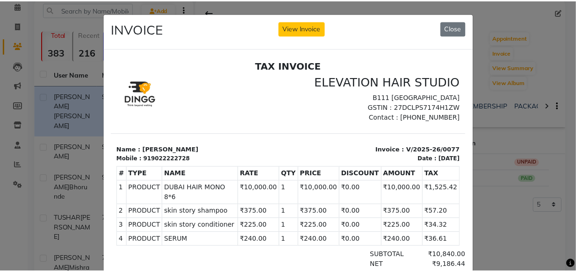
scroll to position [7, 0]
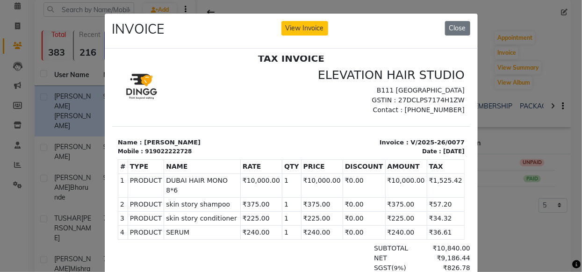
click at [516, 173] on ngb-modal-window "INVOICE View Invoice Close" at bounding box center [291, 136] width 582 height 272
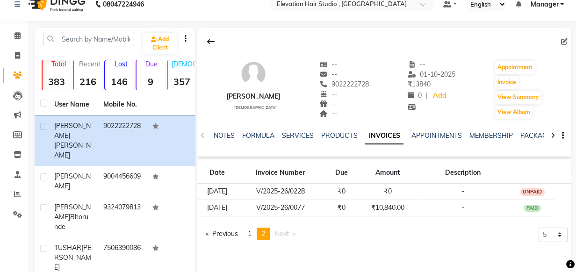
scroll to position [0, 0]
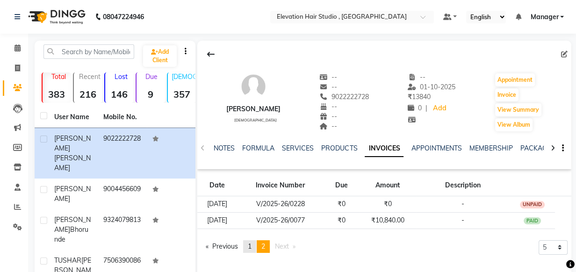
click at [251, 241] on link "page 1" at bounding box center [249, 246] width 13 height 13
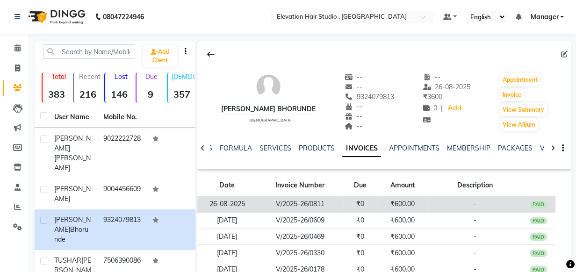
click at [390, 197] on td "₹600.00" at bounding box center [402, 204] width 51 height 16
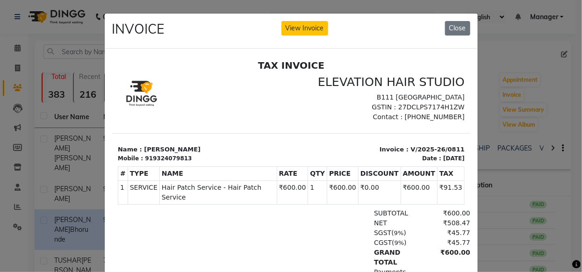
click at [551, 142] on ngb-modal-window "INVOICE View Invoice Close" at bounding box center [291, 136] width 582 height 272
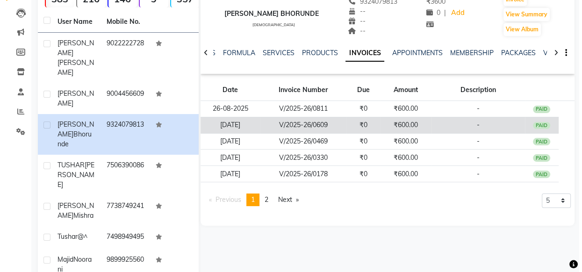
scroll to position [127, 0]
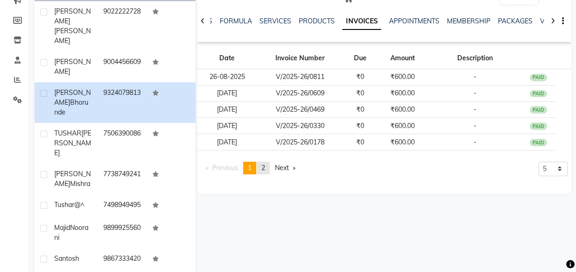
click at [270, 165] on link "page 2" at bounding box center [263, 168] width 13 height 13
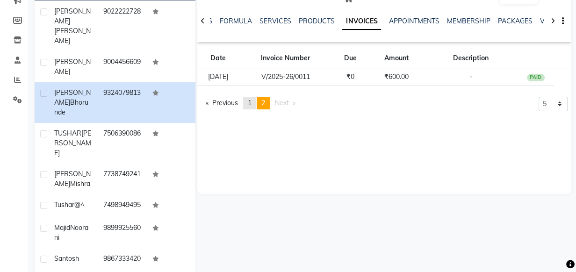
click at [245, 98] on link "page 1" at bounding box center [249, 103] width 13 height 13
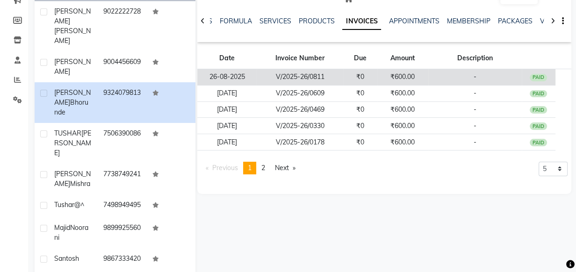
click at [356, 83] on td "₹0" at bounding box center [360, 77] width 34 height 16
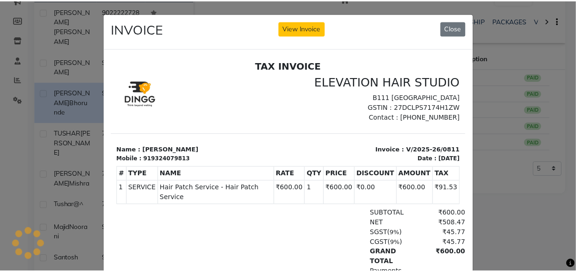
scroll to position [0, 0]
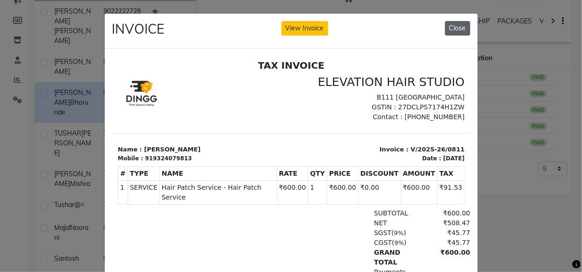
click at [450, 26] on button "Close" at bounding box center [457, 28] width 25 height 14
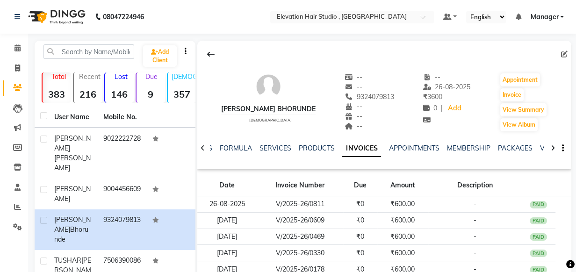
copy span "9324079813"
drag, startPoint x: 342, startPoint y: 95, endPoint x: 379, endPoint y: 70, distance: 45.8
click at [379, 70] on div "[PERSON_NAME] bhorunde [DEMOGRAPHIC_DATA] -- -- 9324079813 -- -- -- -- [DATE] ₹…" at bounding box center [384, 97] width 374 height 69
click at [384, 69] on div "[PERSON_NAME] bhorunde [DEMOGRAPHIC_DATA] -- -- 9324079813 -- -- -- -- [DATE] ₹…" at bounding box center [384, 97] width 374 height 69
click at [391, 81] on div "[PERSON_NAME] bhorunde [DEMOGRAPHIC_DATA] -- -- 9324079813 -- -- -- -- [DATE] ₹…" at bounding box center [384, 97] width 374 height 69
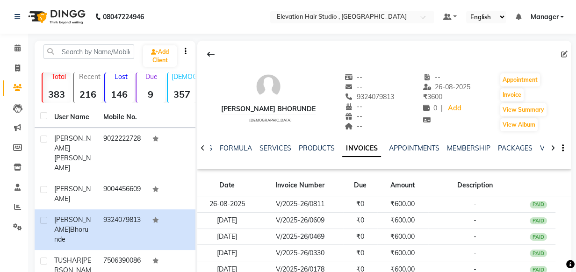
click at [391, 81] on div "[PERSON_NAME] bhorunde [DEMOGRAPHIC_DATA] -- -- 9324079813 -- -- -- -- [DATE] ₹…" at bounding box center [384, 97] width 374 height 69
click at [394, 82] on div "[PERSON_NAME] bhorunde [DEMOGRAPHIC_DATA] -- -- 9324079813 -- -- -- -- [DATE] ₹…" at bounding box center [384, 97] width 374 height 69
drag, startPoint x: 340, startPoint y: 95, endPoint x: 383, endPoint y: 99, distance: 42.7
click at [383, 99] on div "[PERSON_NAME] bhorunde [DEMOGRAPHIC_DATA] -- -- 9324079813 -- -- -- -- [DATE] ₹…" at bounding box center [384, 97] width 374 height 69
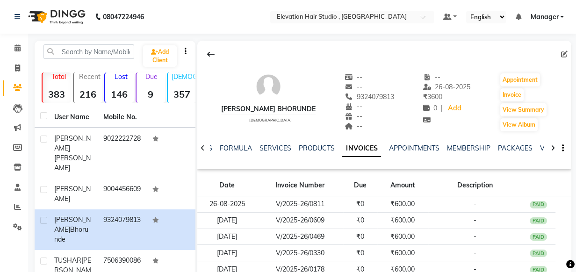
copy span "9324079813"
drag, startPoint x: 388, startPoint y: 81, endPoint x: 343, endPoint y: 81, distance: 44.9
click at [371, 81] on div "[PERSON_NAME] bhorunde [DEMOGRAPHIC_DATA] -- -- 9324079813 -- -- -- -- [DATE] L…" at bounding box center [384, 97] width 374 height 69
click at [369, 74] on div "-- Identification No." at bounding box center [369, 77] width 50 height 10
click at [19, 63] on span at bounding box center [17, 68] width 16 height 11
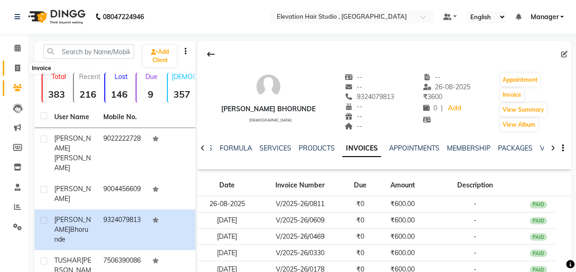
select select "6886"
select select "service"
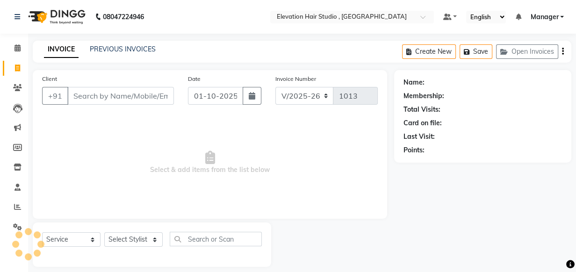
scroll to position [9, 0]
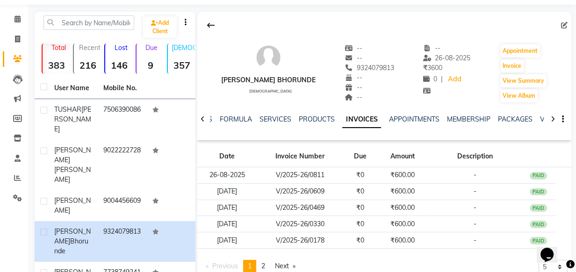
scroll to position [42, 0]
